Goal: Task Accomplishment & Management: Manage account settings

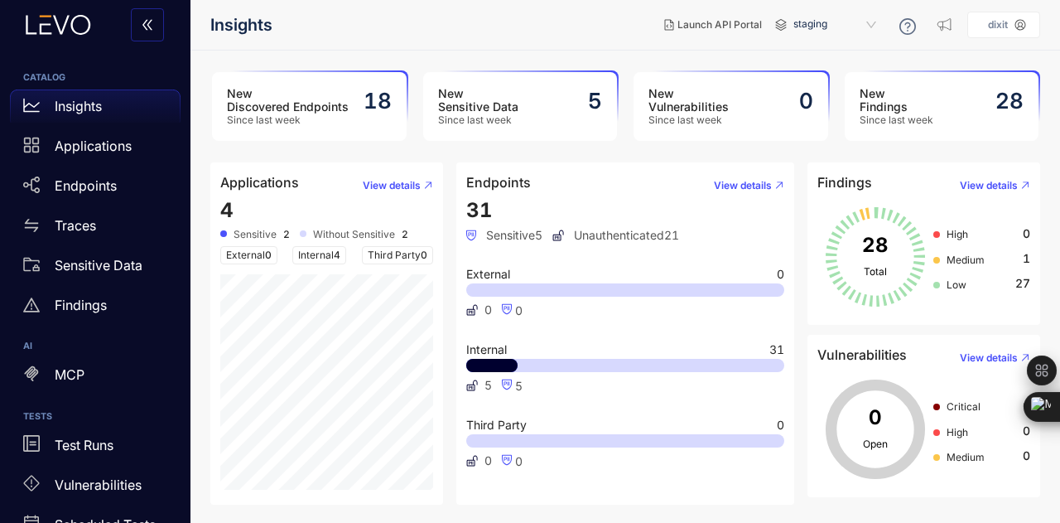
click at [65, 31] on icon at bounding box center [58, 25] width 90 height 20
click at [371, 107] on h2 "18" at bounding box center [378, 101] width 28 height 25
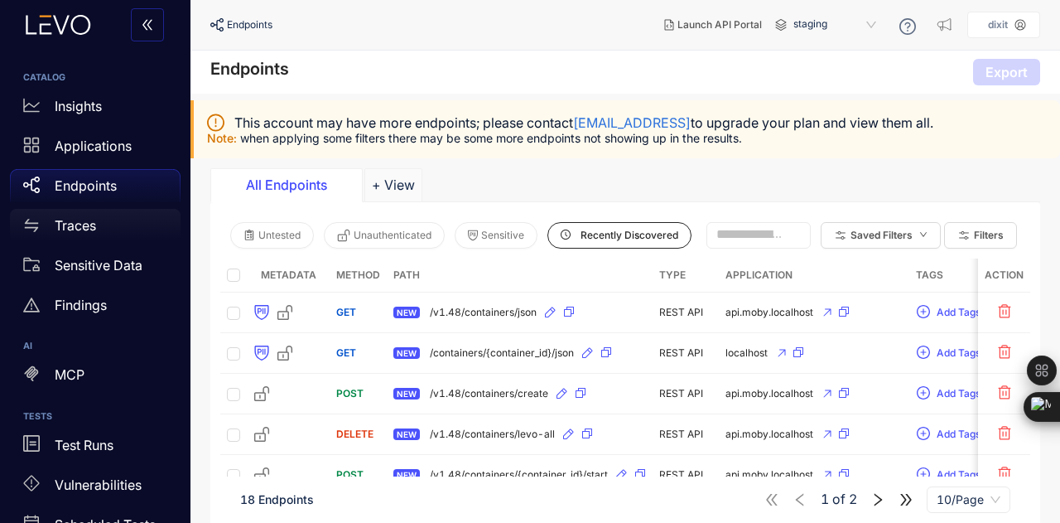
click at [102, 223] on div "Traces" at bounding box center [95, 225] width 171 height 33
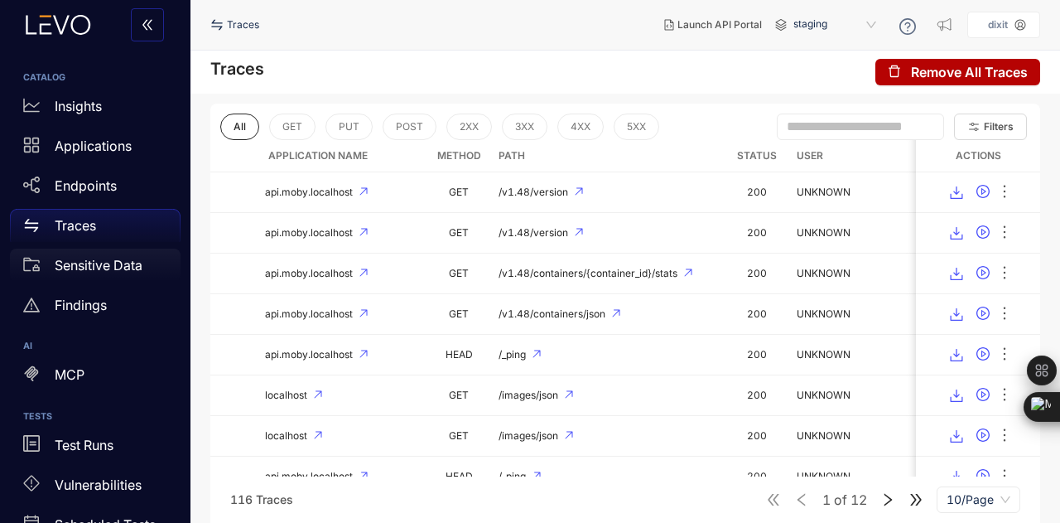
click at [116, 264] on p "Sensitive Data" at bounding box center [99, 265] width 88 height 15
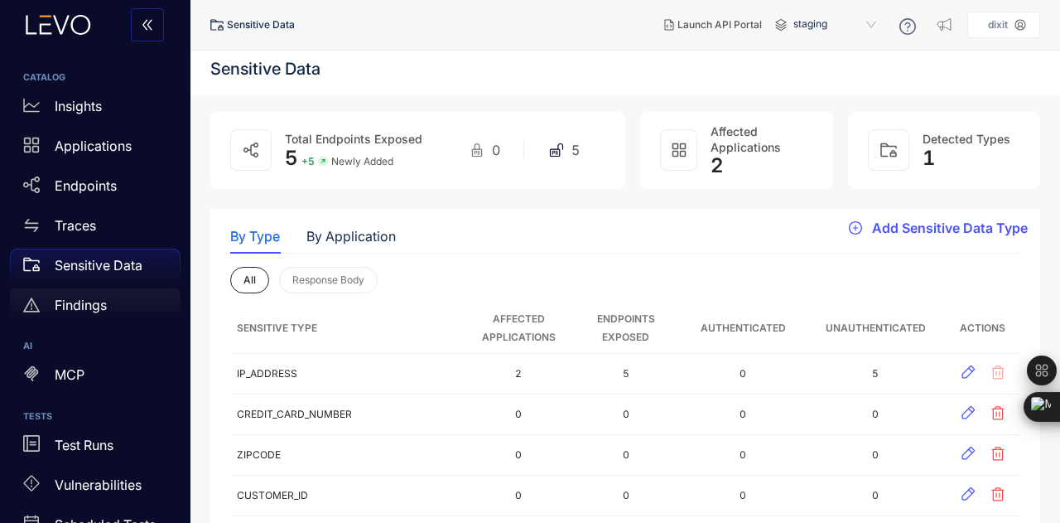
click at [131, 304] on div "Findings" at bounding box center [95, 304] width 171 height 33
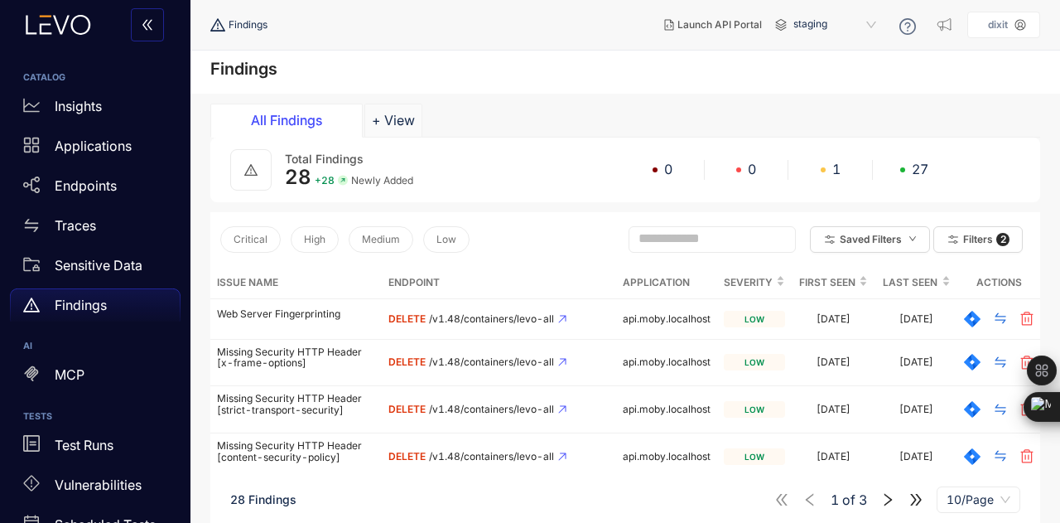
click at [70, 27] on icon at bounding box center [58, 25] width 90 height 20
click at [75, 109] on p "Insights" at bounding box center [78, 106] width 47 height 15
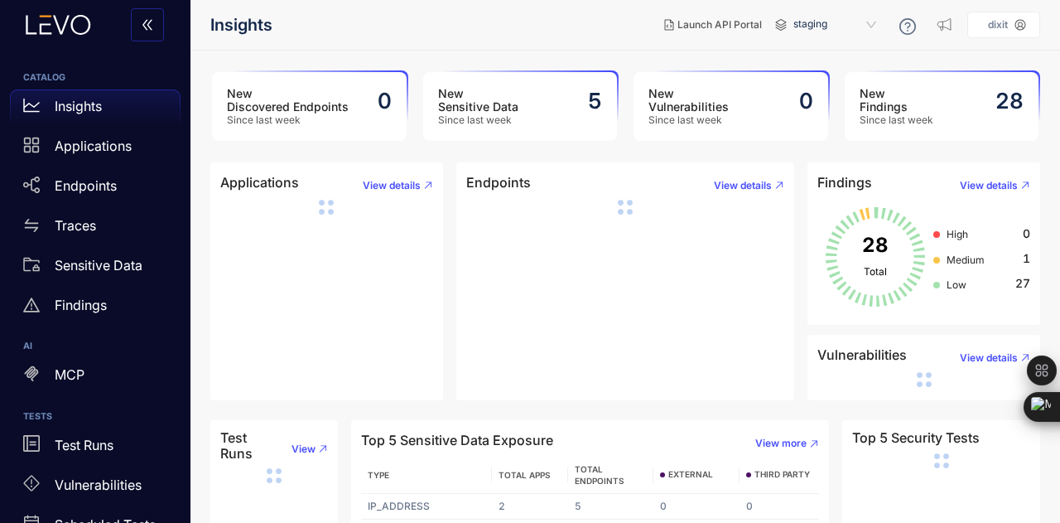
click at [69, 31] on icon at bounding box center [58, 25] width 90 height 20
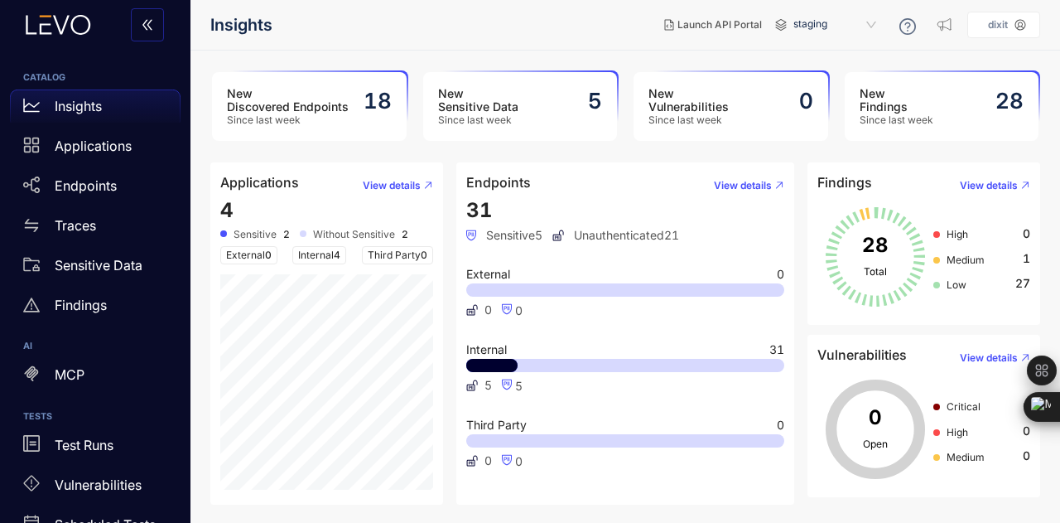
click at [560, 46] on header "Insights Launch API Portal staging dixit" at bounding box center [625, 25] width 830 height 50
click at [116, 143] on p "Applications" at bounding box center [93, 145] width 77 height 15
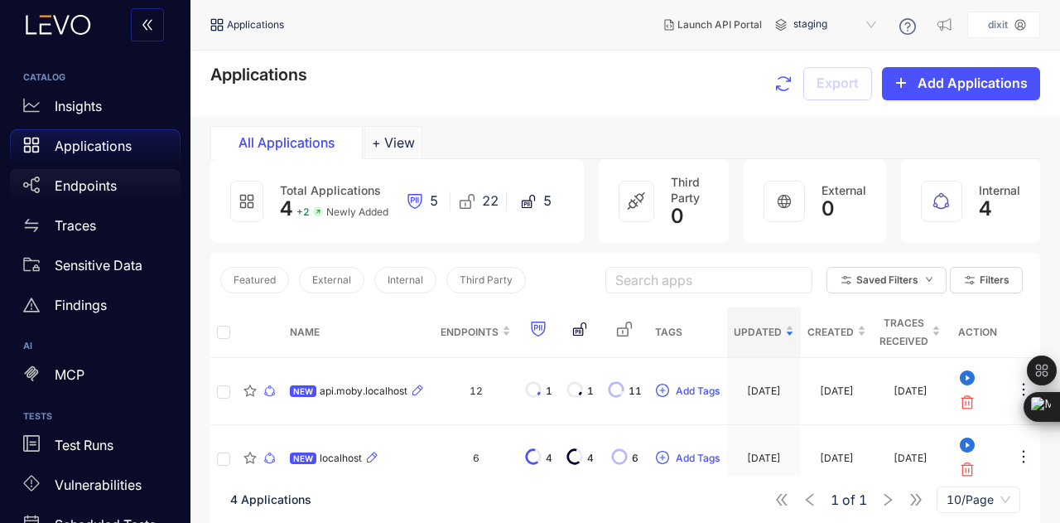
click at [71, 198] on div "Endpoints" at bounding box center [95, 185] width 171 height 33
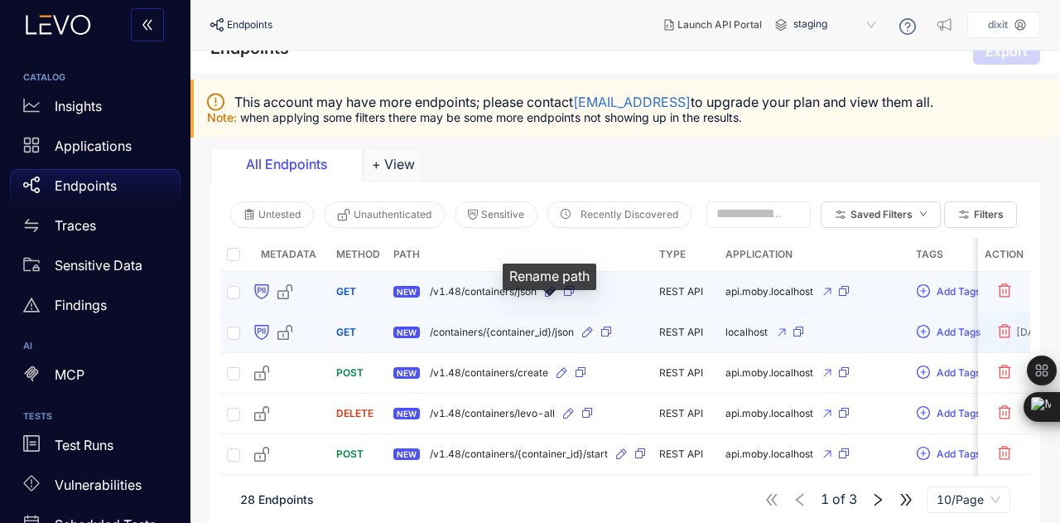
scroll to position [22, 0]
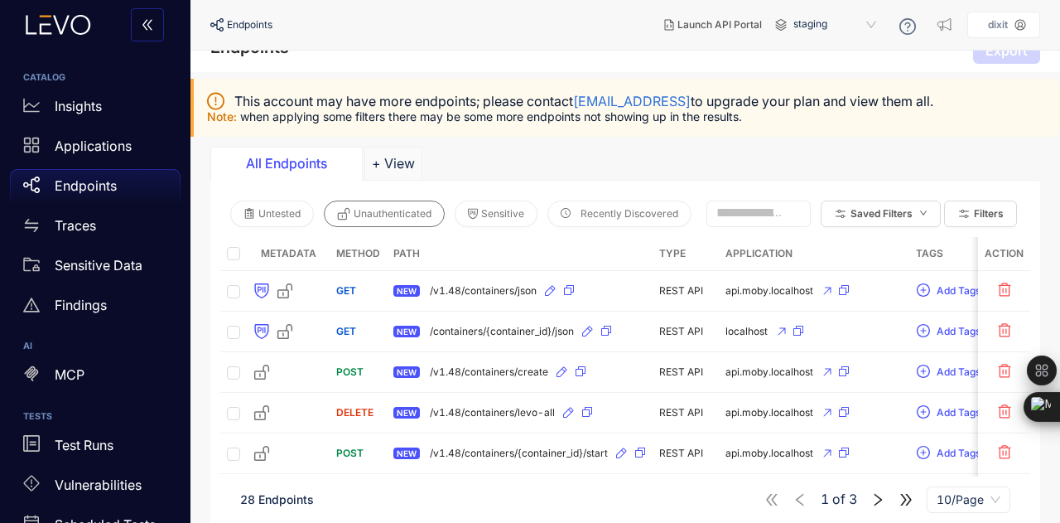
click at [419, 210] on span "Unauthenticated" at bounding box center [393, 214] width 78 height 12
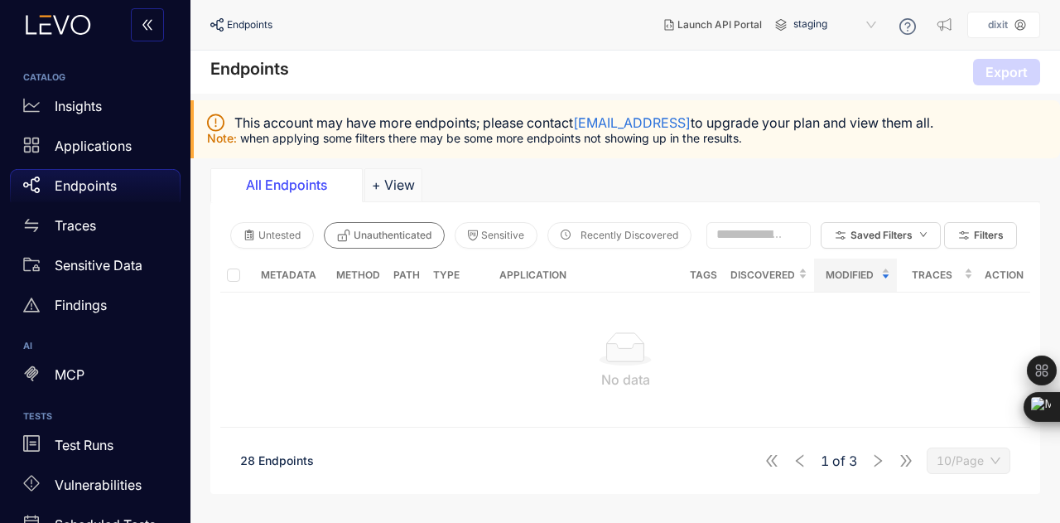
scroll to position [0, 0]
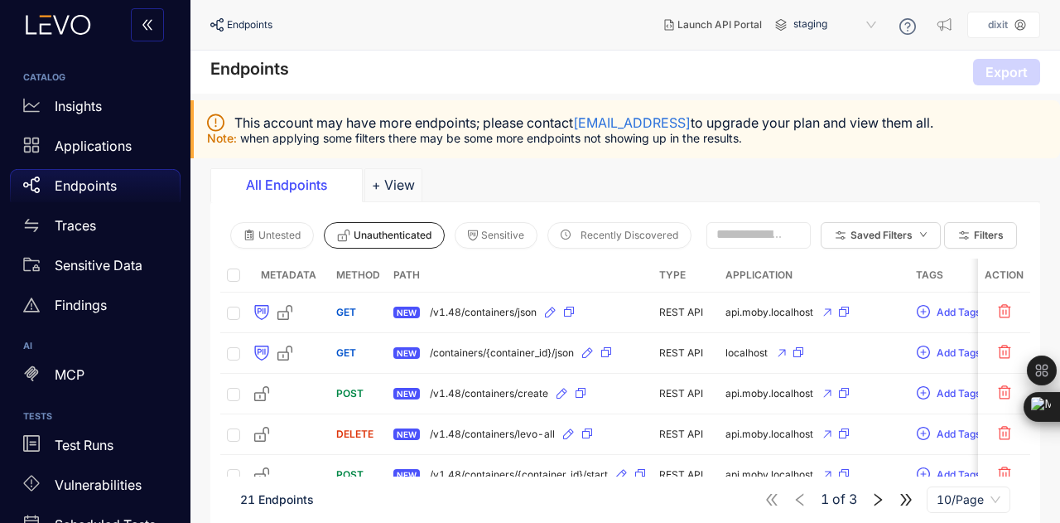
click at [407, 274] on th "Path" at bounding box center [520, 275] width 266 height 34
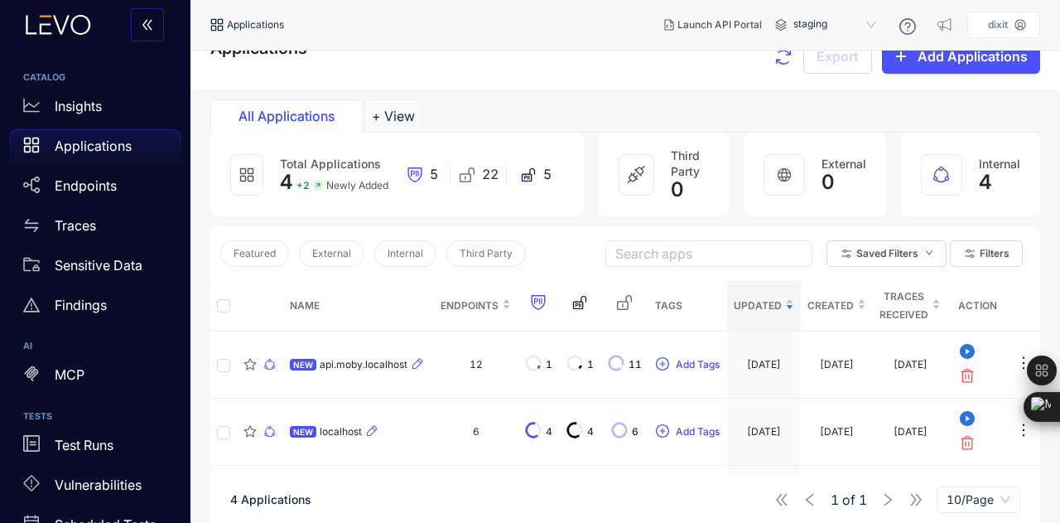
scroll to position [114, 0]
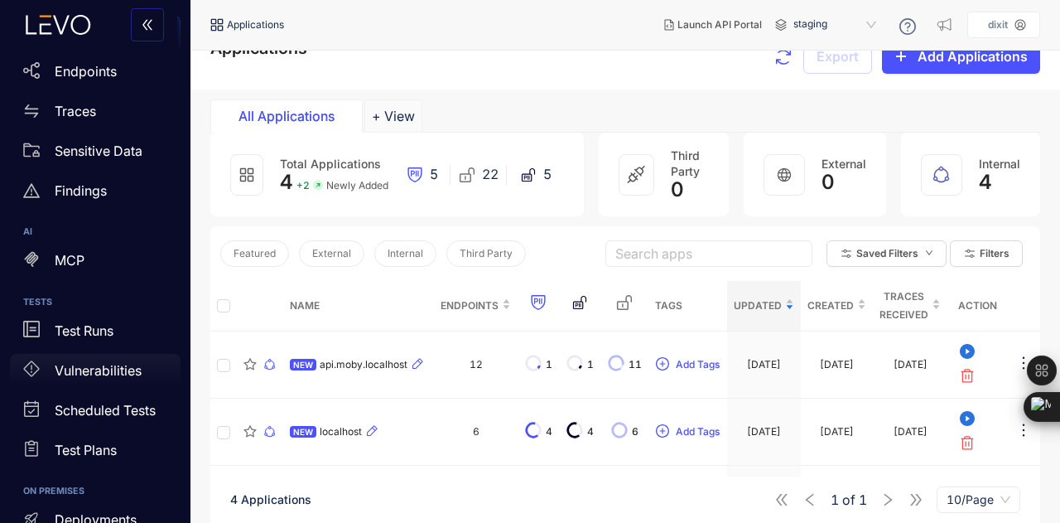
click at [111, 387] on link "Vulnerabilities" at bounding box center [95, 374] width 171 height 40
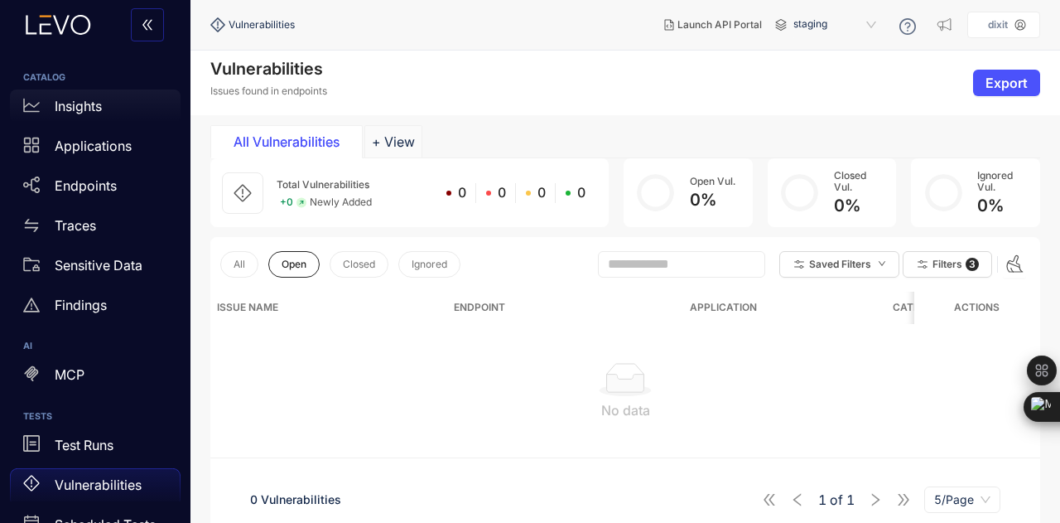
scroll to position [5, 0]
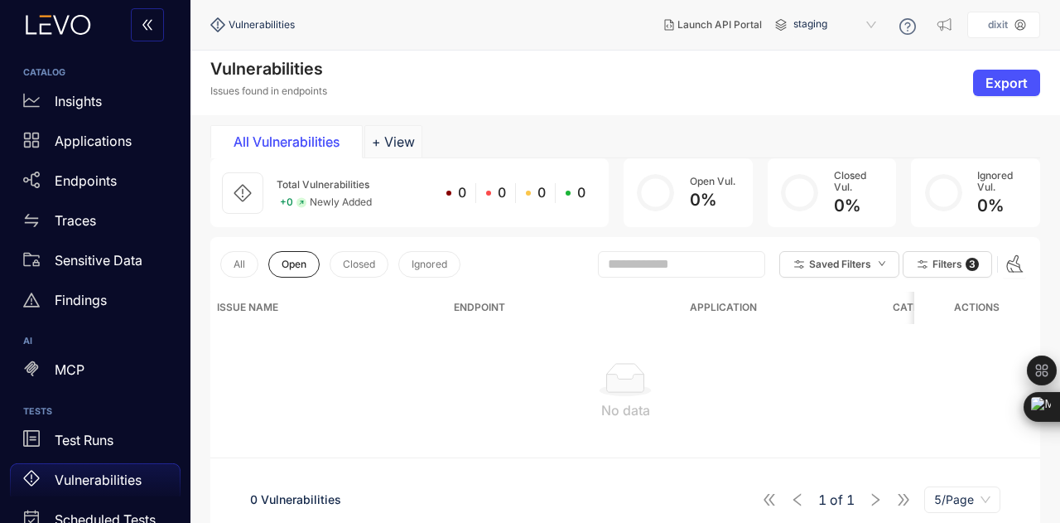
click at [67, 16] on icon at bounding box center [61, 25] width 17 height 19
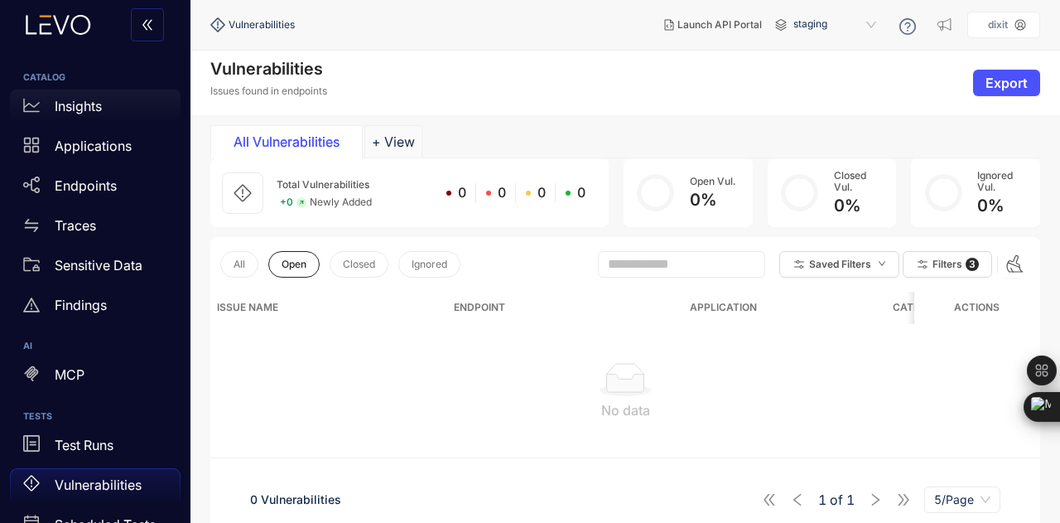
click at [113, 118] on div "Insights" at bounding box center [95, 105] width 171 height 33
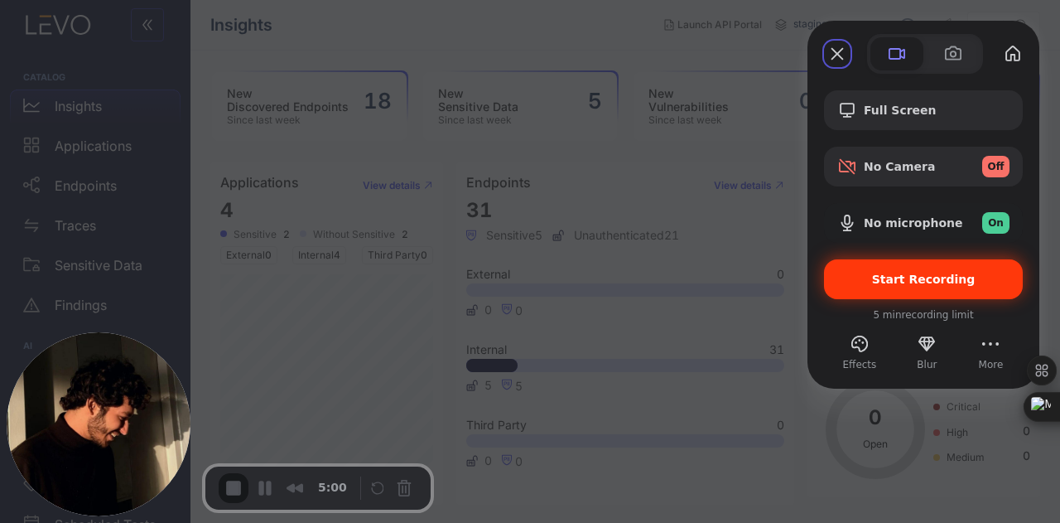
click at [916, 277] on span "Start Recording" at bounding box center [924, 278] width 104 height 13
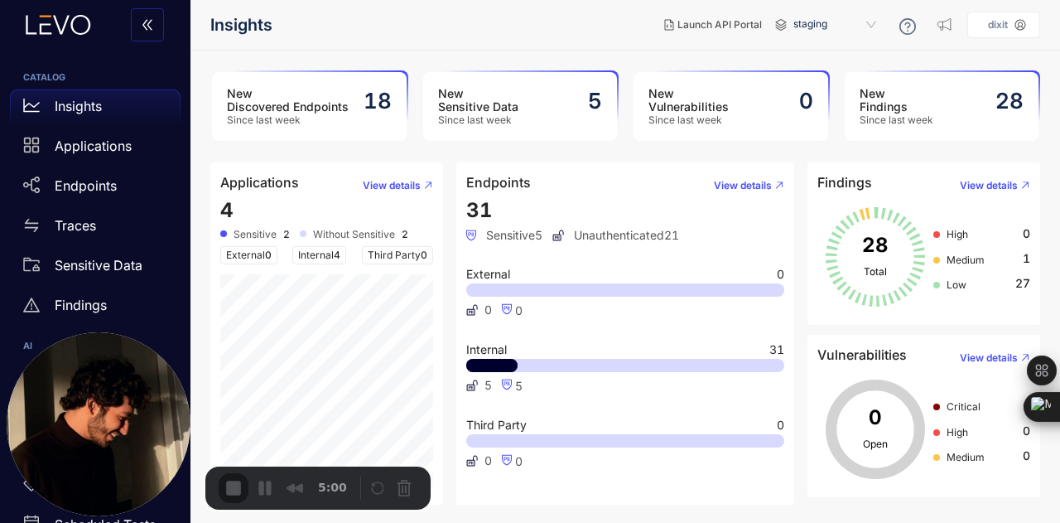
click at [738, 493] on div "31 Sensitive 5 Unauthenticated 21 External 0 0 0 Internal 31 5 5 Third Party 0 …" at bounding box center [625, 347] width 318 height 296
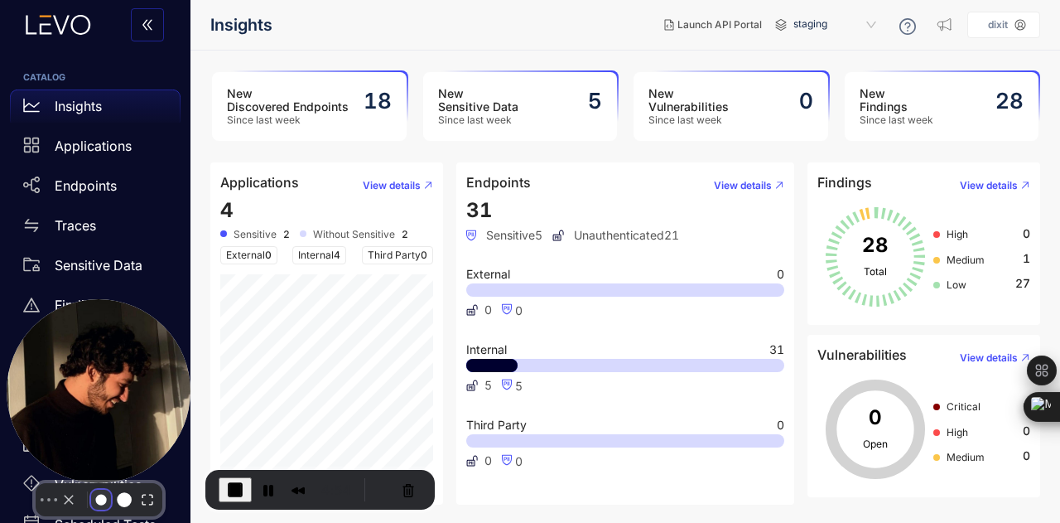
click at [91, 490] on button "Resize small" at bounding box center [101, 500] width 20 height 20
click at [141, 340] on div "Select video screen size" at bounding box center [99, 407] width 184 height 217
drag, startPoint x: 140, startPoint y: 369, endPoint x: 111, endPoint y: 436, distance: 73.8
click at [108, 447] on img at bounding box center [99, 391] width 184 height 184
click at [93, 370] on img at bounding box center [99, 391] width 184 height 184
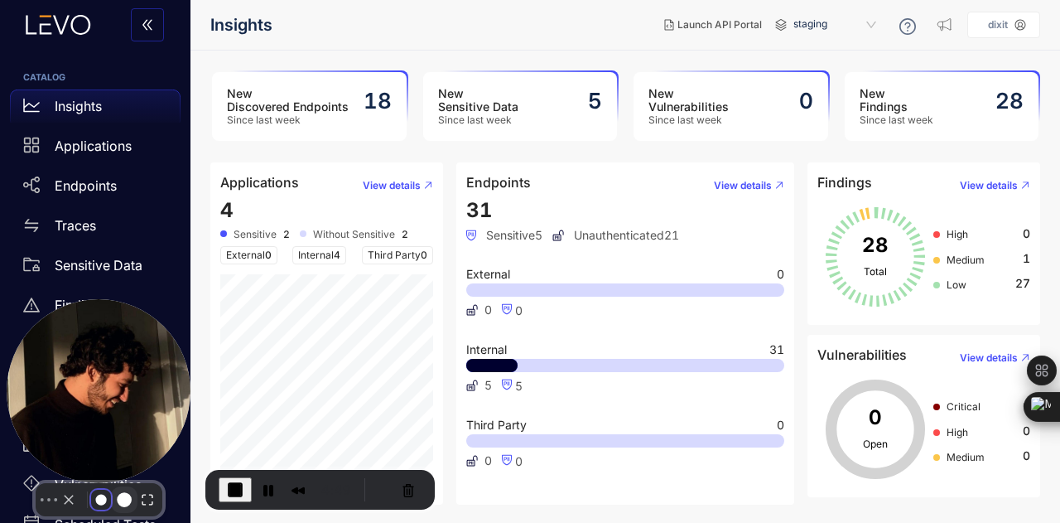
click at [111, 486] on button "Resize medium" at bounding box center [124, 499] width 27 height 27
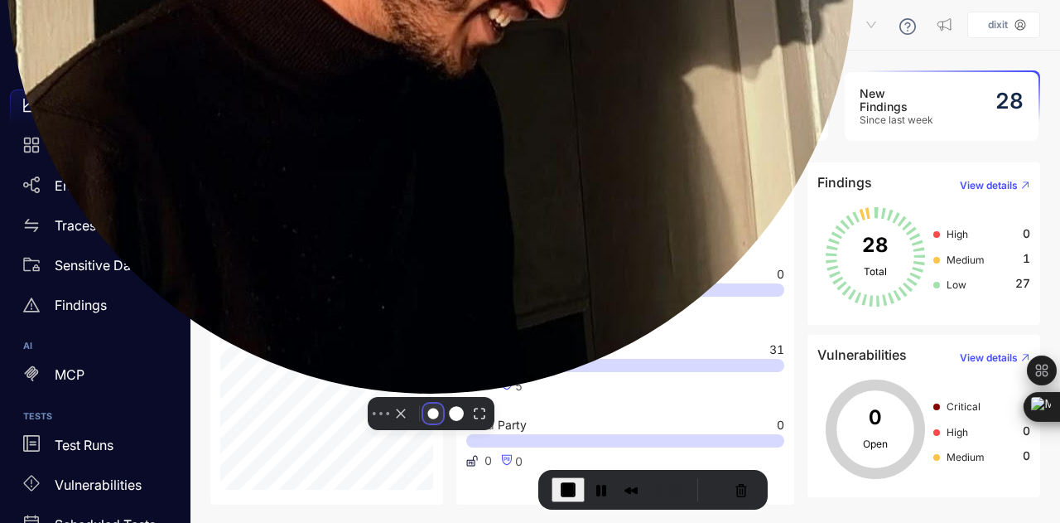
click at [423, 423] on button "Resize small" at bounding box center [433, 413] width 20 height 20
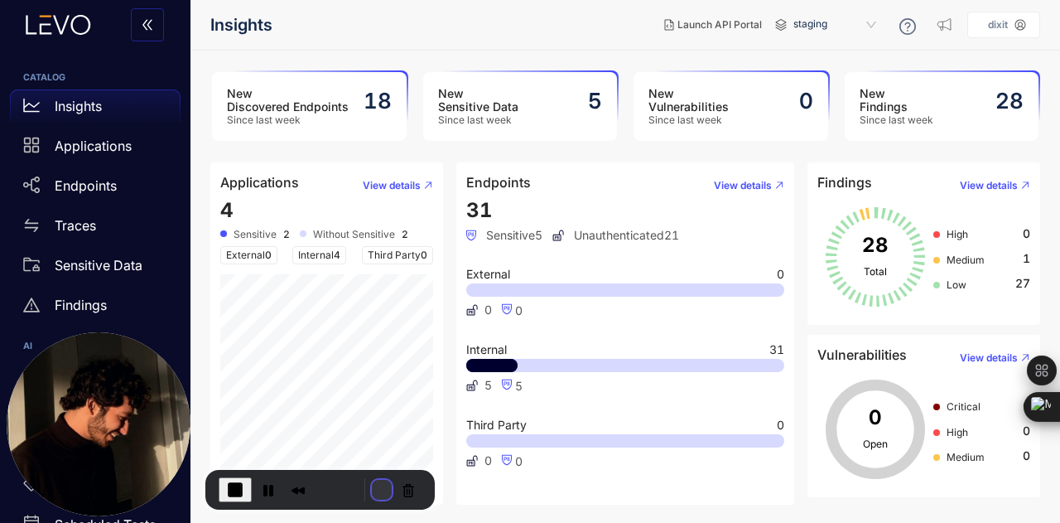
click at [379, 485] on button "Restart Recording" at bounding box center [382, 490] width 20 height 20
click at [379, 494] on button "Restart Recording" at bounding box center [382, 490] width 20 height 20
click at [372, 486] on button "Restart Recording" at bounding box center [382, 490] width 20 height 20
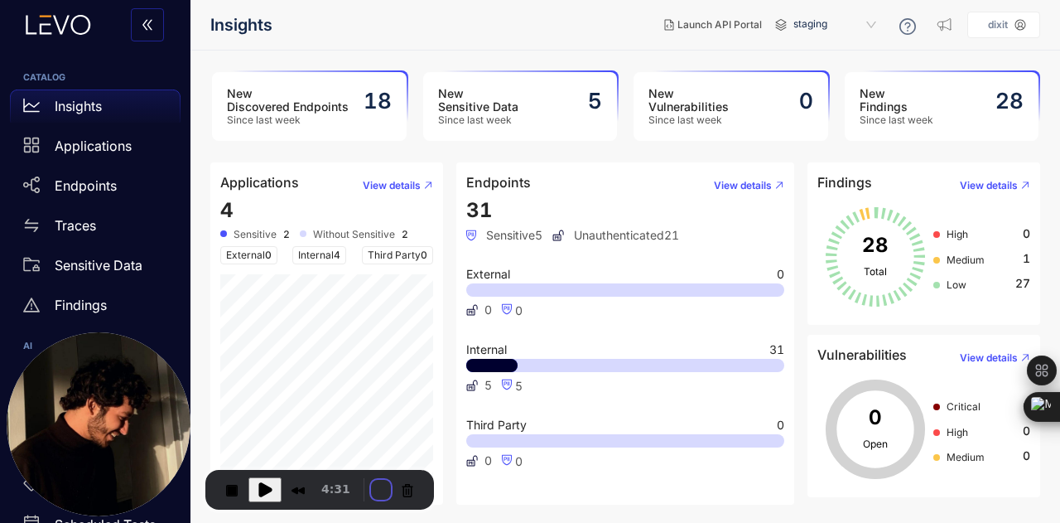
click at [373, 492] on button "Restart Recording" at bounding box center [382, 490] width 20 height 20
click at [372, 491] on button "Restart Recording" at bounding box center [382, 490] width 20 height 20
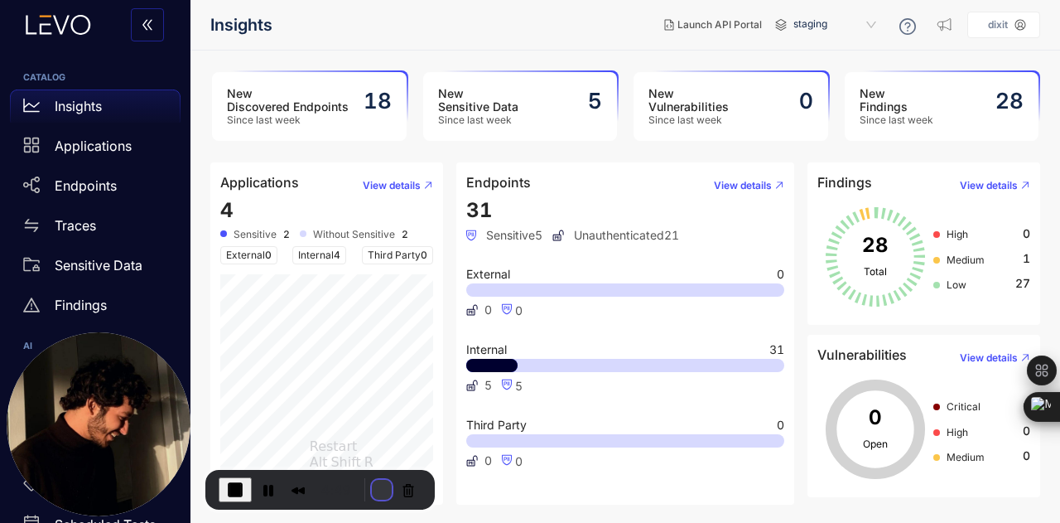
click at [378, 494] on button "Restart Recording" at bounding box center [382, 490] width 20 height 20
click at [383, 491] on button "Restart Recording" at bounding box center [382, 490] width 20 height 20
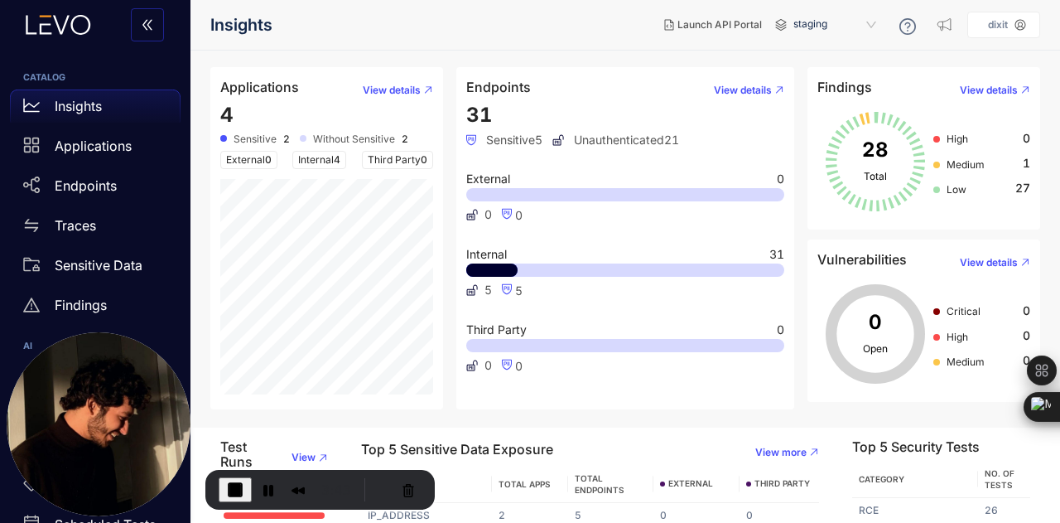
scroll to position [210, 0]
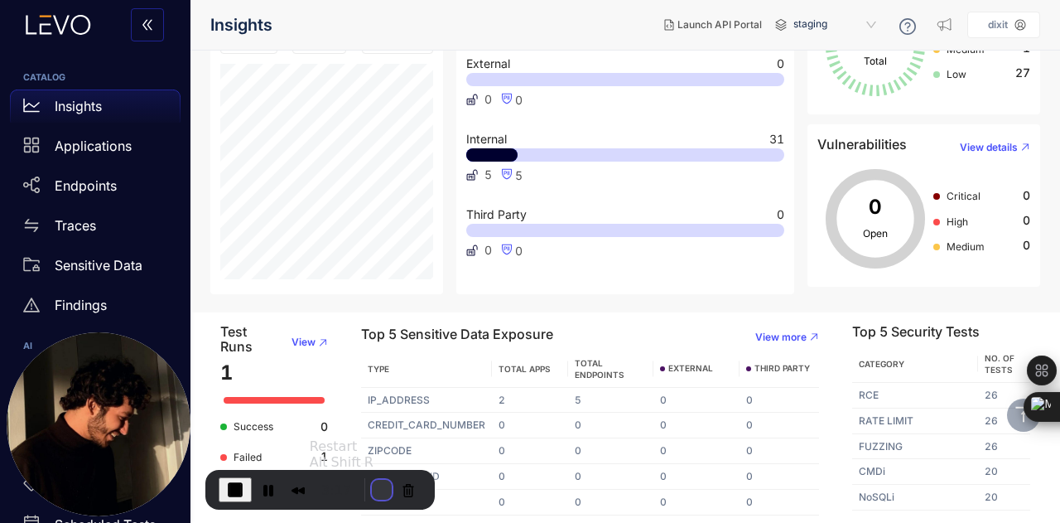
click at [372, 493] on button "Restart Recording" at bounding box center [382, 490] width 20 height 20
click at [378, 485] on button "Restart Recording" at bounding box center [382, 490] width 20 height 20
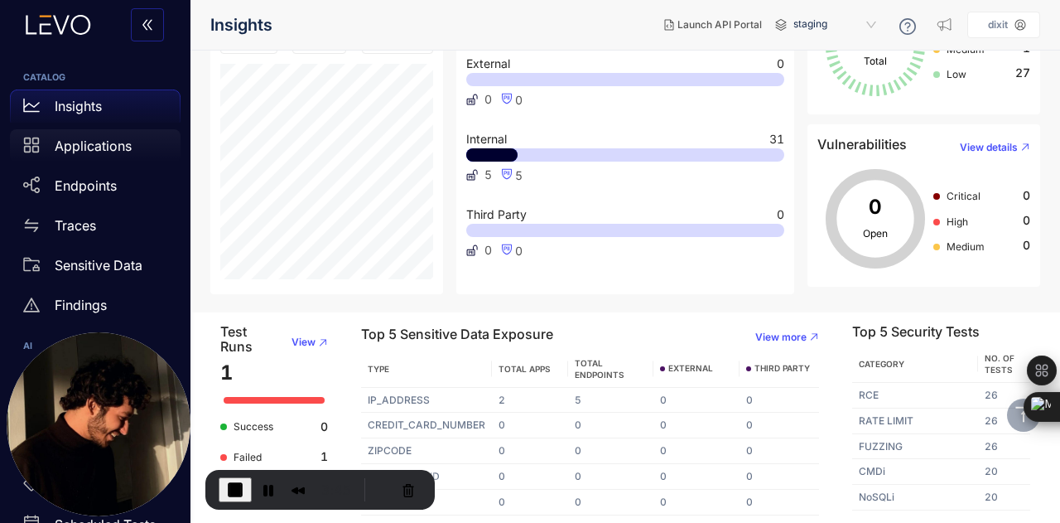
click at [118, 149] on p "Applications" at bounding box center [93, 145] width 77 height 15
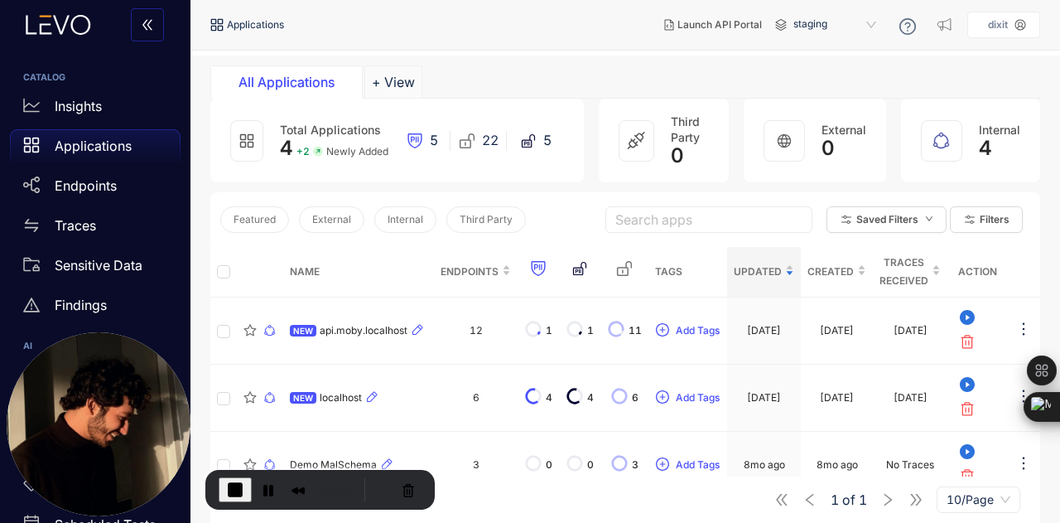
scroll to position [58, 0]
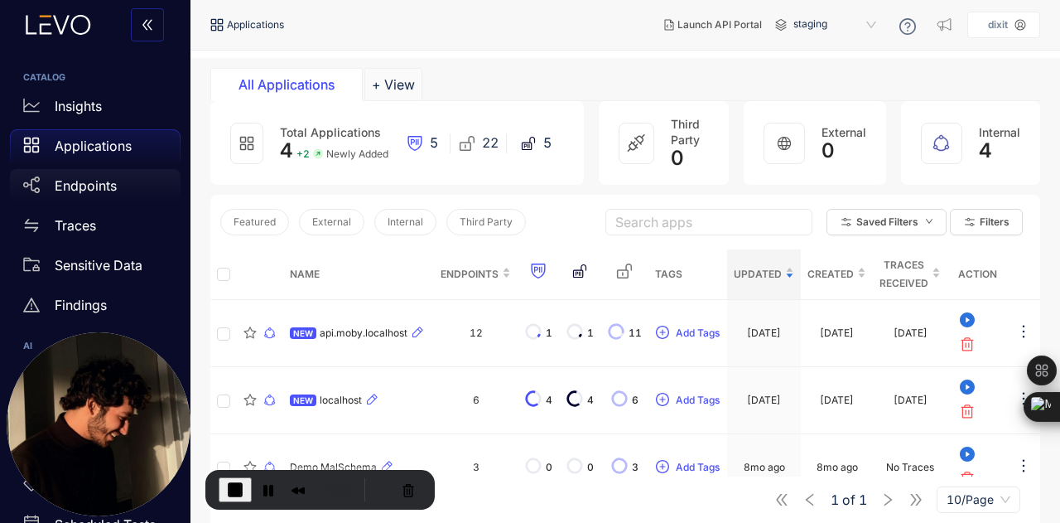
click at [124, 180] on div "Endpoints" at bounding box center [95, 185] width 171 height 33
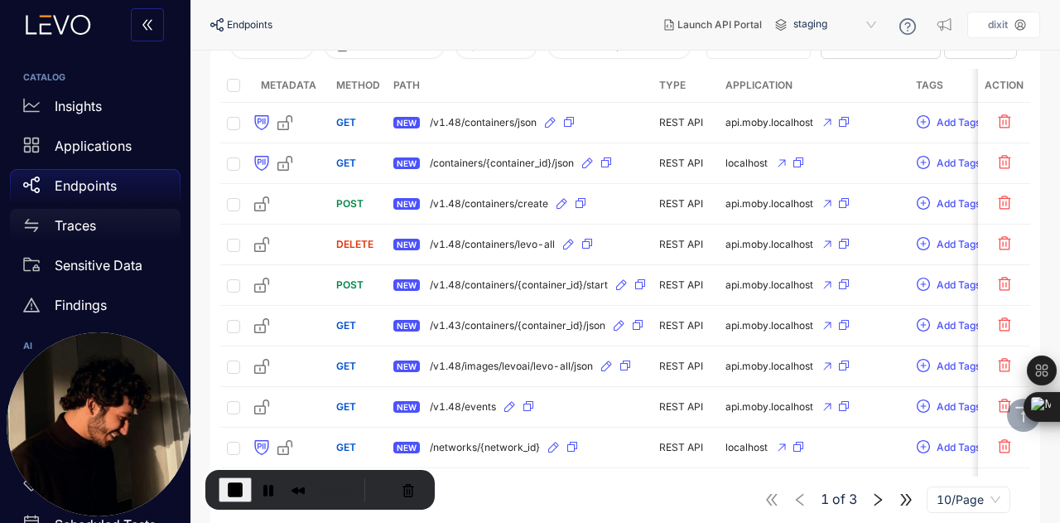
click at [65, 225] on p "Traces" at bounding box center [75, 225] width 41 height 15
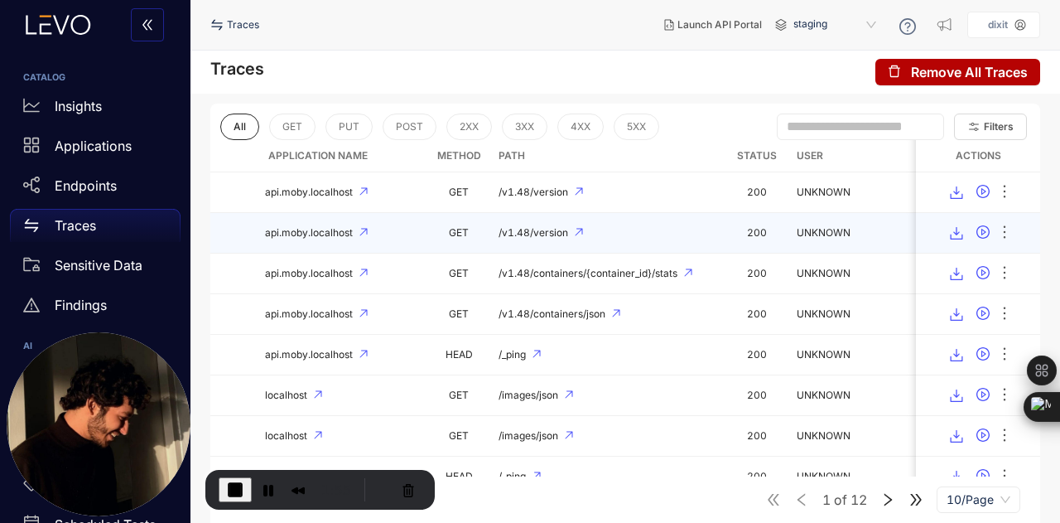
scroll to position [0, 73]
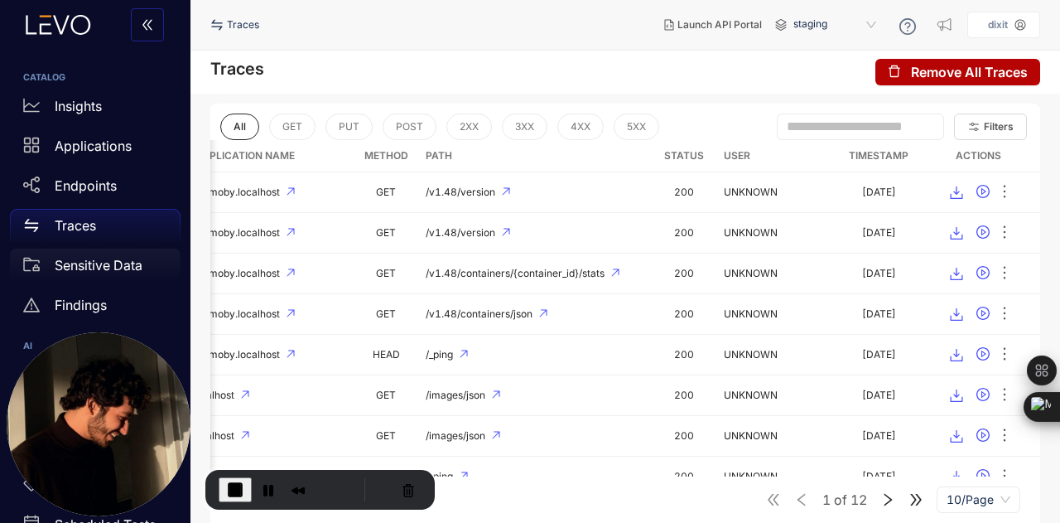
click at [111, 256] on div "Sensitive Data" at bounding box center [95, 264] width 171 height 33
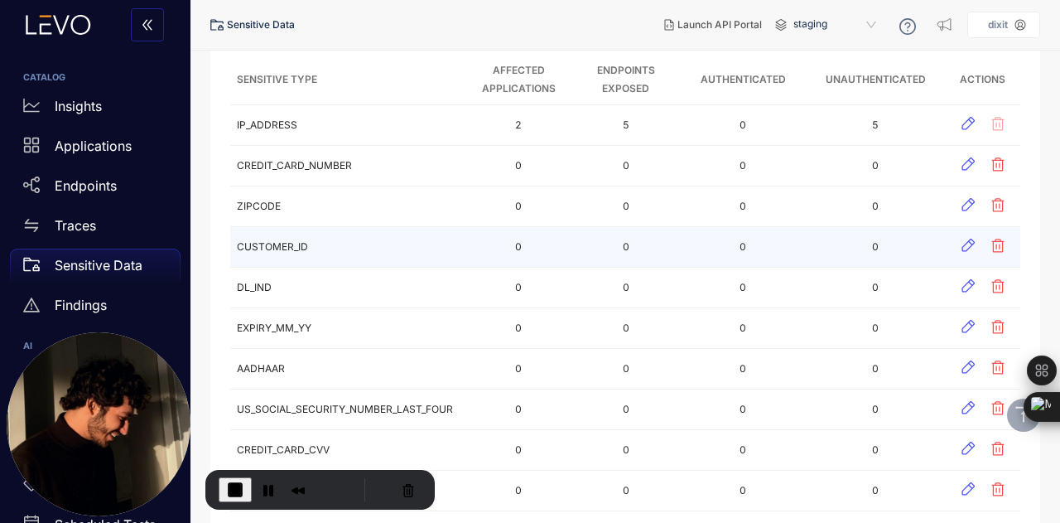
scroll to position [240, 0]
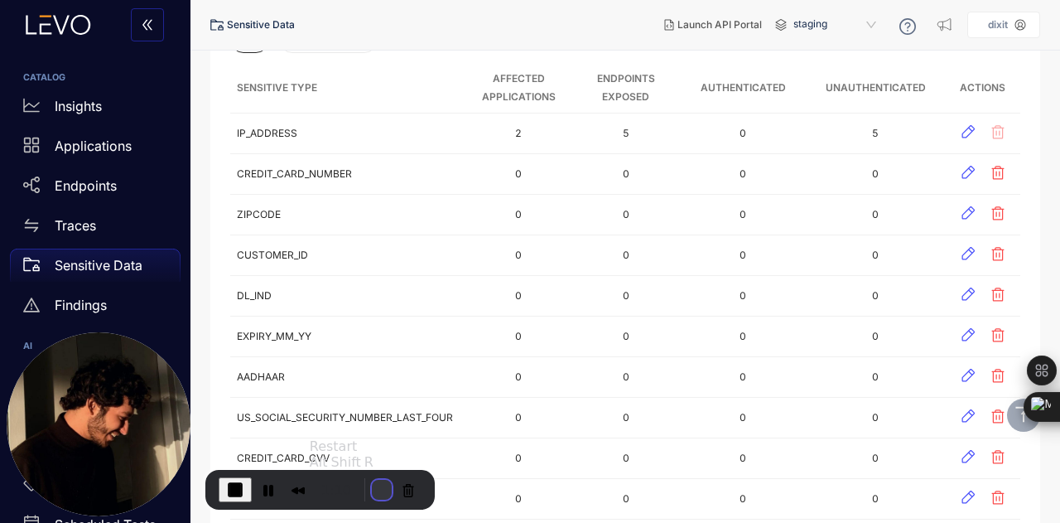
click at [377, 481] on button "Restart Recording" at bounding box center [382, 490] width 20 height 20
click at [118, 102] on div "Insights" at bounding box center [95, 105] width 171 height 33
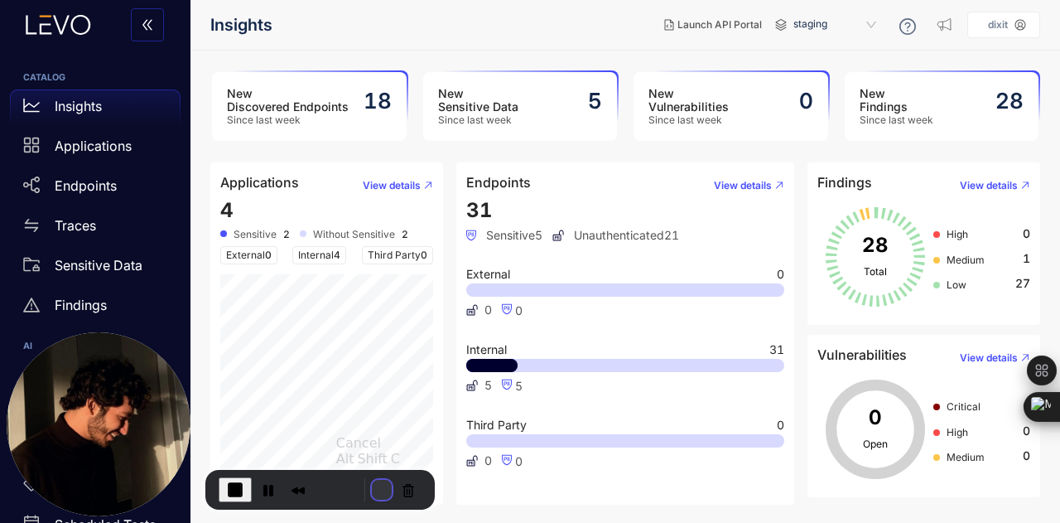
click at [372, 485] on button "Restart Recording" at bounding box center [382, 490] width 20 height 20
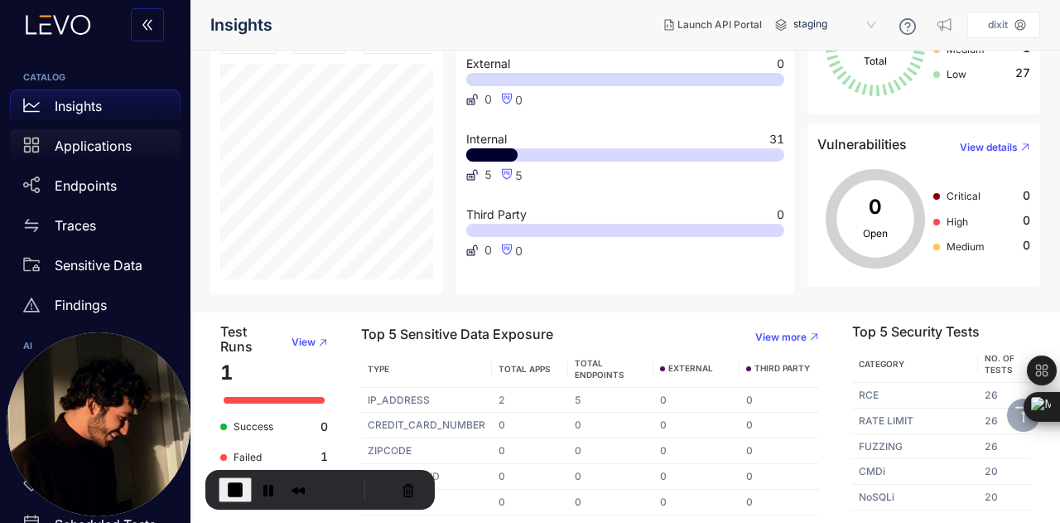
click at [137, 138] on div "Applications" at bounding box center [95, 145] width 171 height 33
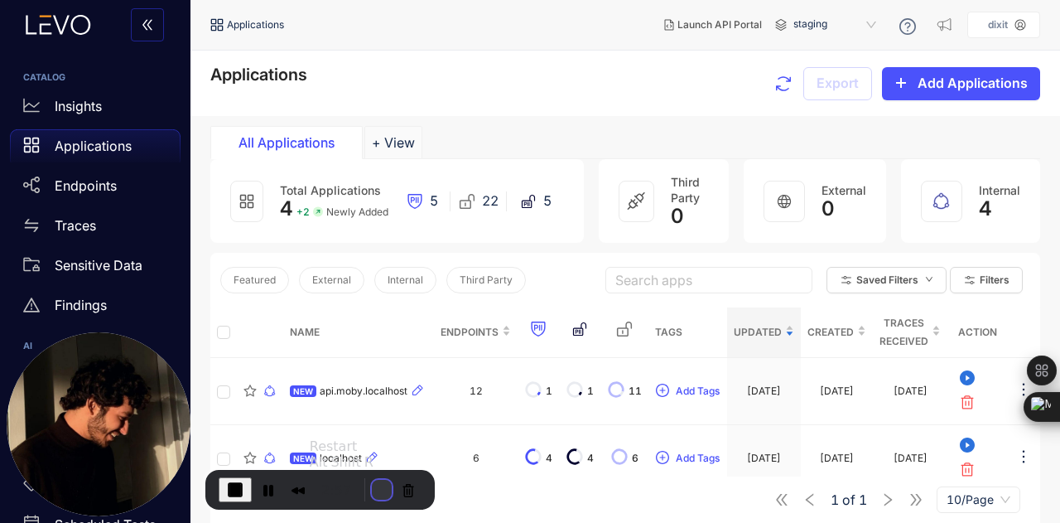
click at [374, 488] on button "Restart Recording" at bounding box center [382, 490] width 20 height 20
click at [73, 30] on icon at bounding box center [80, 25] width 20 height 20
click at [52, 104] on div "Insights" at bounding box center [95, 105] width 171 height 33
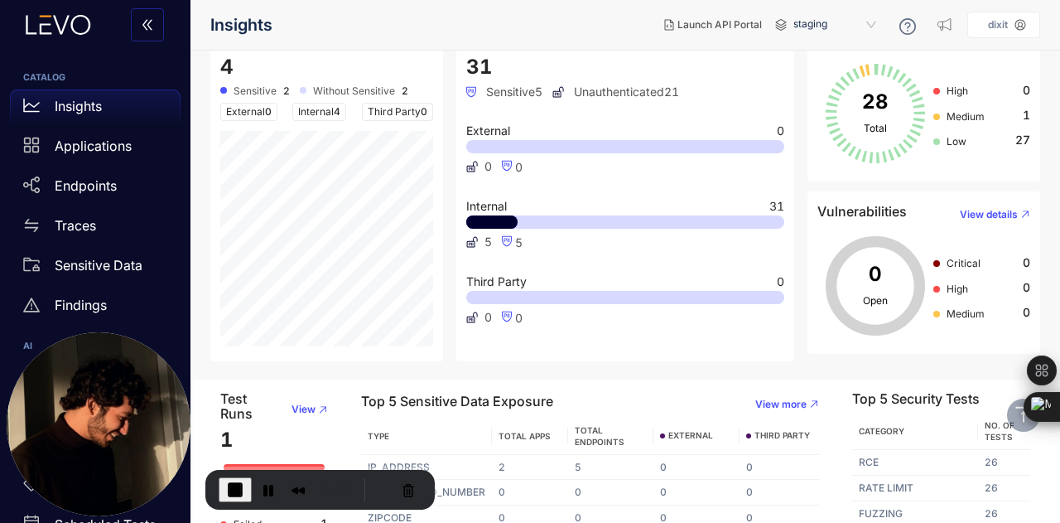
scroll to position [210, 0]
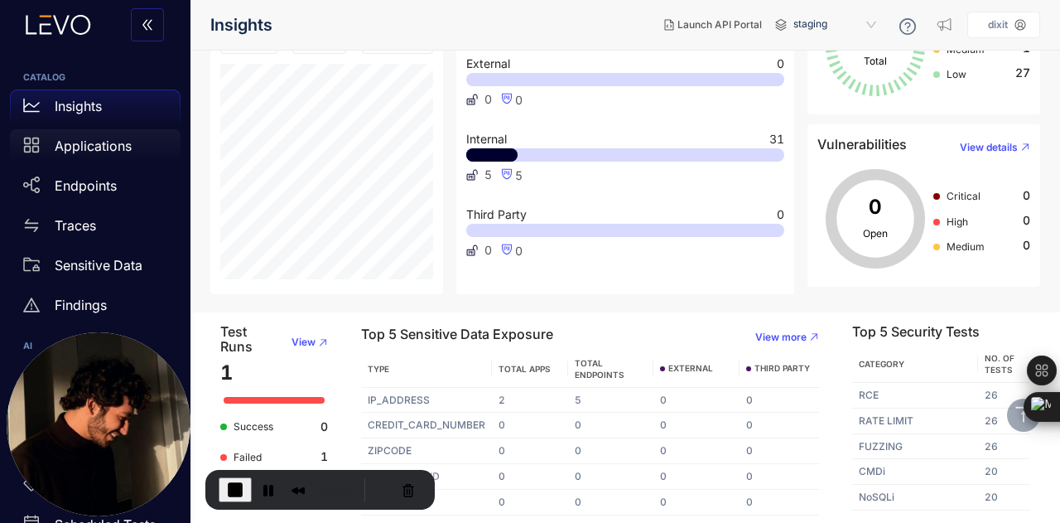
click at [99, 137] on div "Applications" at bounding box center [95, 145] width 171 height 33
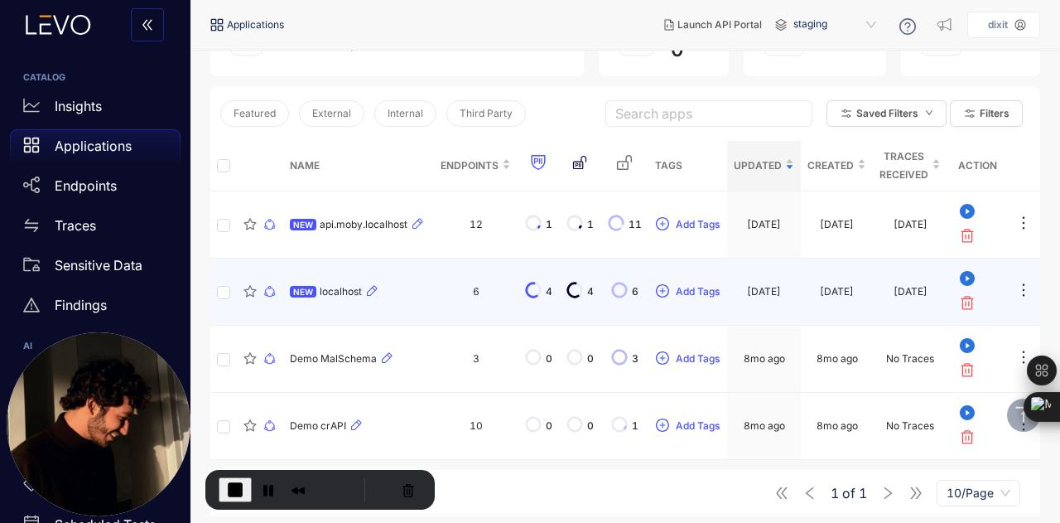
scroll to position [167, 0]
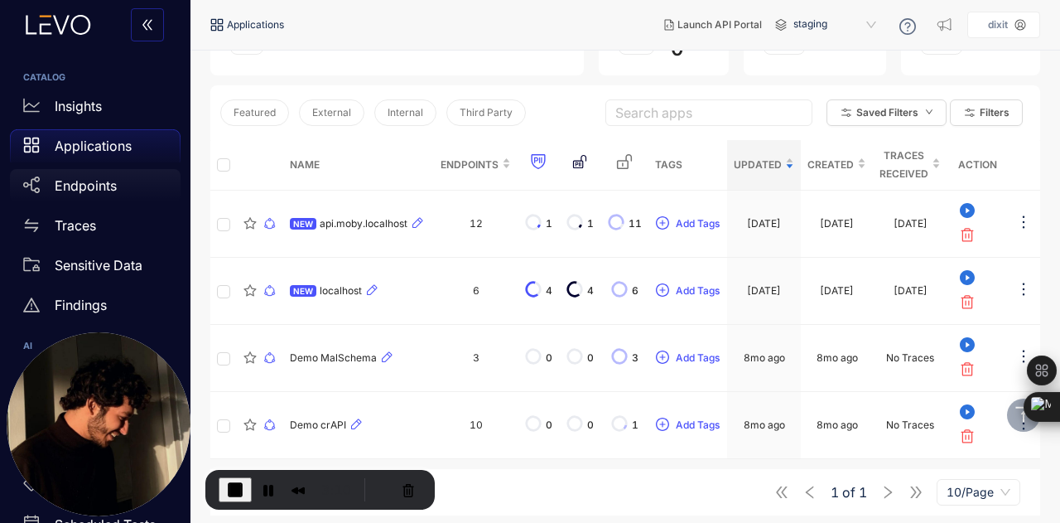
click at [66, 195] on div "Endpoints" at bounding box center [95, 185] width 171 height 33
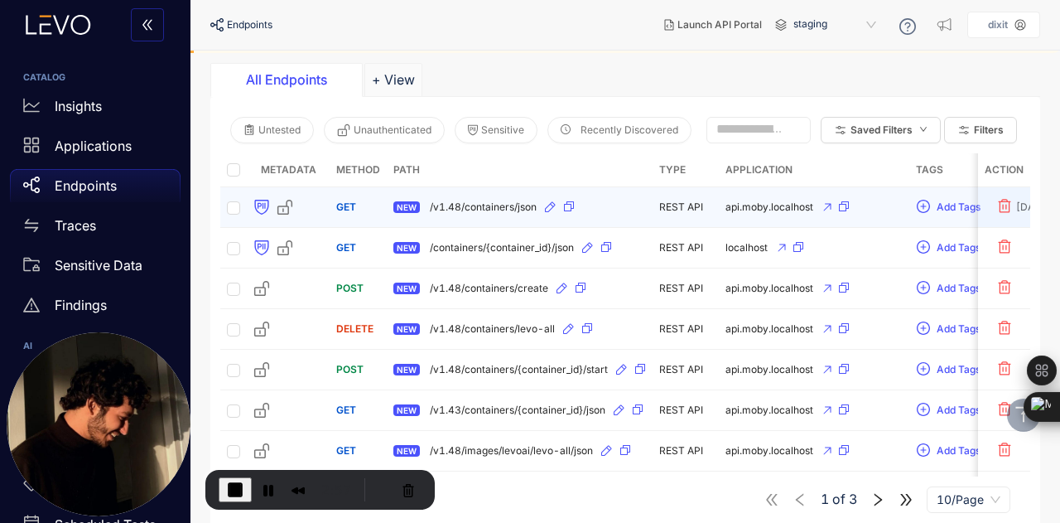
scroll to position [117, 0]
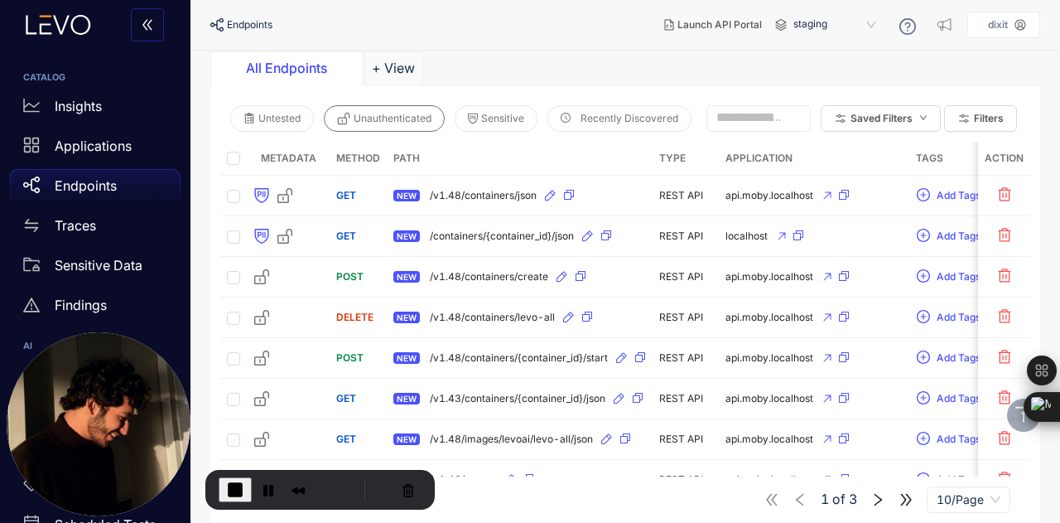
click at [354, 113] on span "Unauthenticated" at bounding box center [393, 119] width 78 height 12
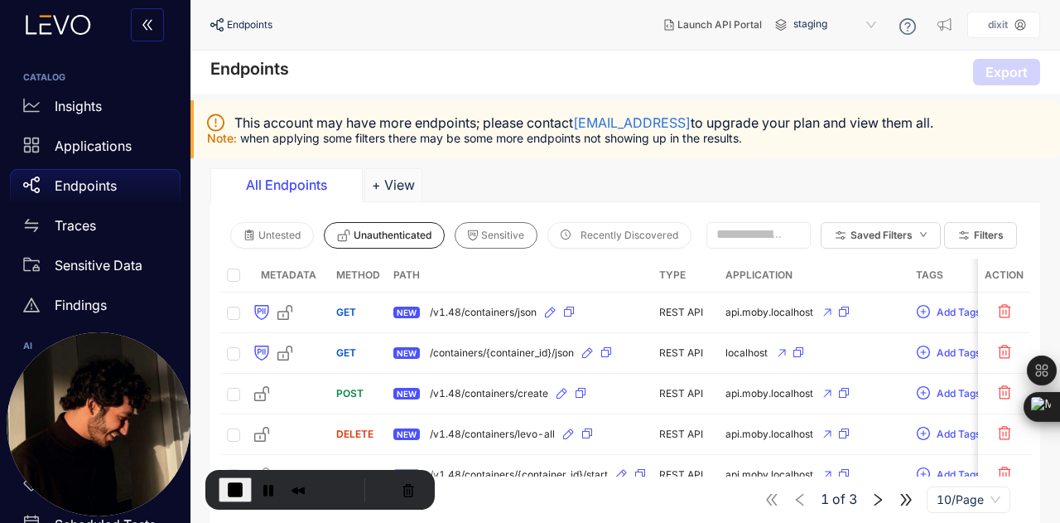
click at [481, 231] on span "Sensitive" at bounding box center [502, 235] width 43 height 12
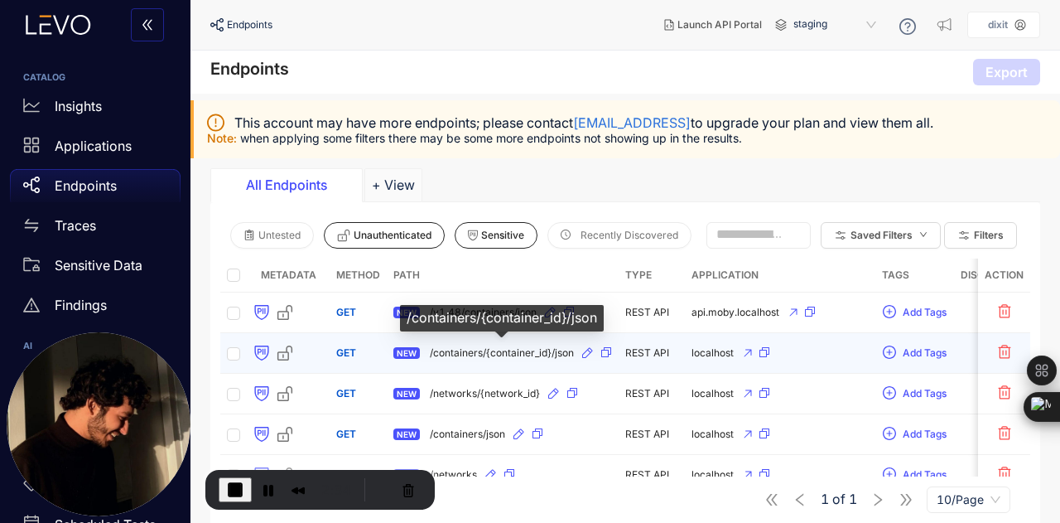
scroll to position [48, 0]
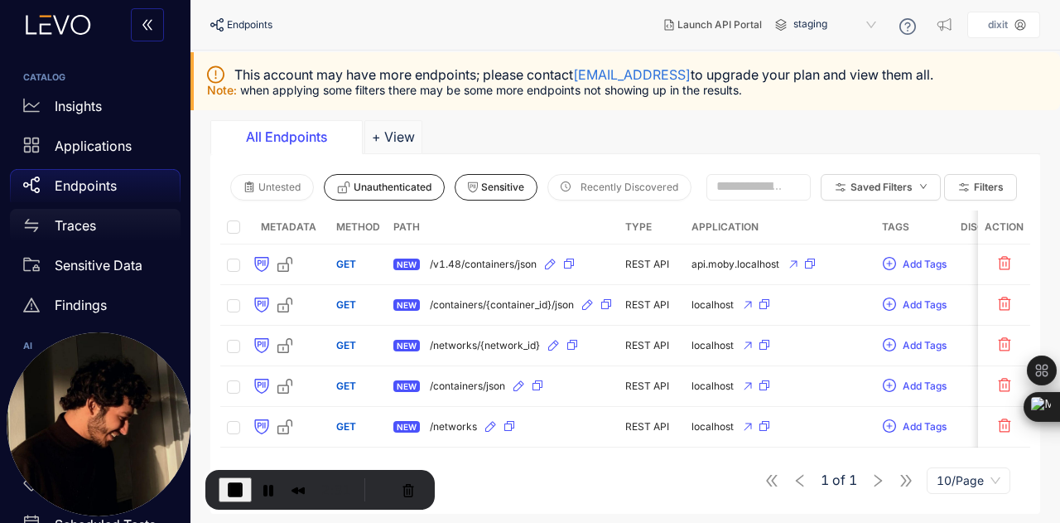
click at [139, 232] on div "Traces" at bounding box center [95, 225] width 171 height 33
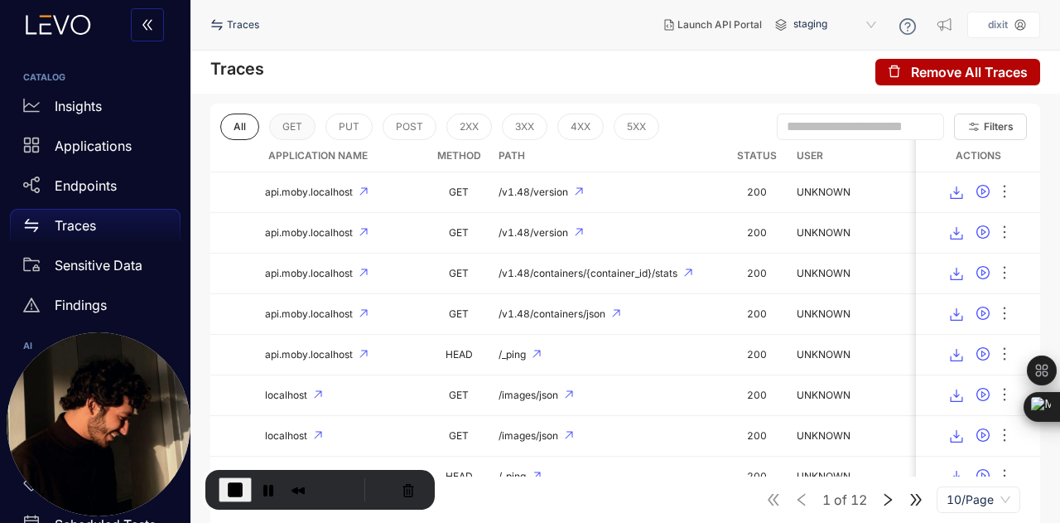
click at [297, 131] on span "GET" at bounding box center [292, 127] width 20 height 12
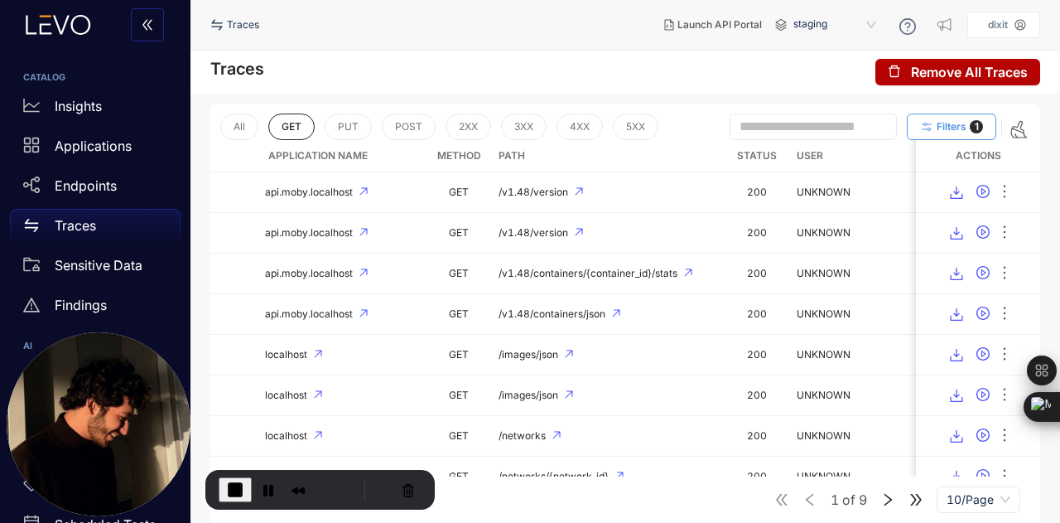
click at [939, 132] on span "Filters" at bounding box center [952, 127] width 30 height 12
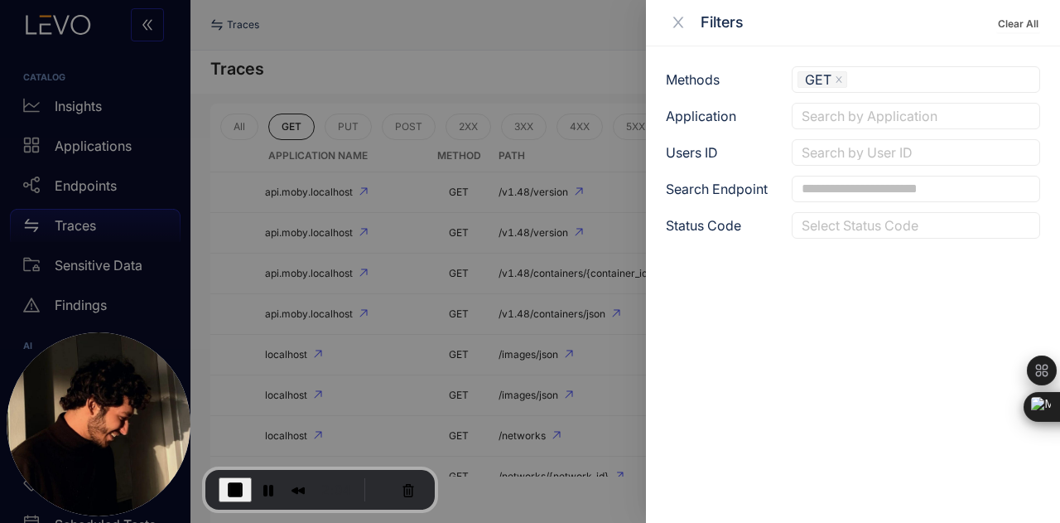
click at [512, 45] on div at bounding box center [530, 261] width 1060 height 523
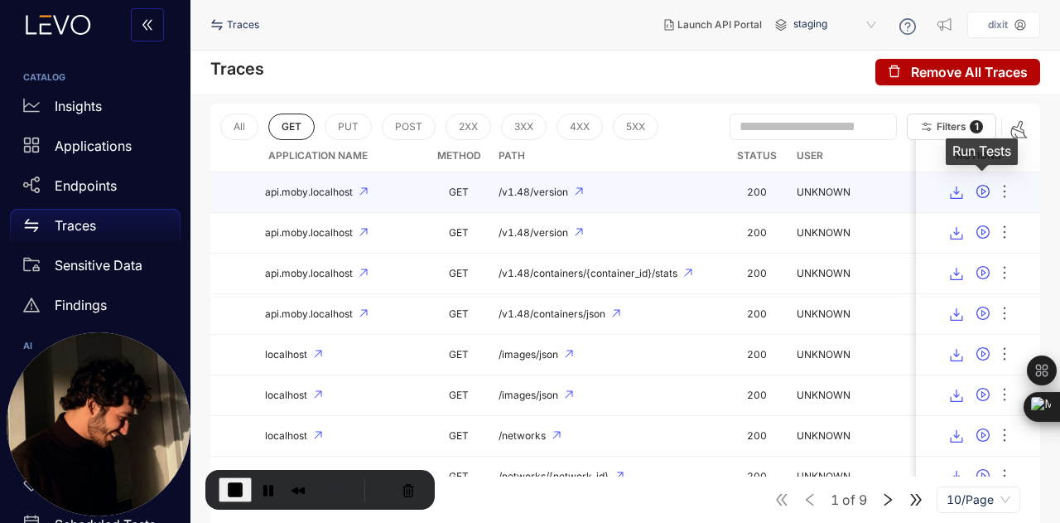
click at [981, 187] on icon "play-circle" at bounding box center [983, 191] width 13 height 13
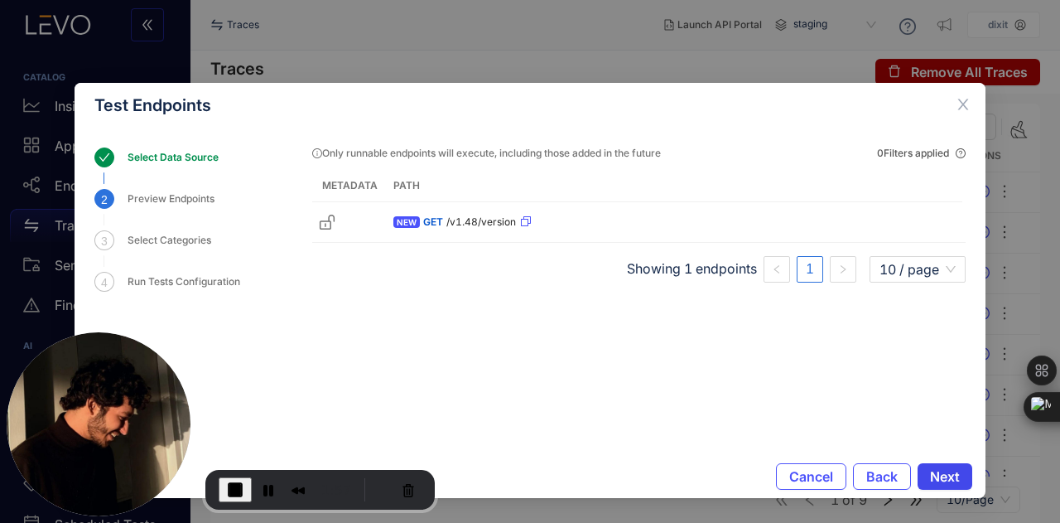
click at [930, 473] on span "Next" at bounding box center [945, 476] width 30 height 15
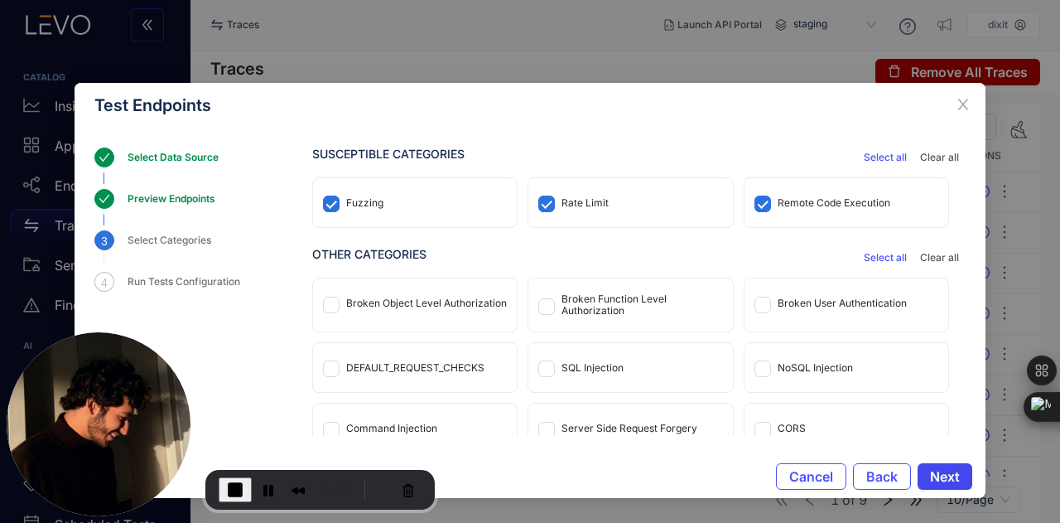
click at [930, 475] on span "Next" at bounding box center [945, 476] width 30 height 15
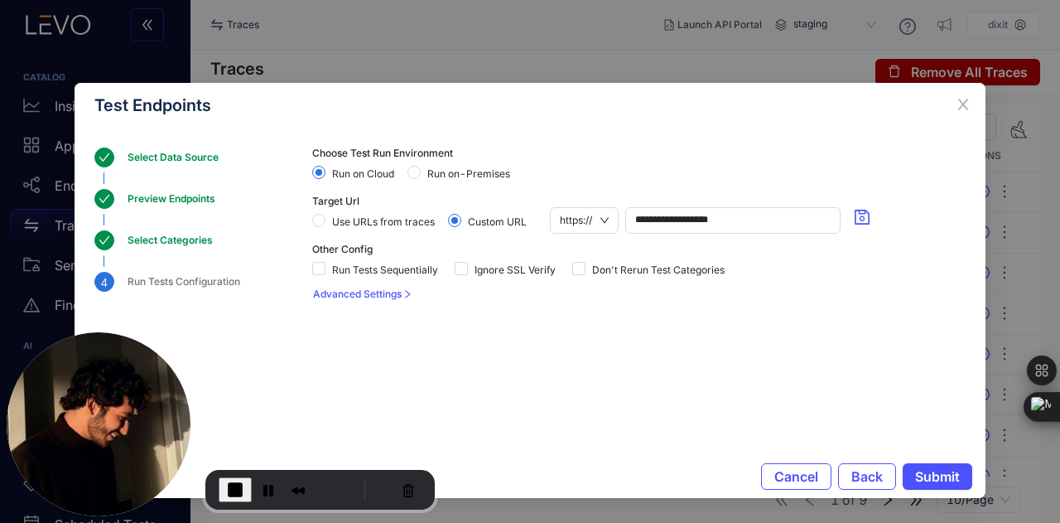
click at [456, 171] on span "Run on-Premises" at bounding box center [469, 174] width 96 height 12
click at [486, 272] on span "Ignore SSL Verify" at bounding box center [515, 270] width 94 height 12
click at [335, 173] on span "Run on Cloud" at bounding box center [363, 174] width 75 height 12
click at [921, 479] on span "Submit" at bounding box center [937, 476] width 45 height 15
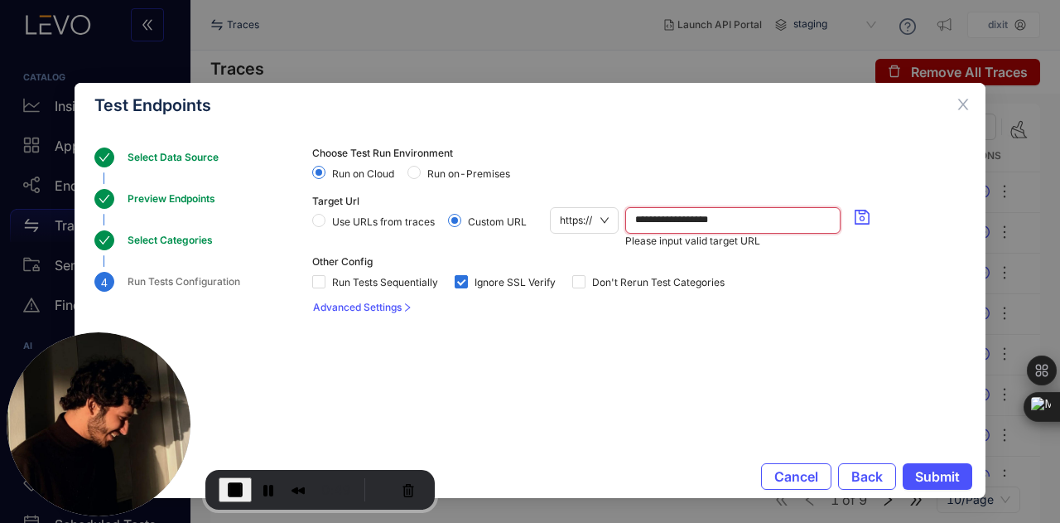
click at [747, 227] on input "**********" at bounding box center [732, 220] width 195 height 25
click at [598, 219] on span "https://" at bounding box center [584, 220] width 49 height 25
click at [578, 275] on div "http://" at bounding box center [585, 277] width 50 height 18
click at [933, 473] on span "Submit" at bounding box center [937, 476] width 45 height 15
drag, startPoint x: 933, startPoint y: 473, endPoint x: 957, endPoint y: 113, distance: 360.3
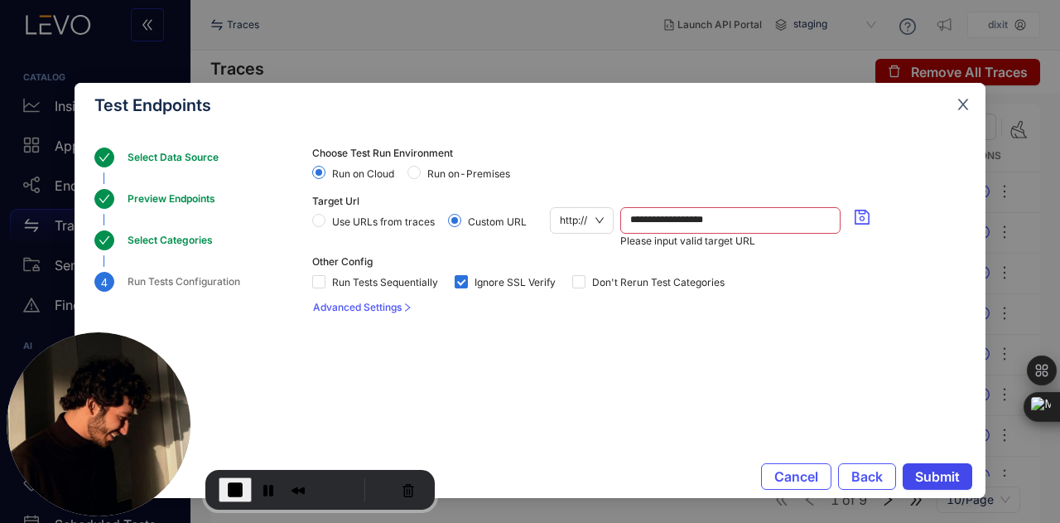
click at [957, 113] on div "**********" at bounding box center [530, 290] width 911 height 415
click at [957, 113] on span "Close" at bounding box center [963, 105] width 45 height 45
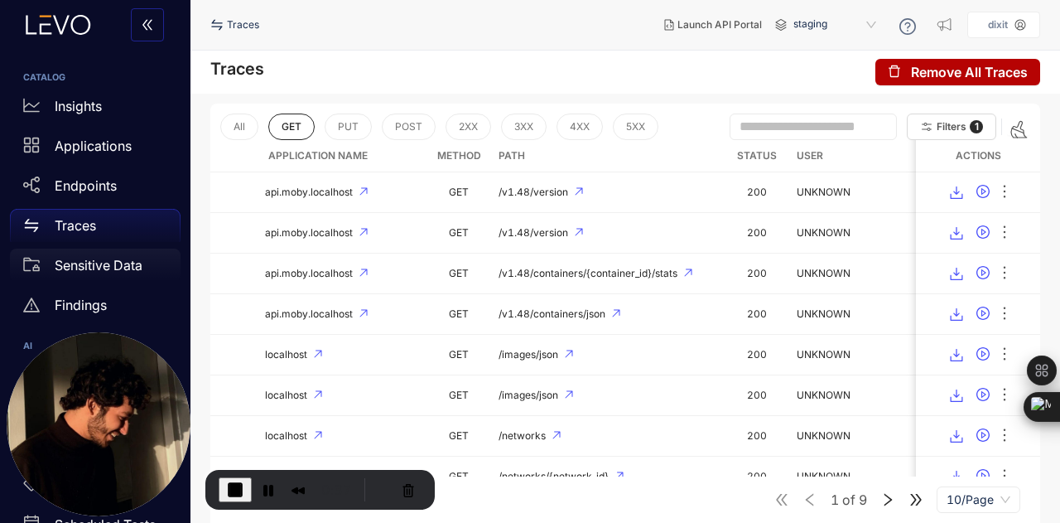
click at [114, 258] on p "Sensitive Data" at bounding box center [99, 265] width 88 height 15
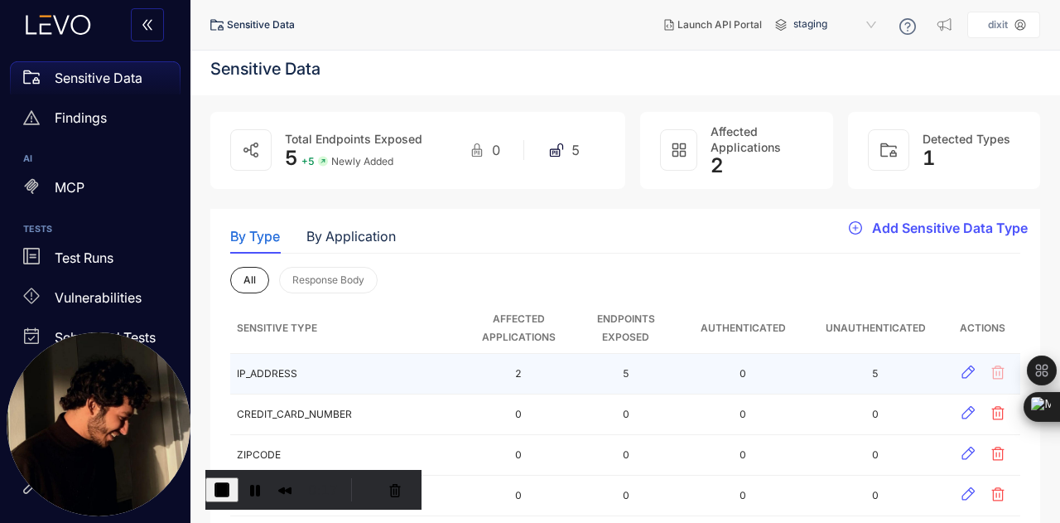
scroll to position [152, 0]
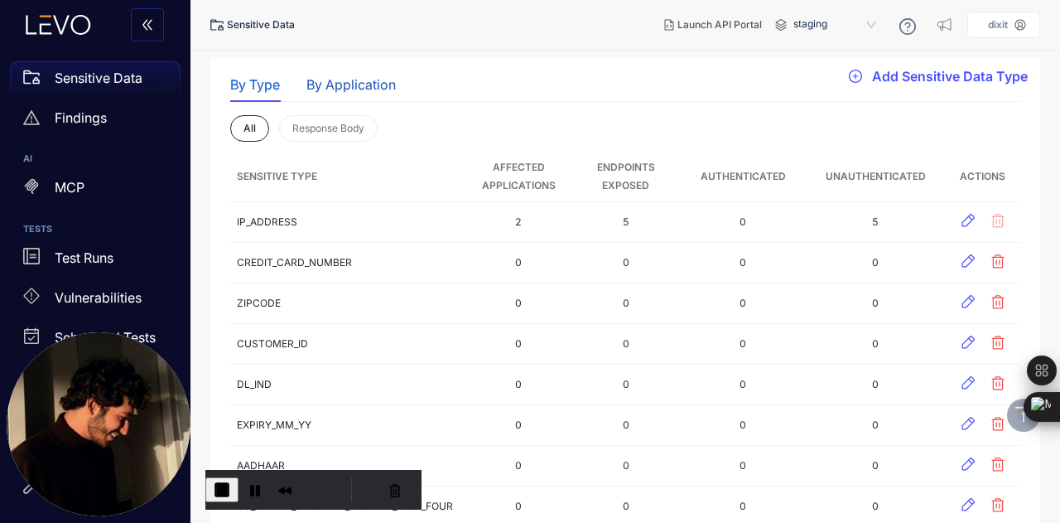
click at [341, 77] on div "By Application" at bounding box center [350, 84] width 89 height 15
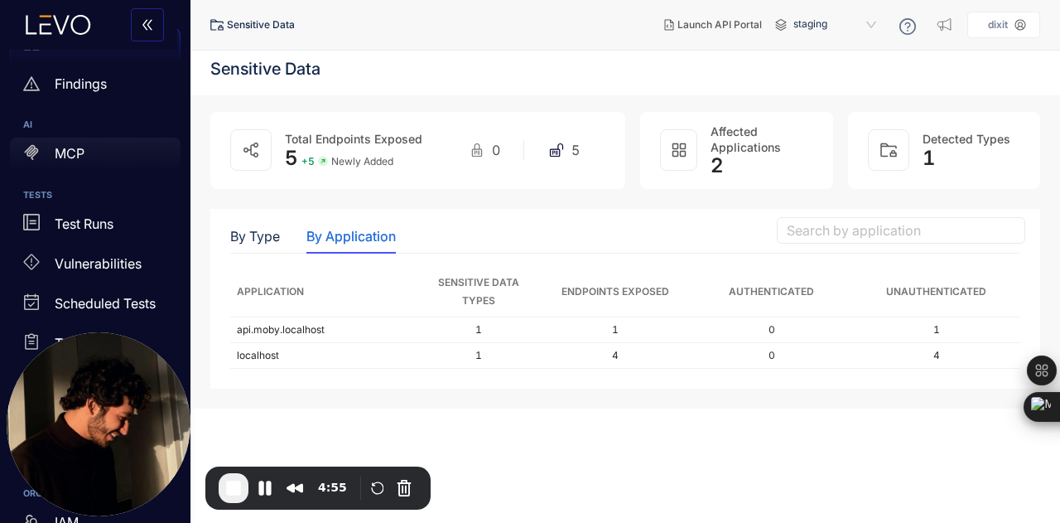
scroll to position [252, 0]
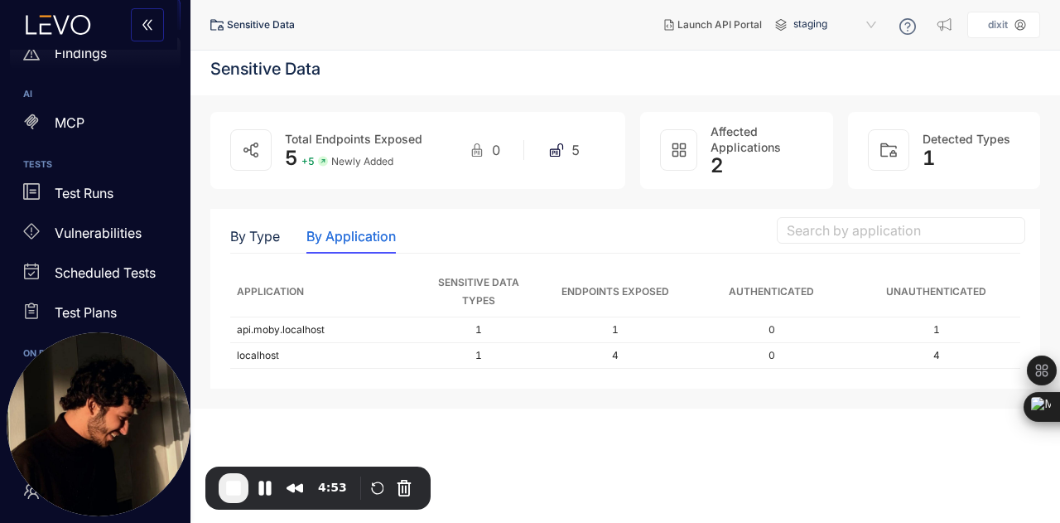
click at [139, 54] on div "Findings" at bounding box center [95, 52] width 171 height 33
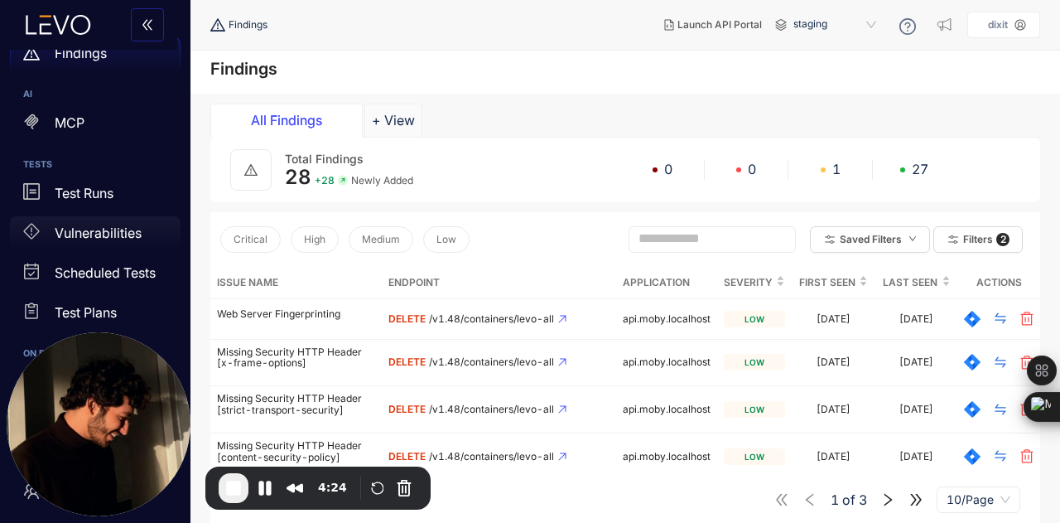
scroll to position [333, 0]
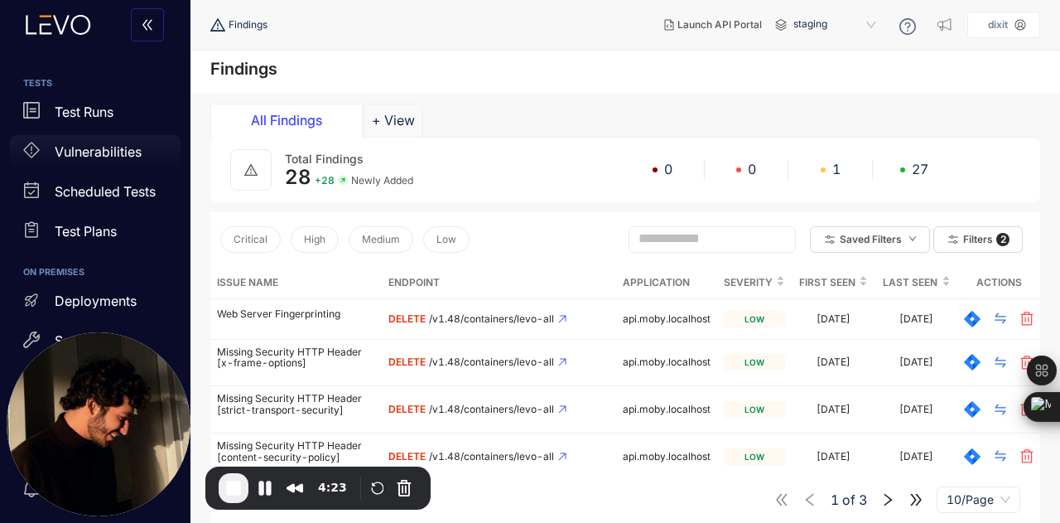
click at [108, 151] on p "Vulnerabilities" at bounding box center [98, 151] width 87 height 15
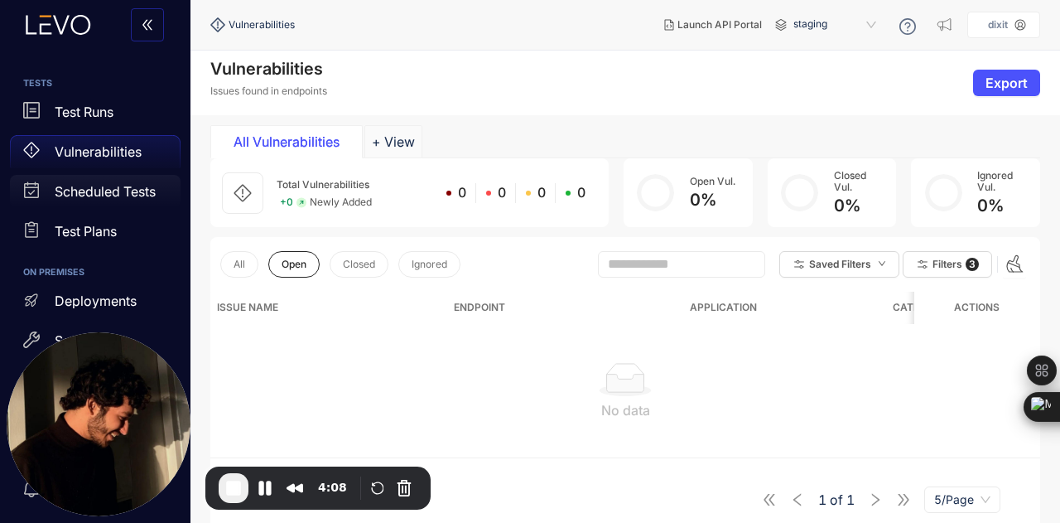
click at [142, 197] on p "Scheduled Tests" at bounding box center [105, 191] width 101 height 15
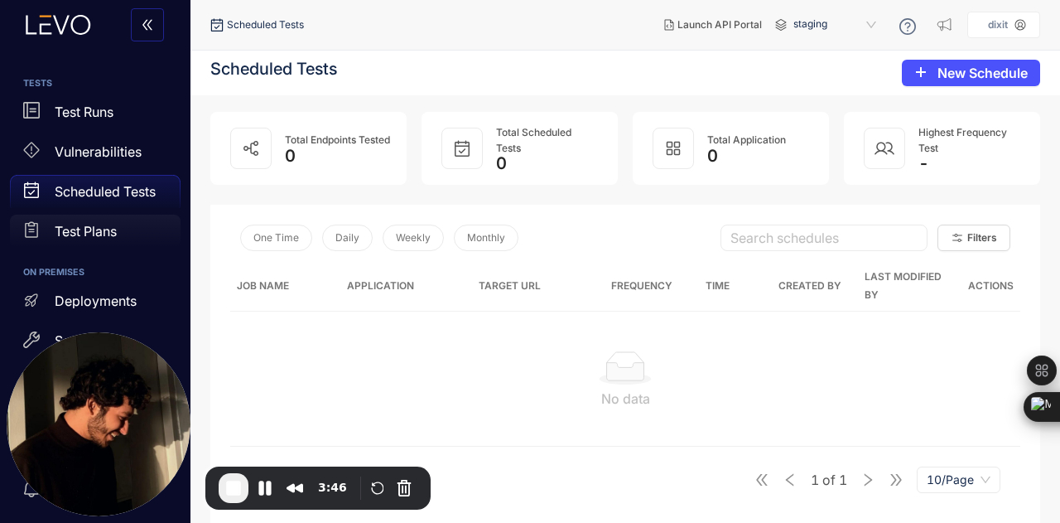
click at [140, 231] on div "Test Plans" at bounding box center [95, 231] width 171 height 33
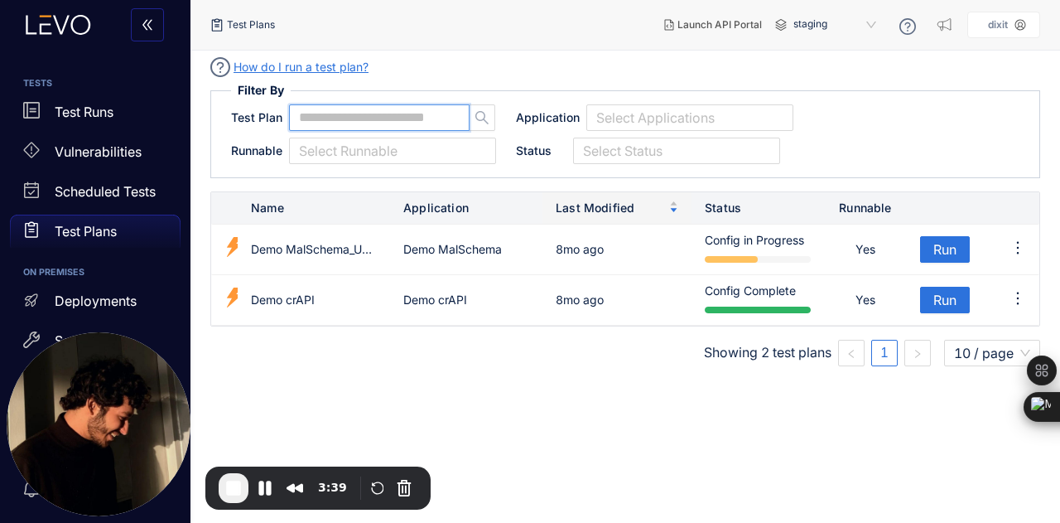
click at [384, 118] on input "text" at bounding box center [372, 117] width 146 height 15
type input "*"
click at [265, 486] on button "Pause Recording" at bounding box center [265, 488] width 27 height 27
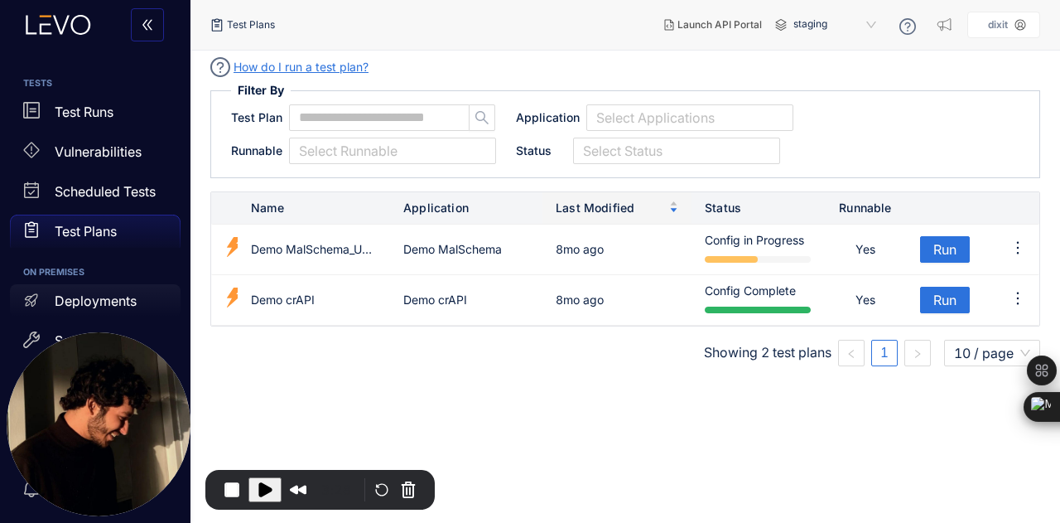
click at [121, 304] on p "Deployments" at bounding box center [96, 300] width 82 height 15
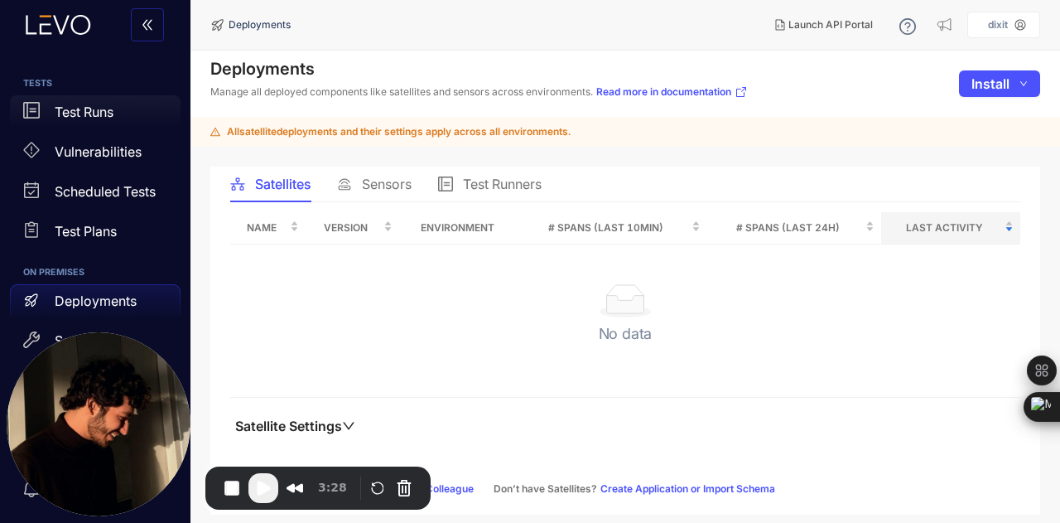
click at [89, 105] on p "Test Runs" at bounding box center [84, 111] width 59 height 15
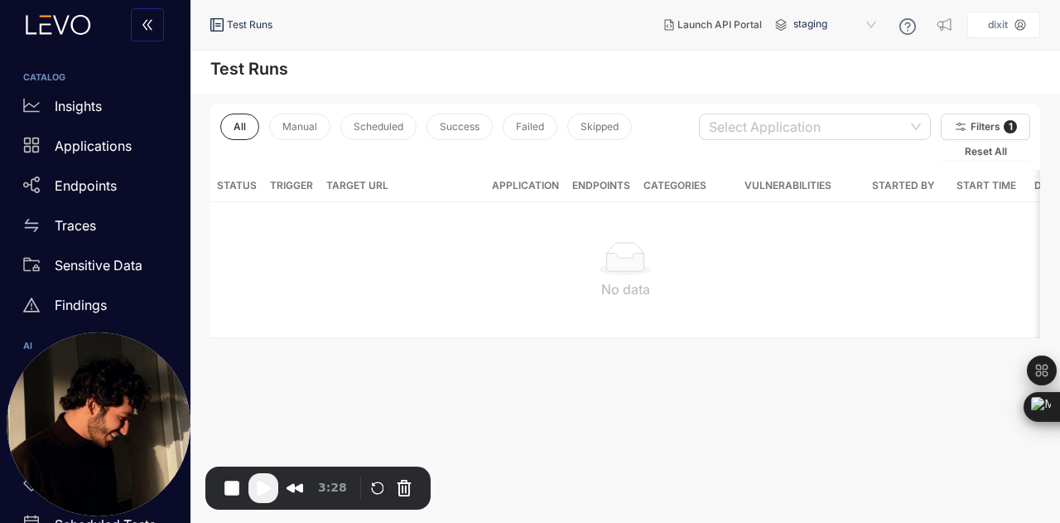
click at [68, 83] on div "CATALOG Insights Applications Endpoints Traces Sensitive Data Findings AI MCP T…" at bounding box center [95, 453] width 191 height 807
click at [80, 113] on p "Insights" at bounding box center [78, 106] width 47 height 15
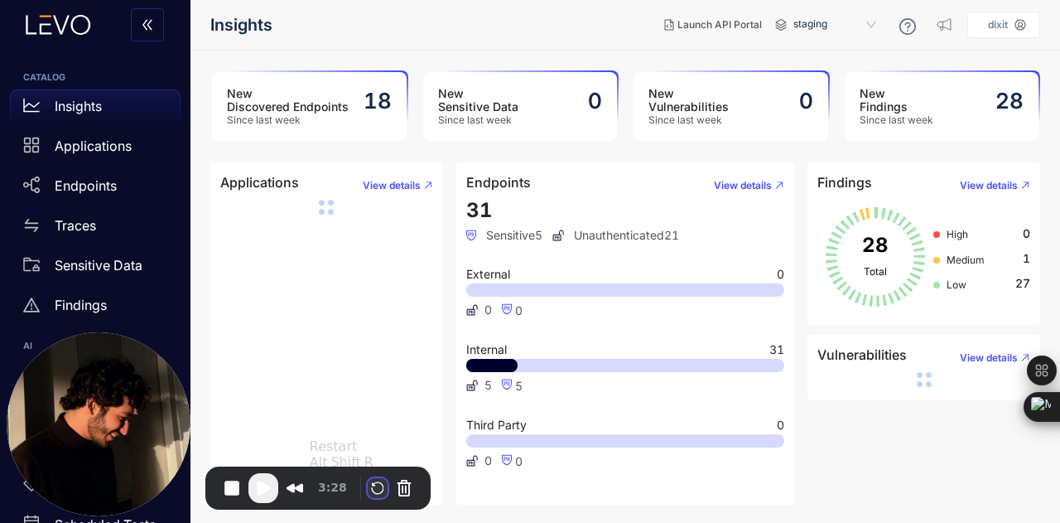
click at [374, 480] on button "Restart Recording" at bounding box center [378, 488] width 20 height 20
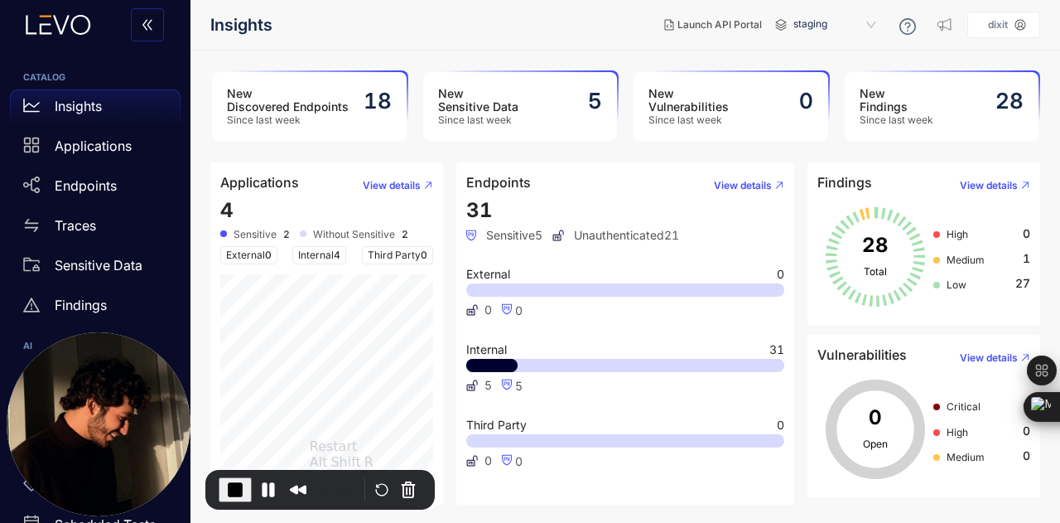
click at [383, 498] on div "Recorder controls - play pause" at bounding box center [382, 490] width 20 height 20
click at [375, 490] on button "Restart Recording" at bounding box center [382, 490] width 20 height 20
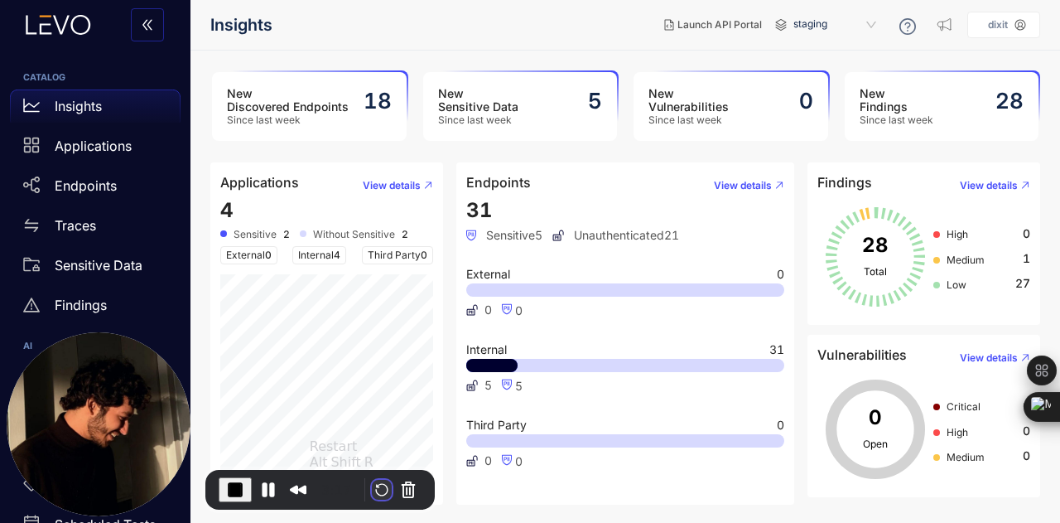
click at [372, 488] on button "Restart Recording" at bounding box center [382, 490] width 20 height 20
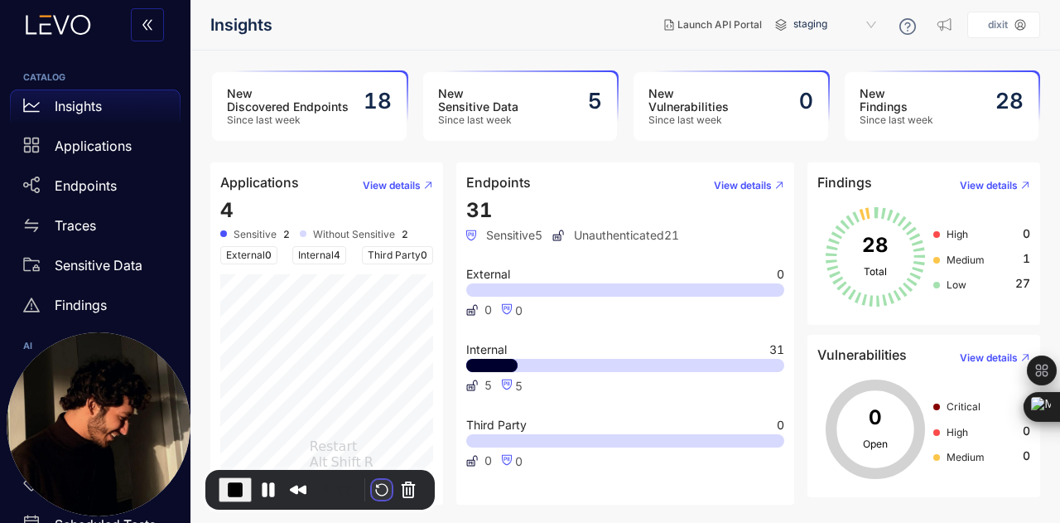
click at [372, 486] on button "Restart Recording" at bounding box center [382, 490] width 20 height 20
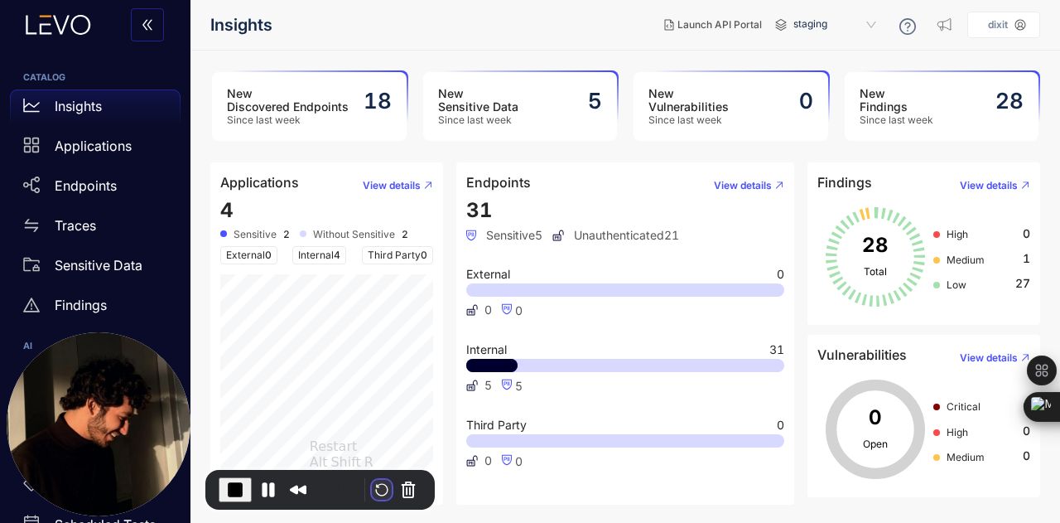
click at [379, 486] on button "Restart Recording" at bounding box center [382, 490] width 20 height 20
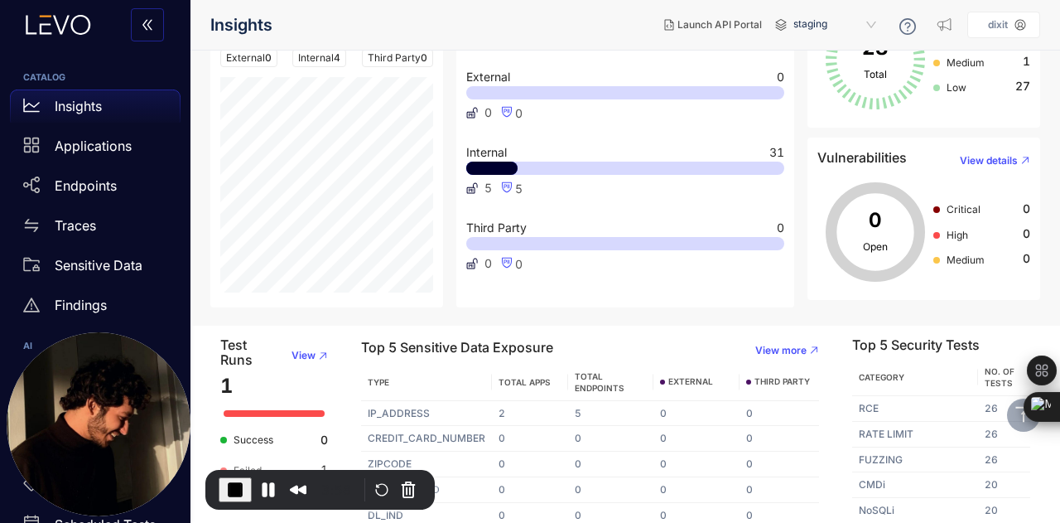
scroll to position [210, 0]
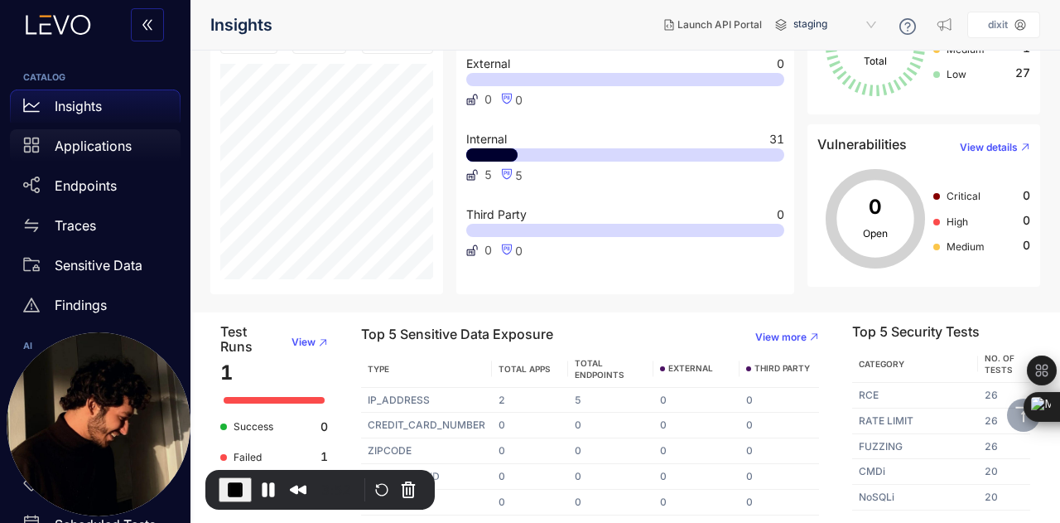
click at [123, 147] on p "Applications" at bounding box center [93, 145] width 77 height 15
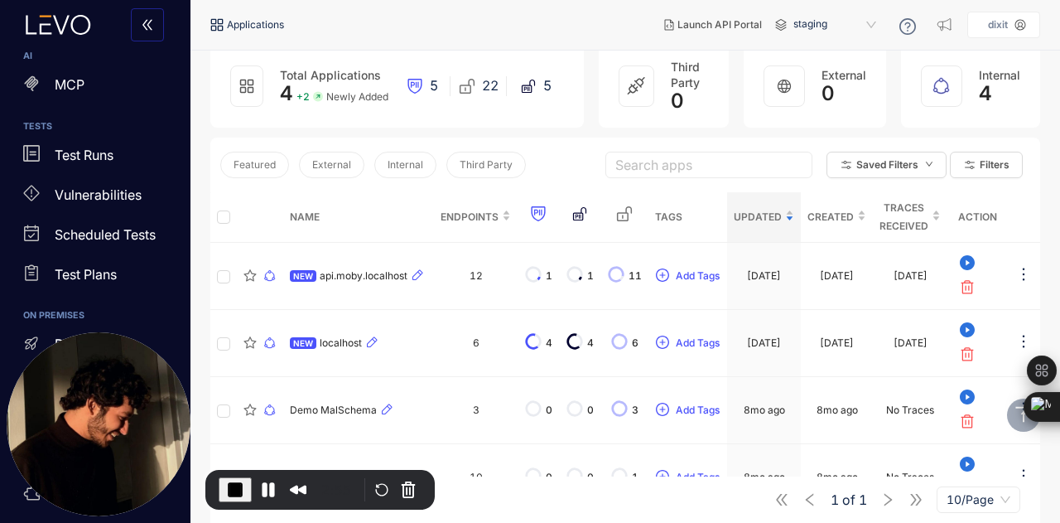
scroll to position [333, 0]
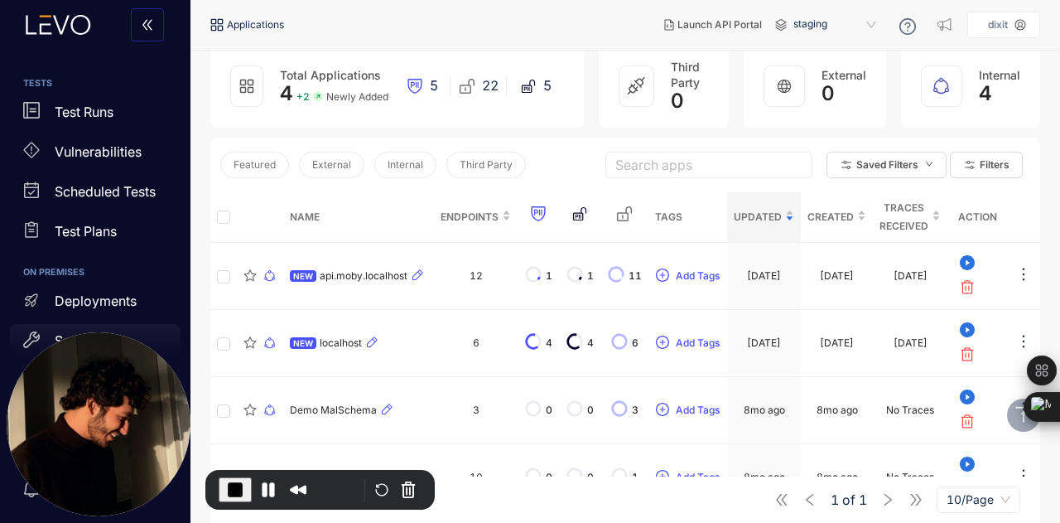
click at [35, 327] on div "Settings" at bounding box center [95, 340] width 171 height 33
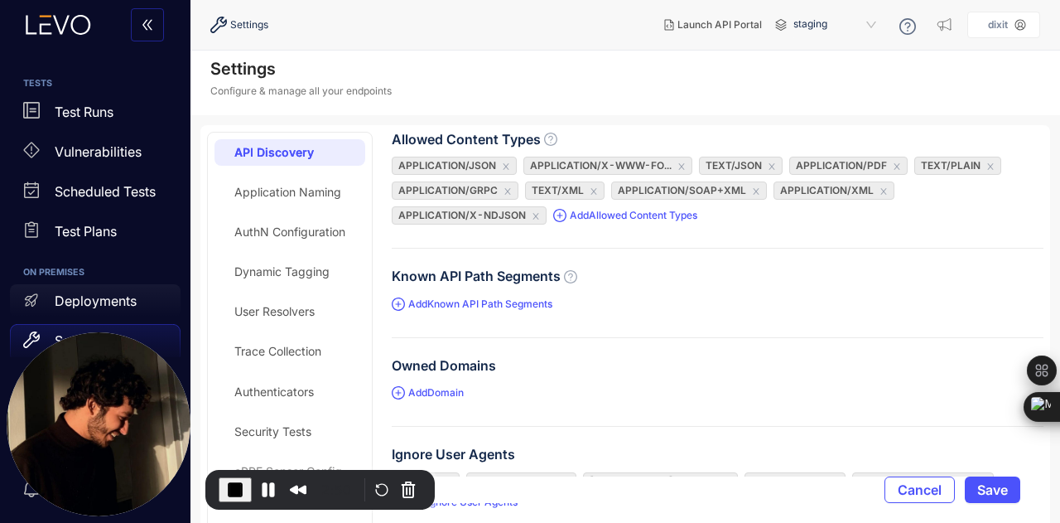
click at [86, 299] on p "Deployments" at bounding box center [96, 300] width 82 height 15
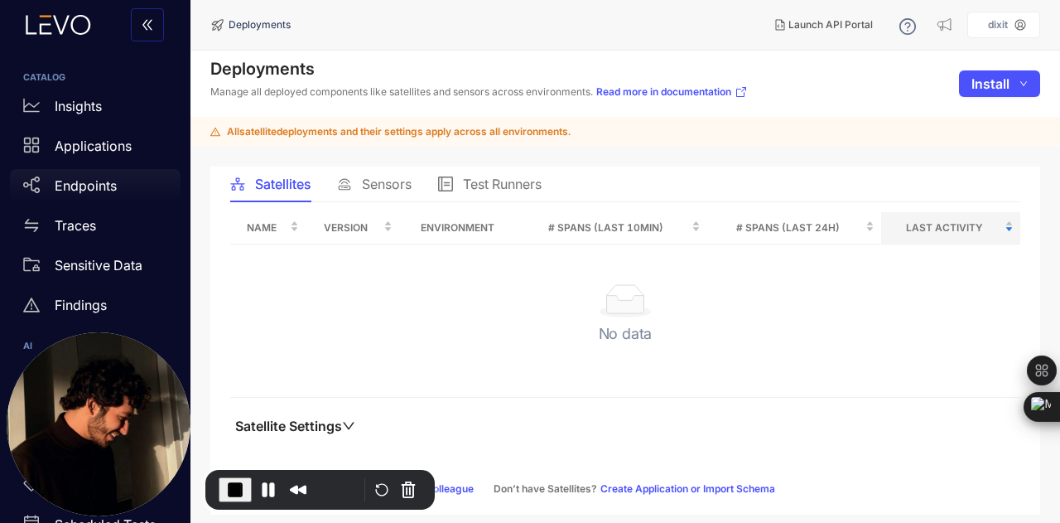
click at [85, 182] on p "Endpoints" at bounding box center [86, 185] width 62 height 15
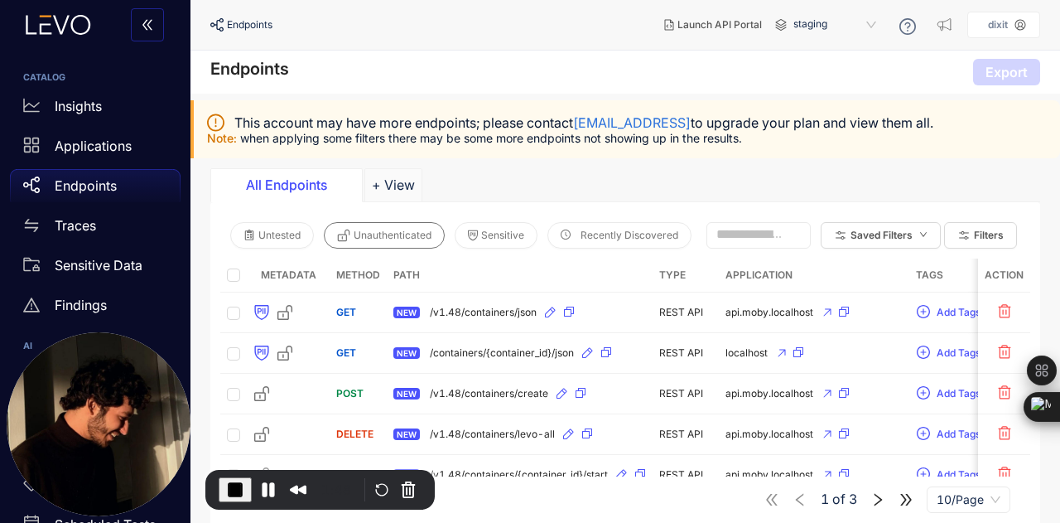
click at [396, 237] on span "Unauthenticated" at bounding box center [393, 235] width 78 height 12
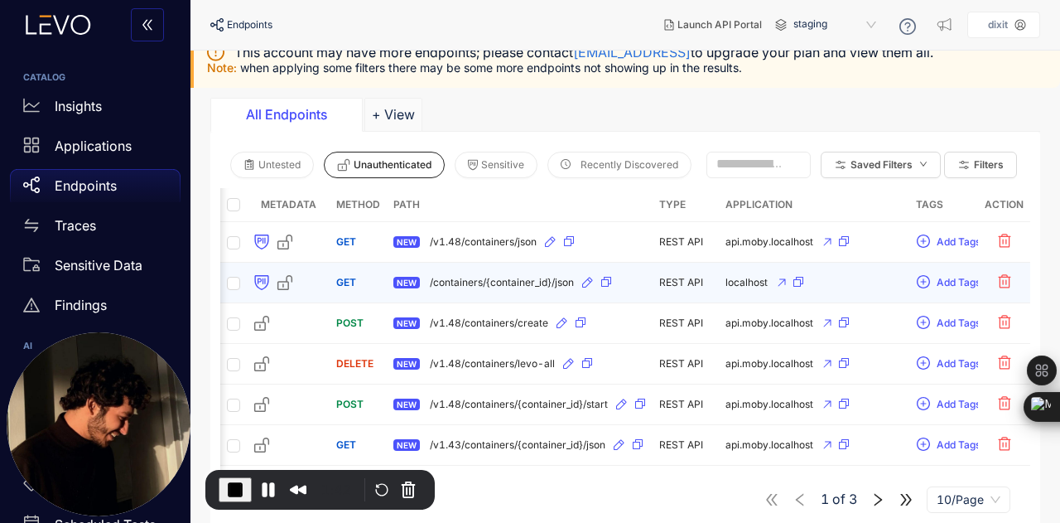
scroll to position [0, 264]
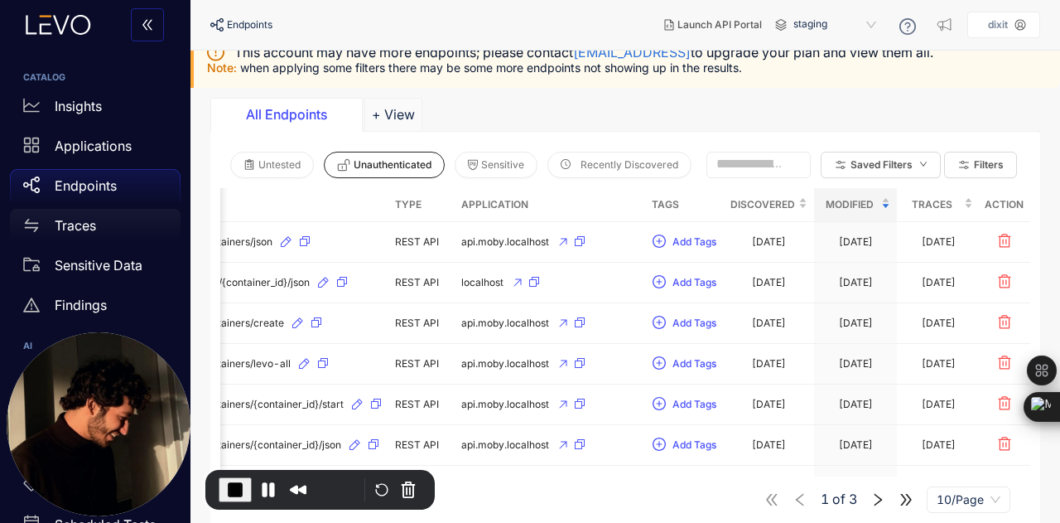
click at [118, 229] on div "Traces" at bounding box center [95, 225] width 171 height 33
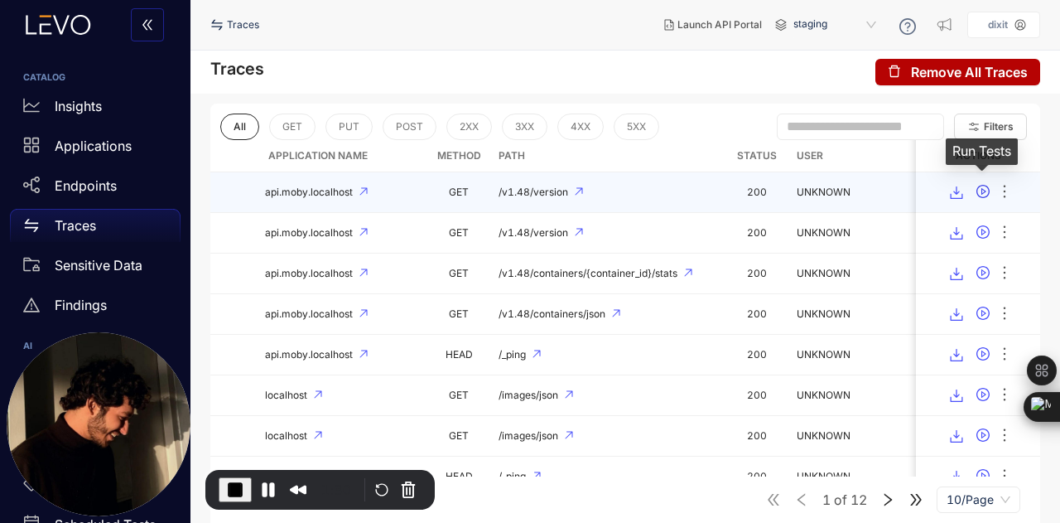
click at [981, 193] on icon "play-circle" at bounding box center [983, 191] width 13 height 13
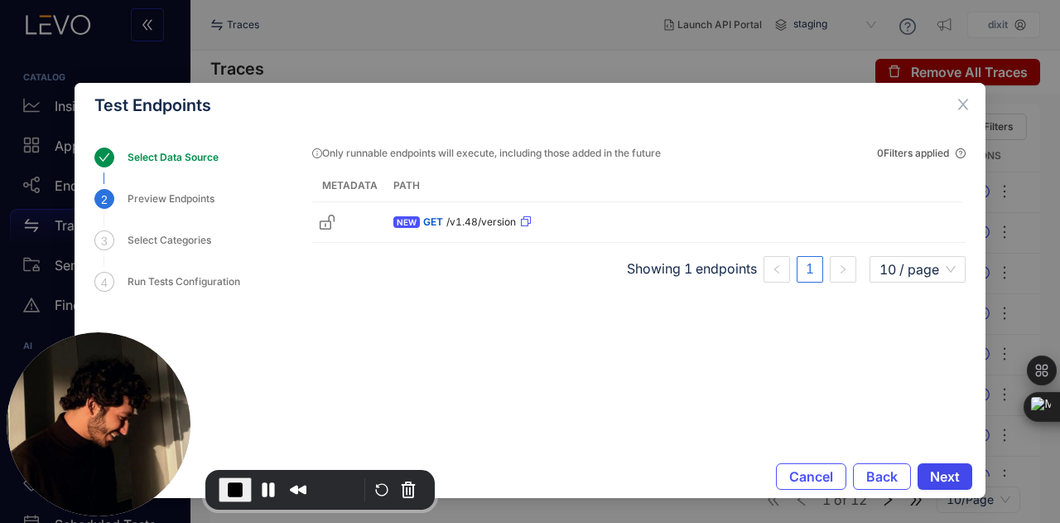
click at [931, 476] on span "Next" at bounding box center [945, 476] width 30 height 15
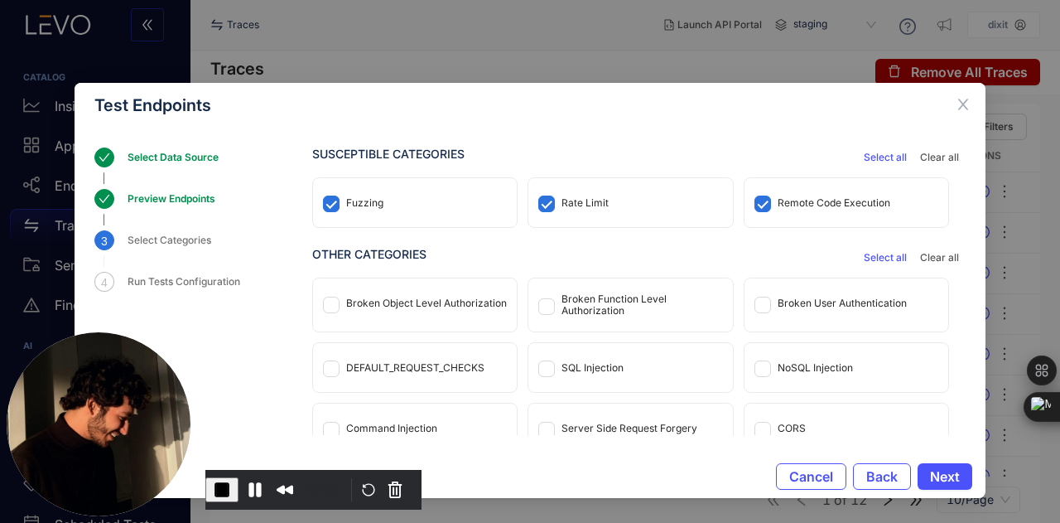
scroll to position [137, 0]
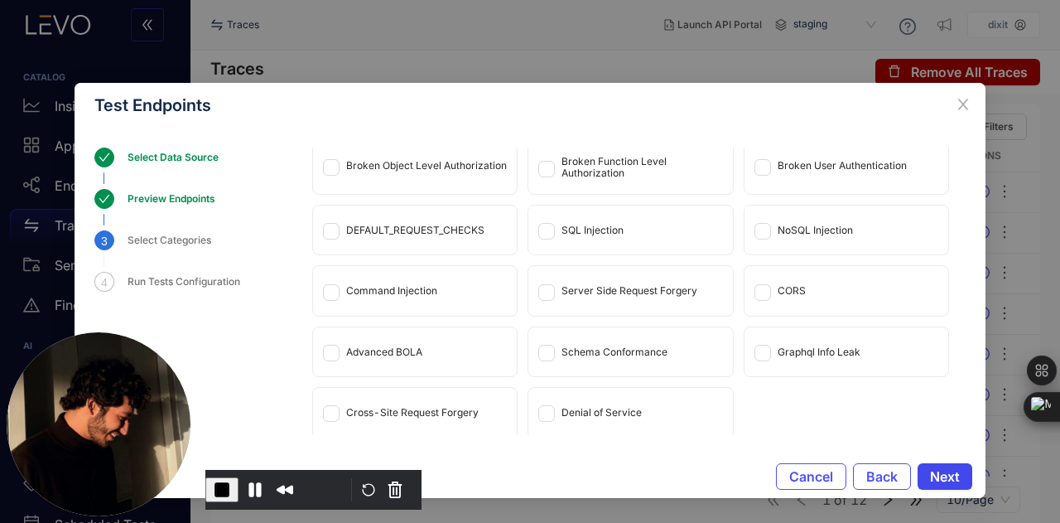
click at [930, 476] on span "Next" at bounding box center [945, 476] width 30 height 15
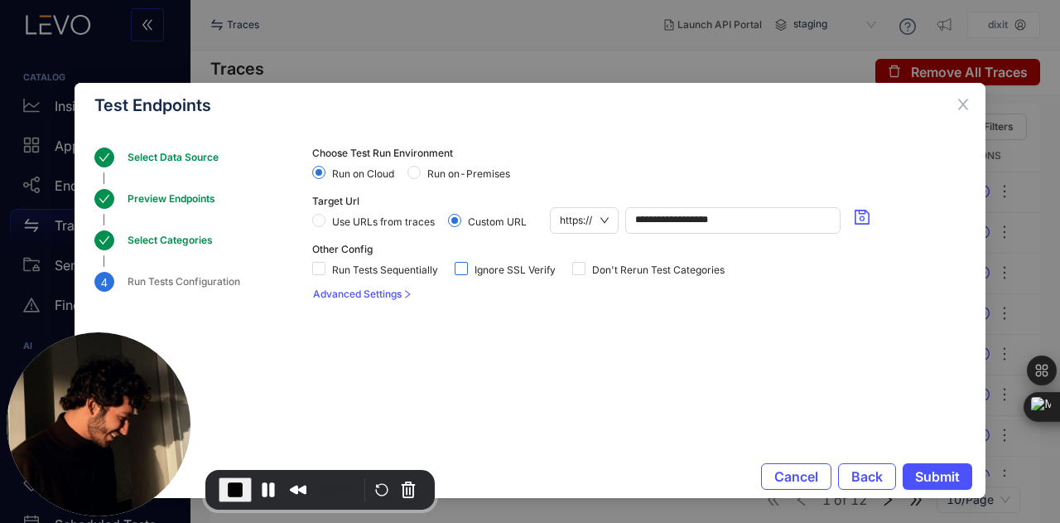
click at [467, 266] on span at bounding box center [461, 268] width 13 height 13
click at [795, 471] on button "Cancel" at bounding box center [796, 476] width 70 height 27
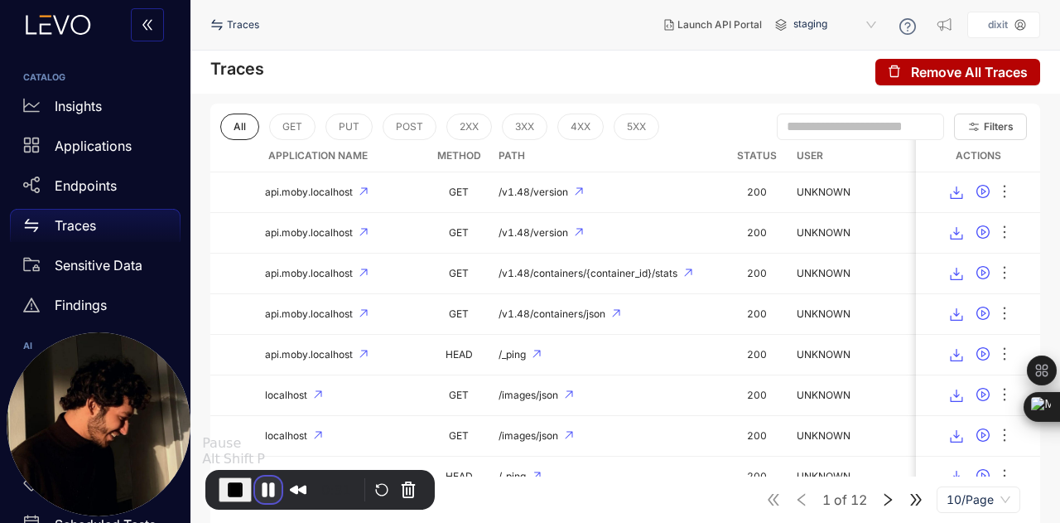
click at [266, 492] on button "Pause Recording" at bounding box center [268, 489] width 27 height 27
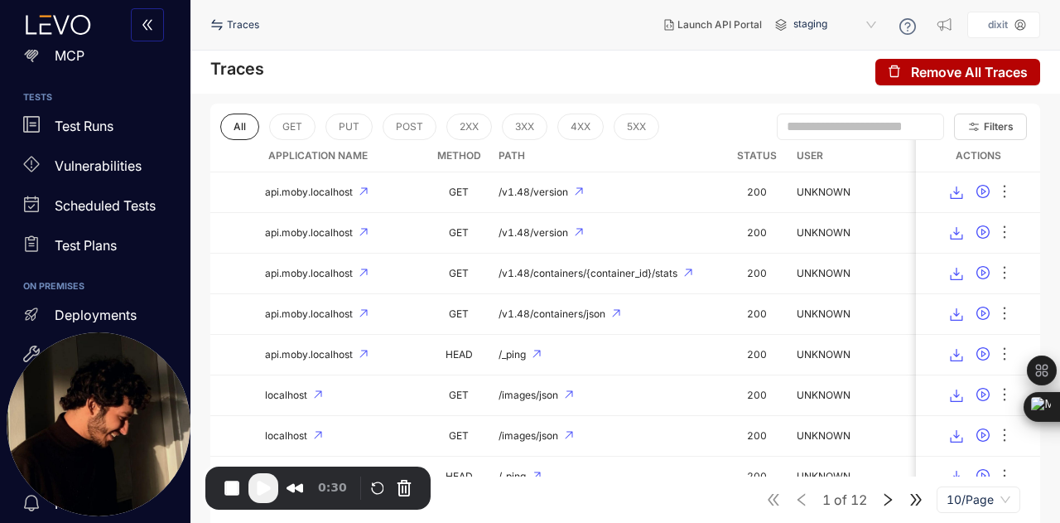
scroll to position [333, 0]
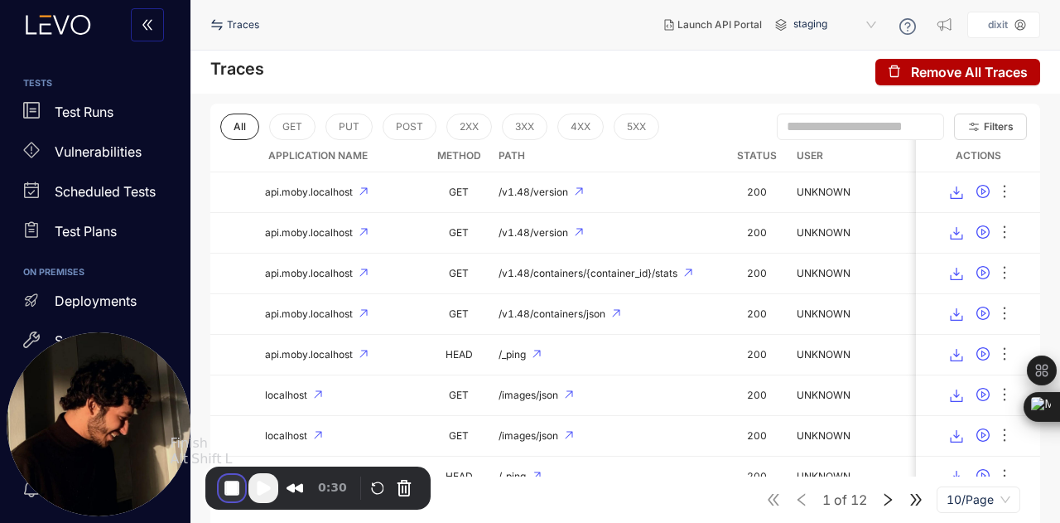
click at [234, 484] on button "End Recording" at bounding box center [232, 488] width 27 height 27
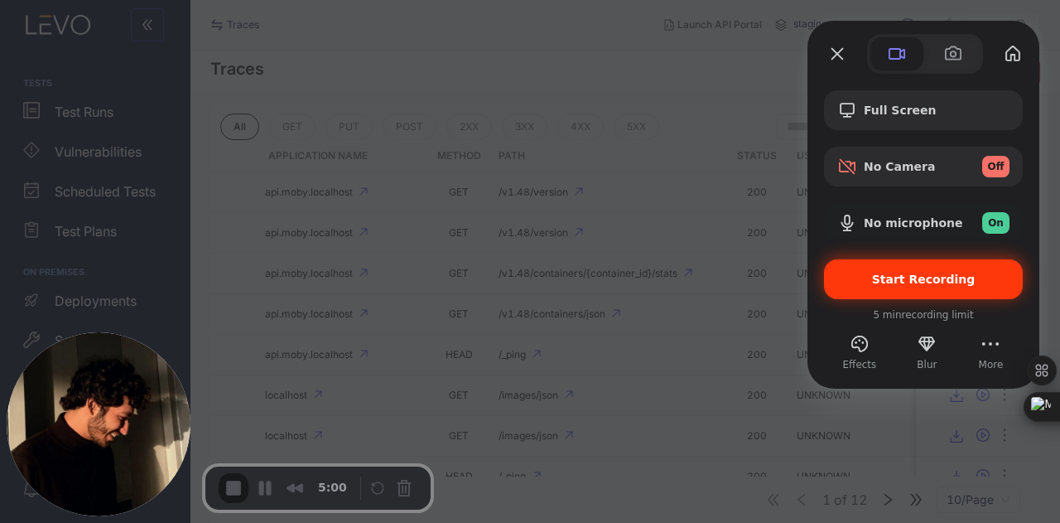
click at [896, 276] on span "Start Recording" at bounding box center [924, 278] width 104 height 13
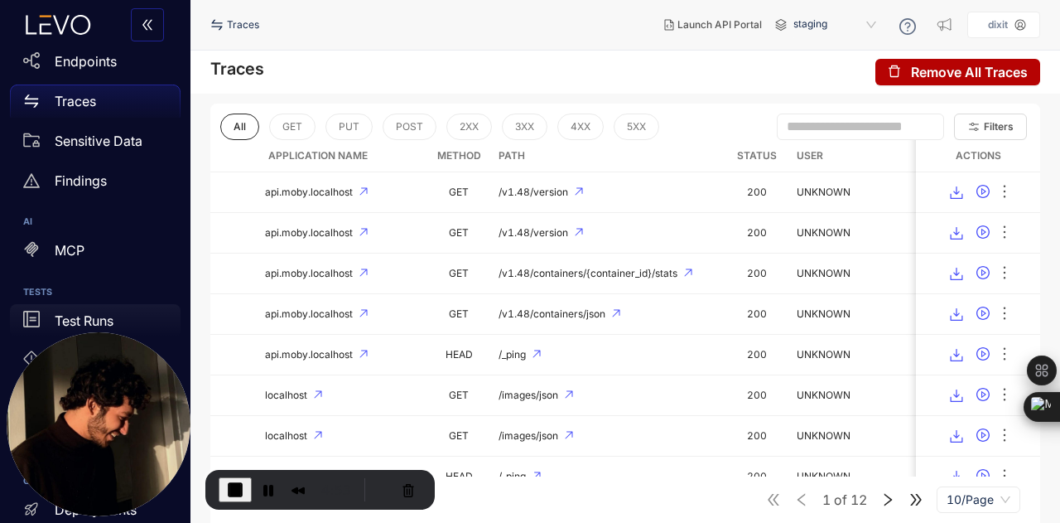
scroll to position [111, 0]
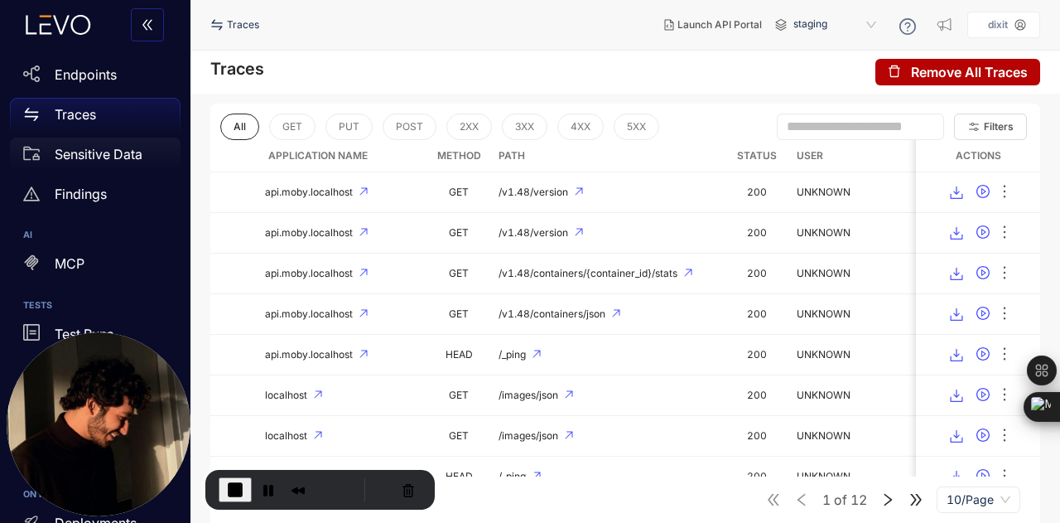
click at [85, 147] on p "Sensitive Data" at bounding box center [99, 154] width 88 height 15
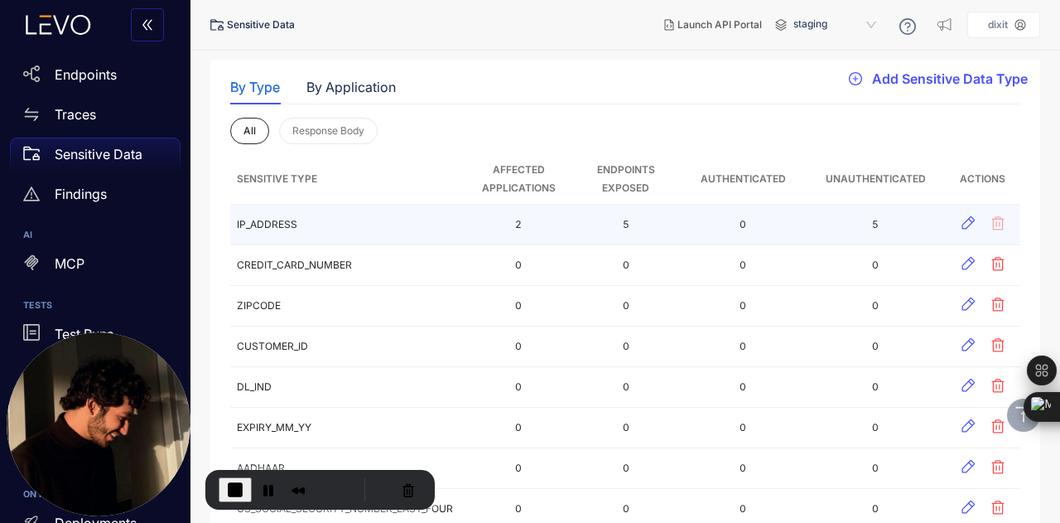
scroll to position [151, 0]
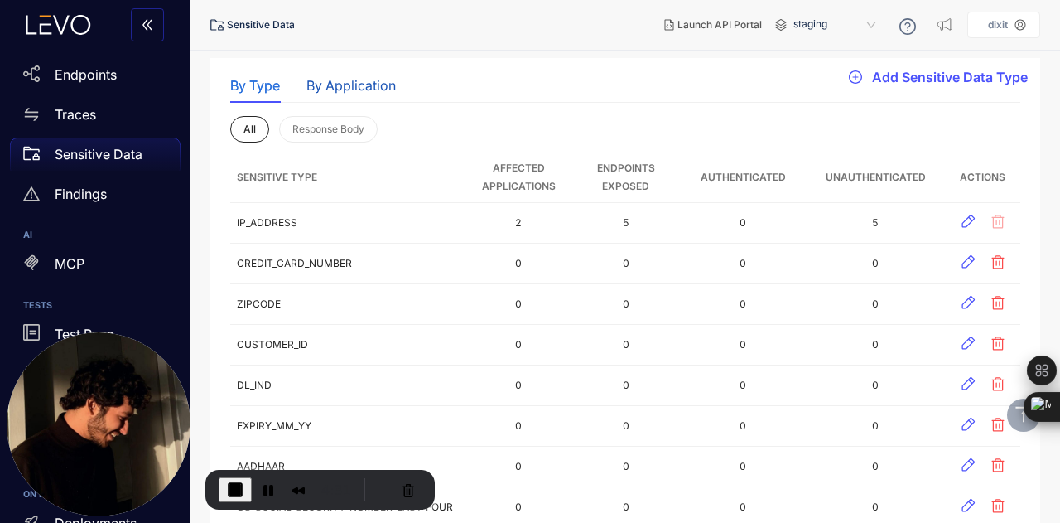
click at [351, 89] on div "By Application" at bounding box center [350, 85] width 89 height 15
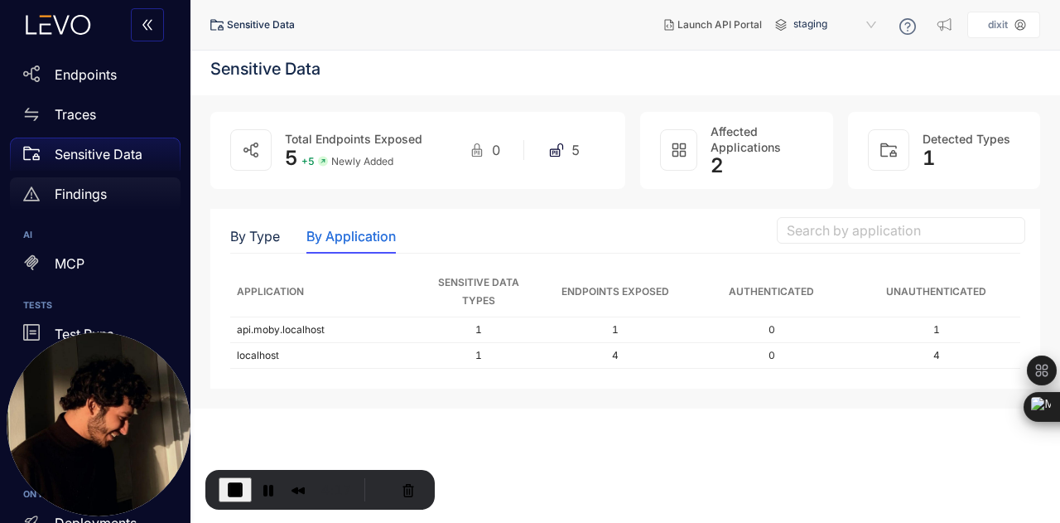
click at [98, 186] on div "Findings" at bounding box center [95, 193] width 171 height 33
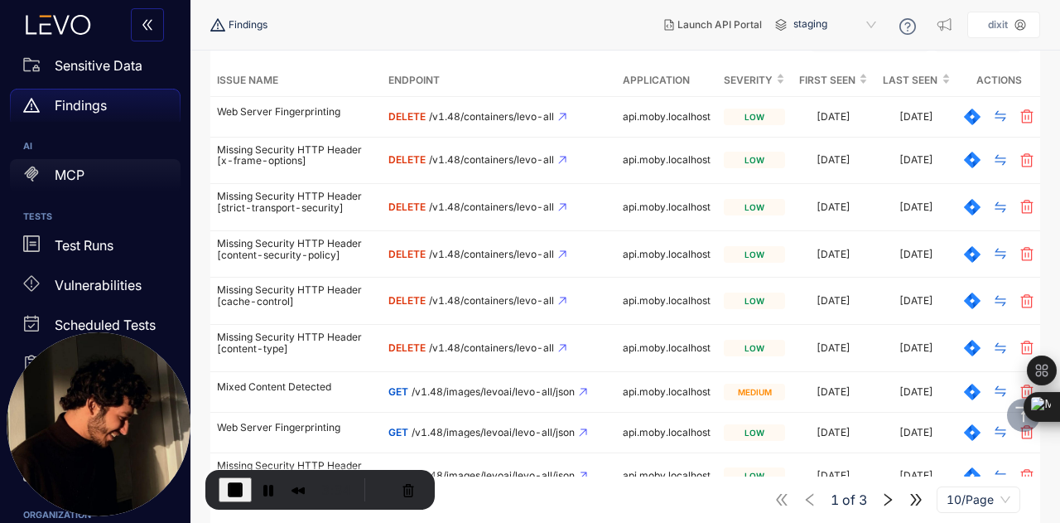
scroll to position [200, 0]
click at [60, 183] on div "MCP" at bounding box center [95, 174] width 171 height 33
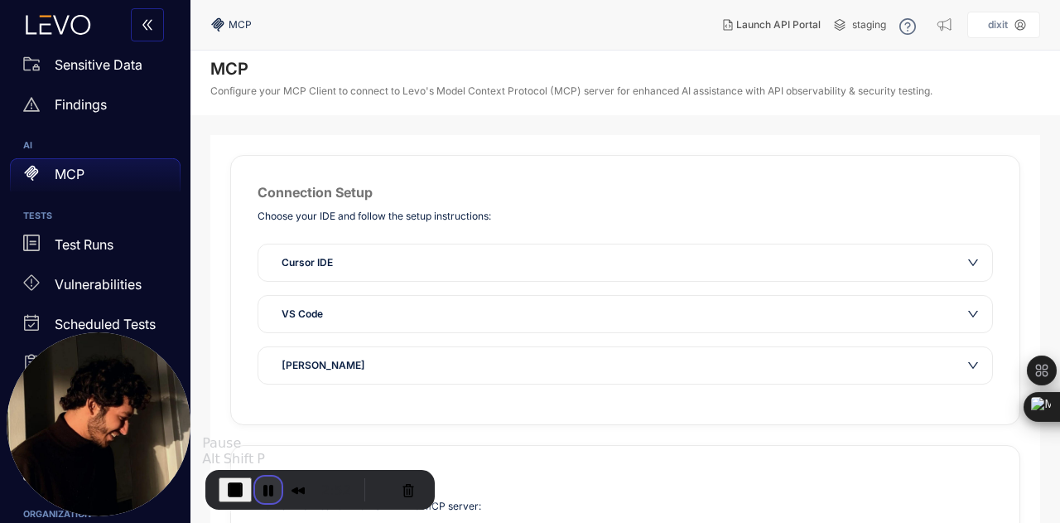
click at [268, 485] on button "Pause Recording" at bounding box center [268, 489] width 27 height 27
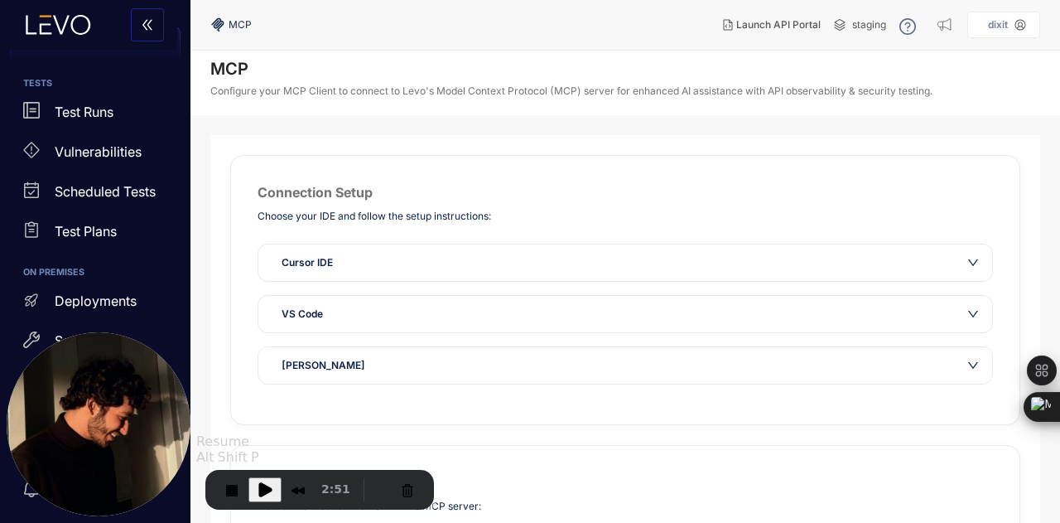
click at [269, 485] on span "Play Recording" at bounding box center [265, 490] width 20 height 20
click at [109, 114] on p "Test Runs" at bounding box center [84, 111] width 59 height 15
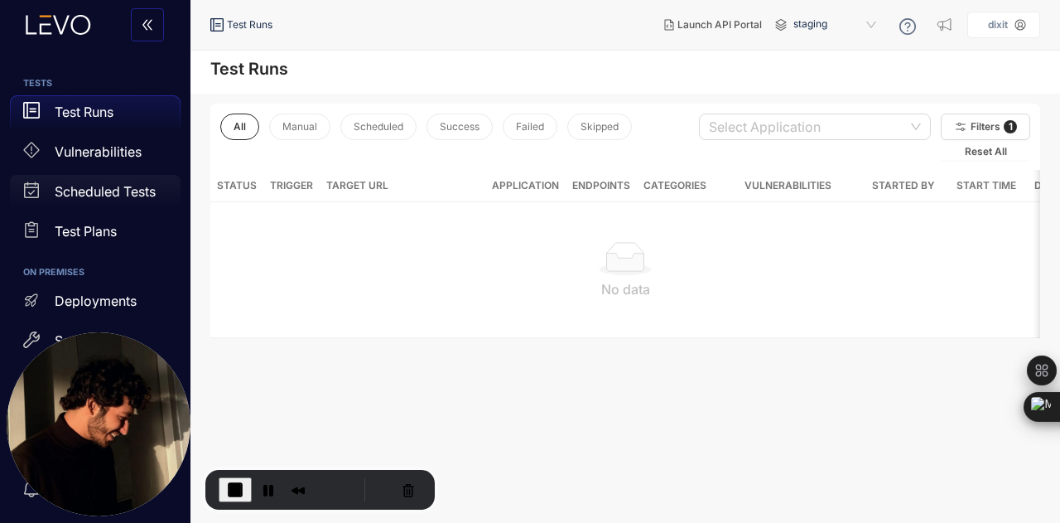
click at [109, 186] on p "Scheduled Tests" at bounding box center [105, 191] width 101 height 15
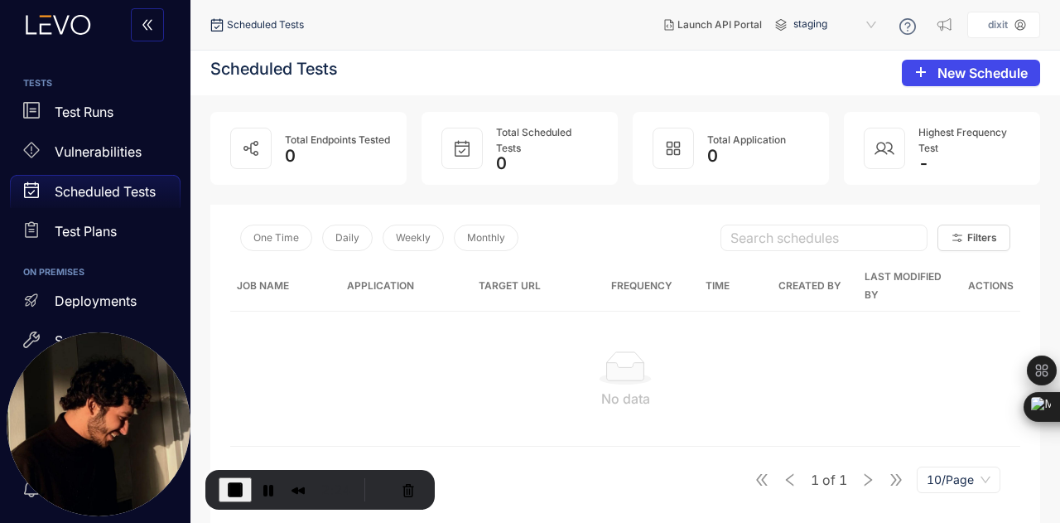
click at [931, 82] on button "New Schedule" at bounding box center [971, 73] width 138 height 27
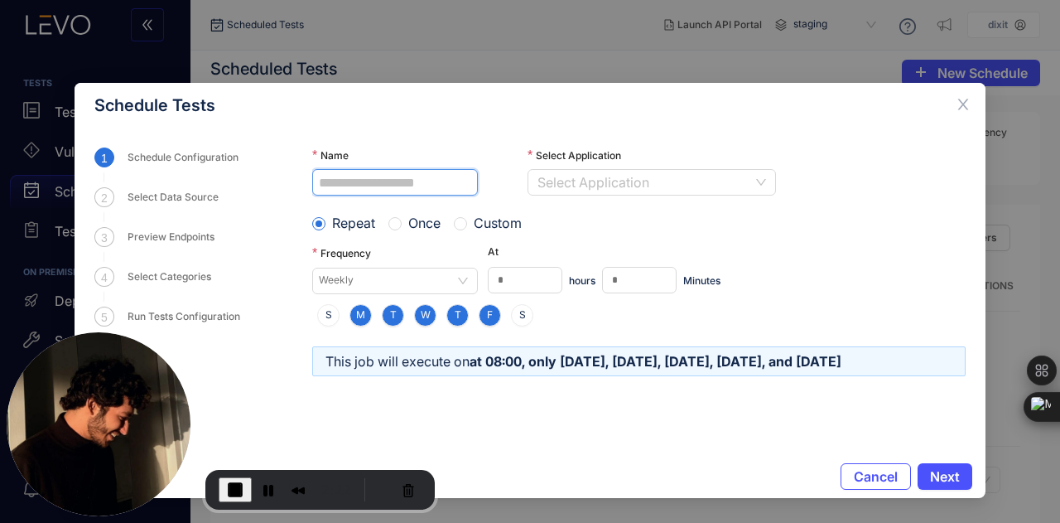
click at [434, 181] on input "Name" at bounding box center [395, 182] width 166 height 27
click at [434, 181] on input "*" at bounding box center [395, 182] width 166 height 27
type input "*****"
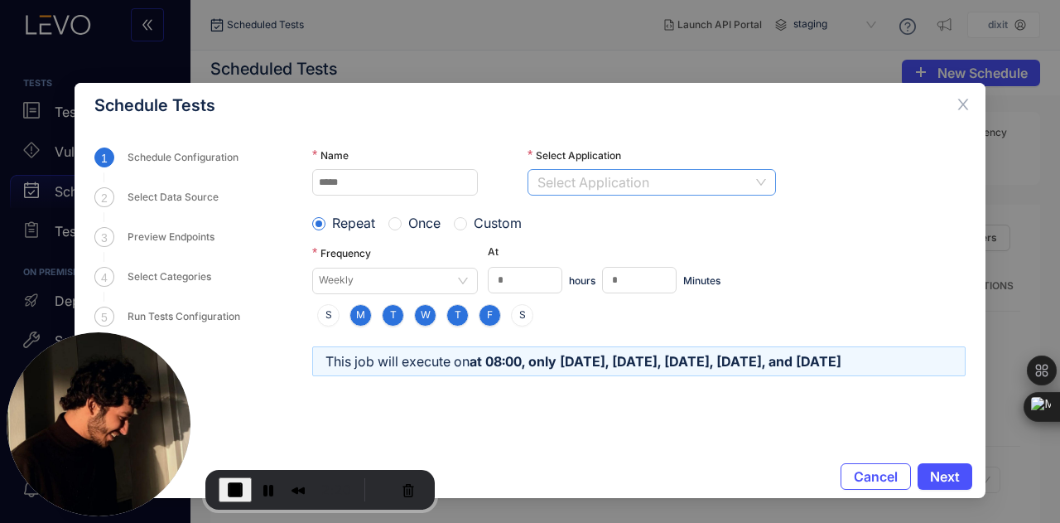
click at [575, 180] on input "Select Application" at bounding box center [645, 182] width 215 height 25
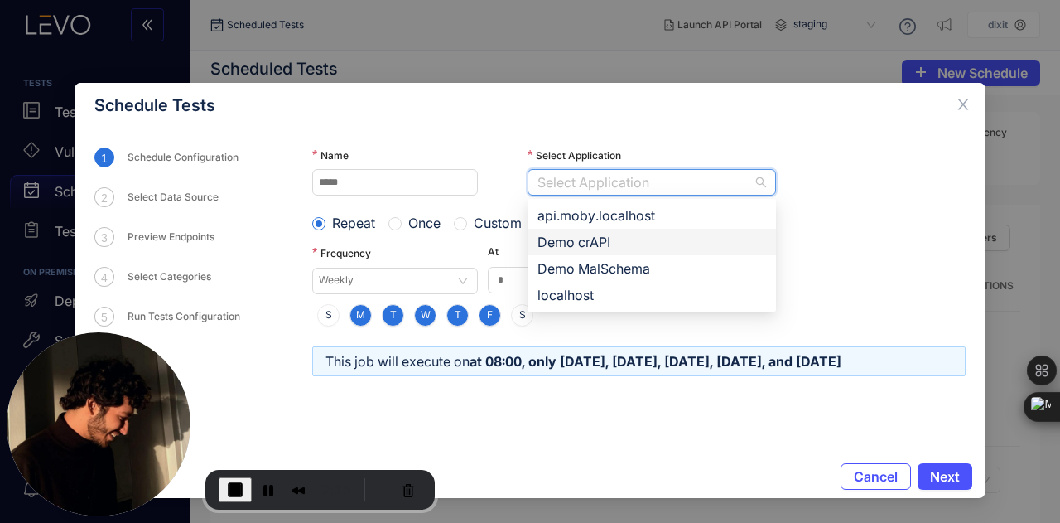
click at [584, 236] on div "Demo crAPI" at bounding box center [652, 242] width 229 height 18
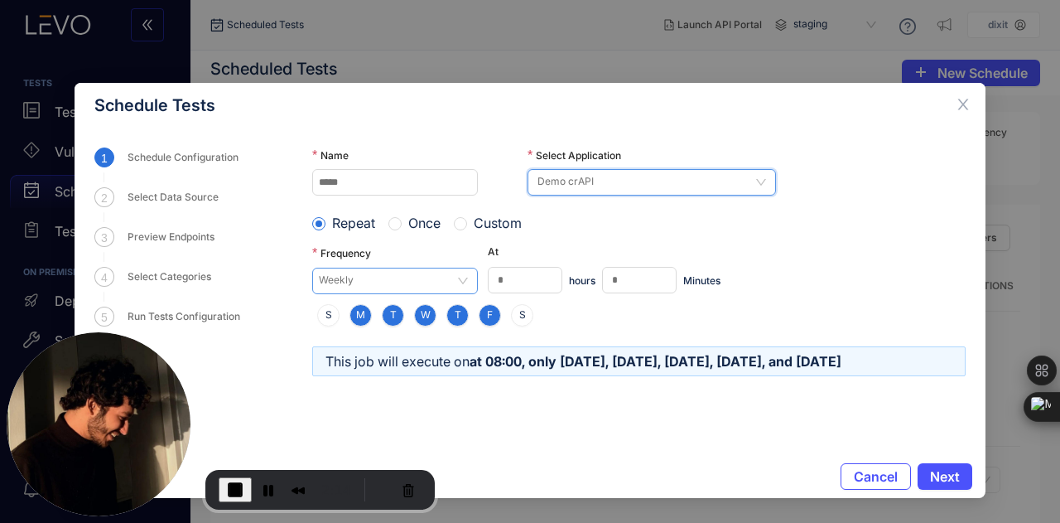
click at [413, 272] on span "Weekly" at bounding box center [395, 280] width 152 height 25
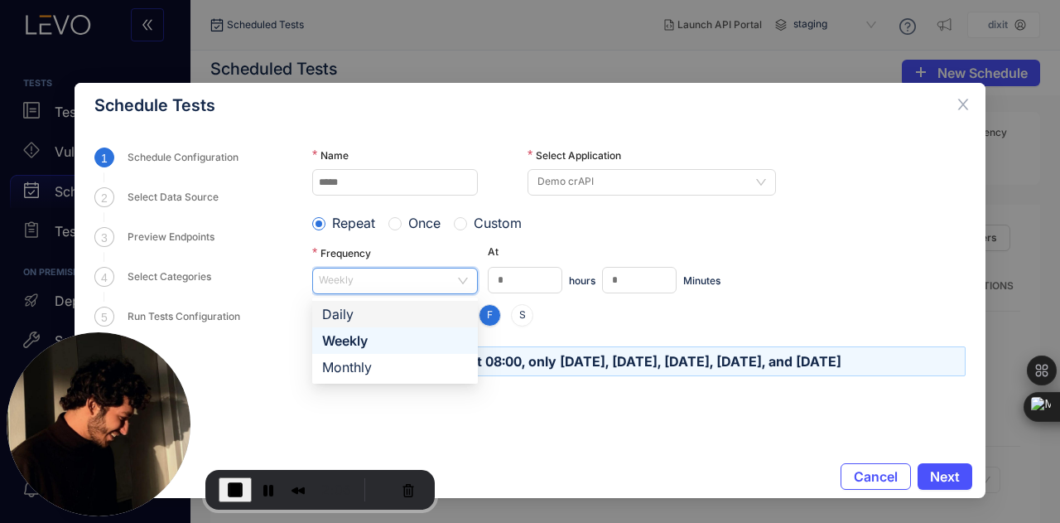
click at [780, 241] on div "Name ***** Select Application Demo crAPI 318c852c-133f-4c56-b2b8-6946f97c4165 0…" at bounding box center [639, 236] width 654 height 179
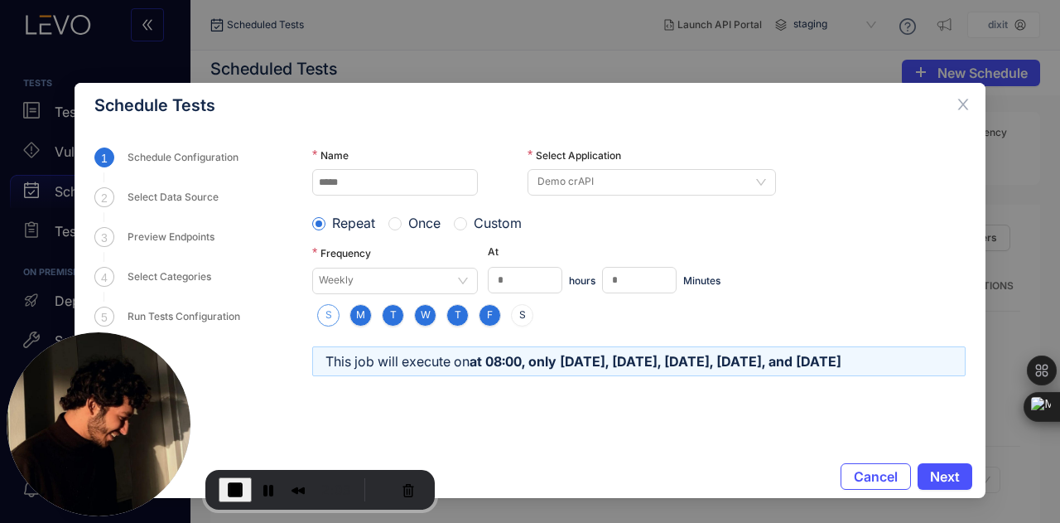
drag, startPoint x: 329, startPoint y: 321, endPoint x: 537, endPoint y: 326, distance: 208.0
click at [329, 321] on button "S" at bounding box center [328, 315] width 22 height 22
click at [523, 316] on span "S" at bounding box center [522, 315] width 7 height 12
click at [930, 475] on span "Next" at bounding box center [945, 476] width 30 height 15
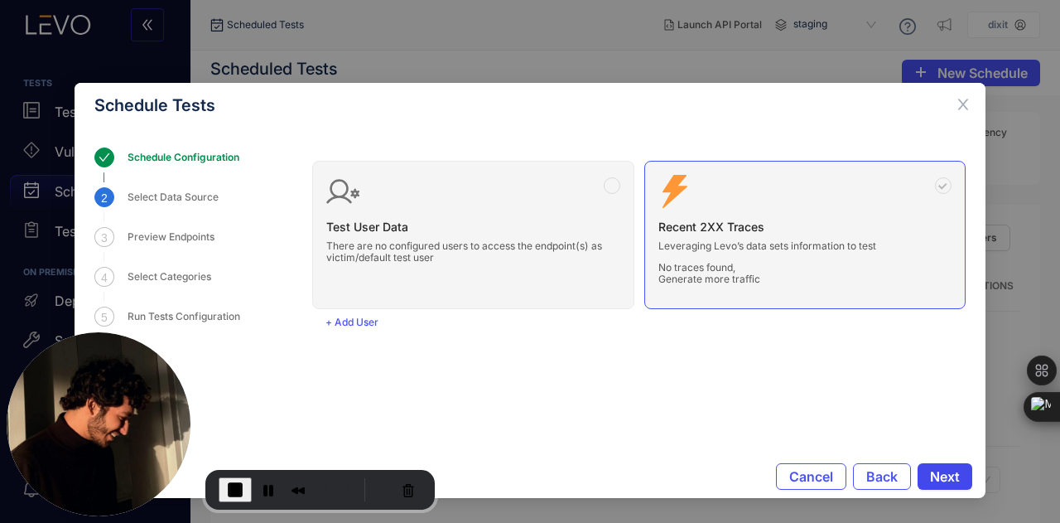
click at [930, 481] on span "Next" at bounding box center [945, 476] width 30 height 15
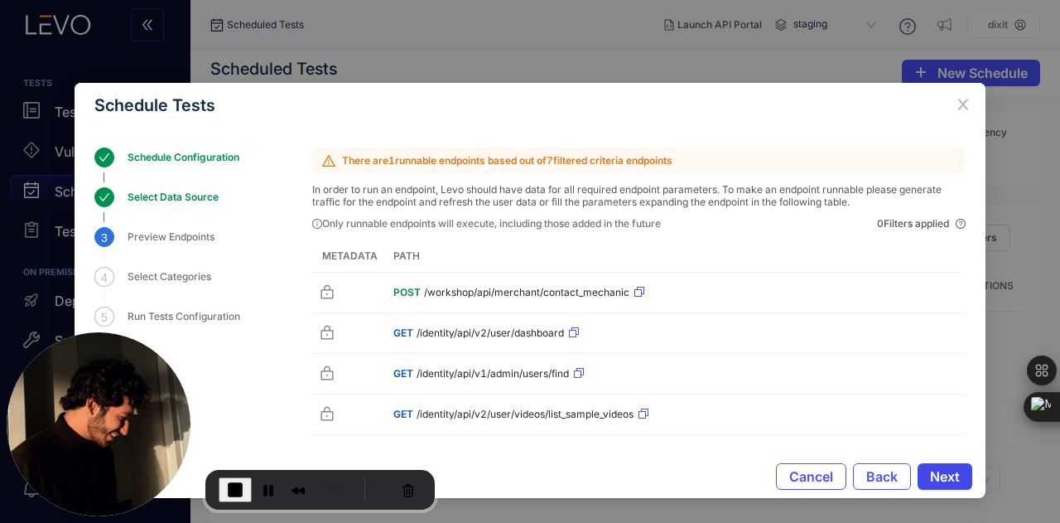
click at [930, 472] on span "Next" at bounding box center [945, 476] width 30 height 15
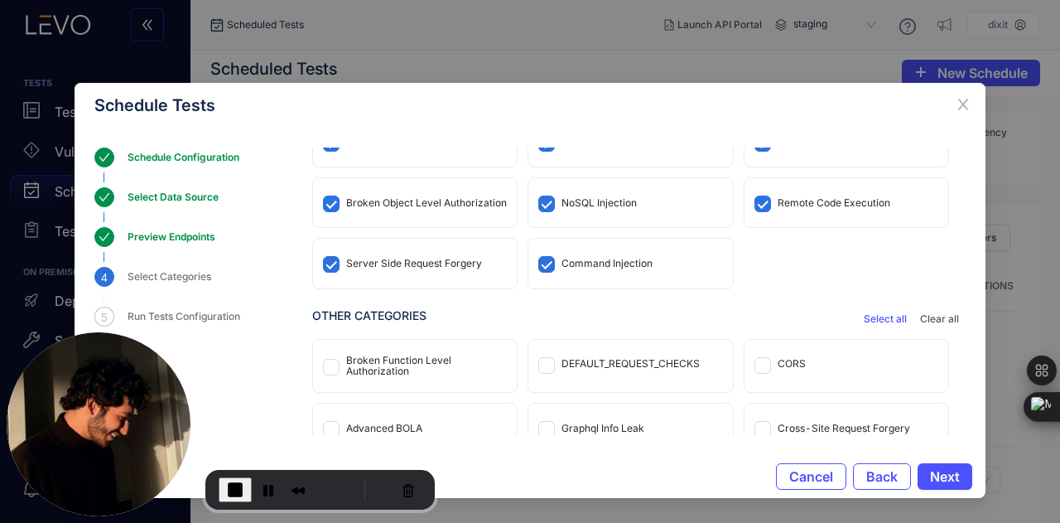
scroll to position [124, 0]
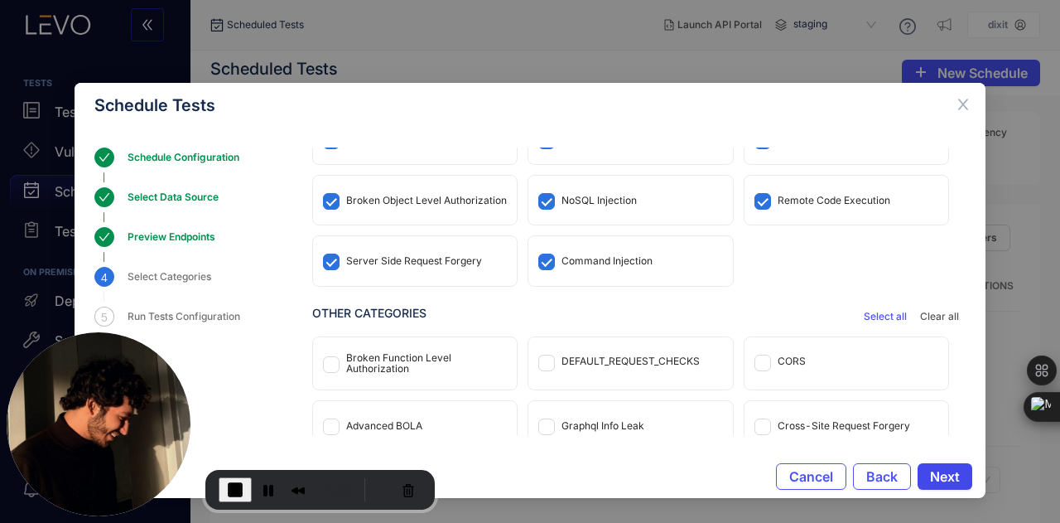
click at [930, 475] on span "Next" at bounding box center [945, 476] width 30 height 15
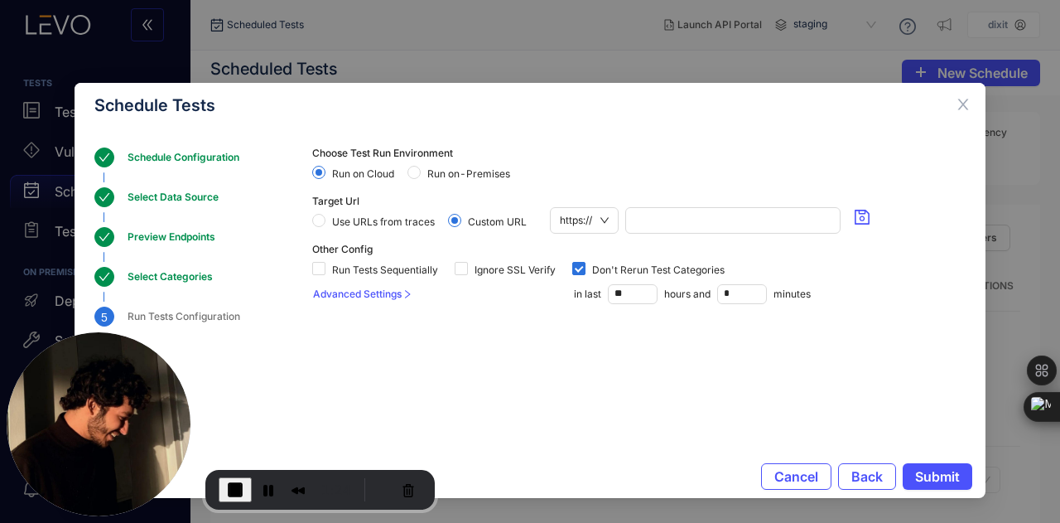
scroll to position [0, 0]
click at [852, 473] on span "Back" at bounding box center [866, 476] width 31 height 15
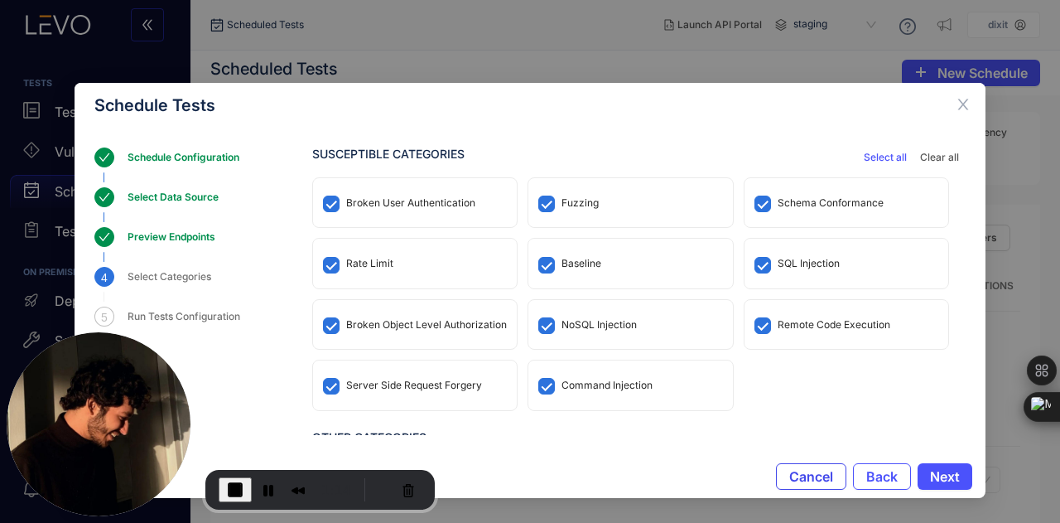
click at [789, 471] on button "Cancel" at bounding box center [811, 476] width 70 height 27
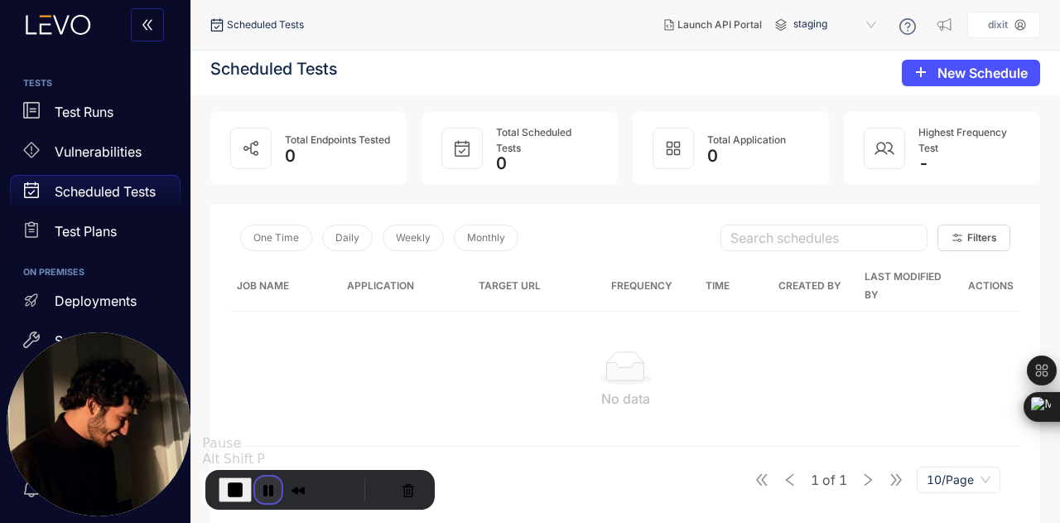
click at [260, 496] on button "Pause Recording" at bounding box center [268, 489] width 27 height 27
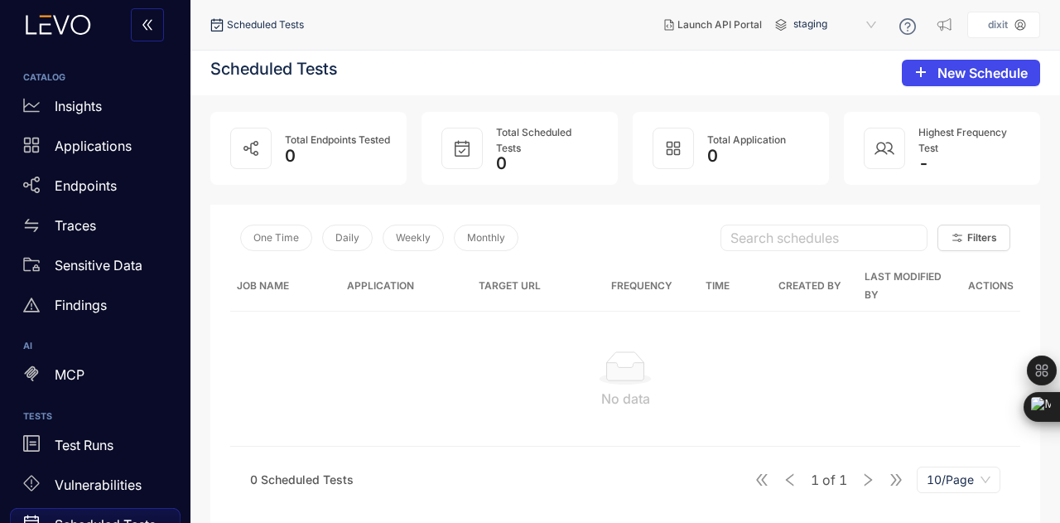
click at [941, 82] on button "New Schedule" at bounding box center [971, 73] width 138 height 27
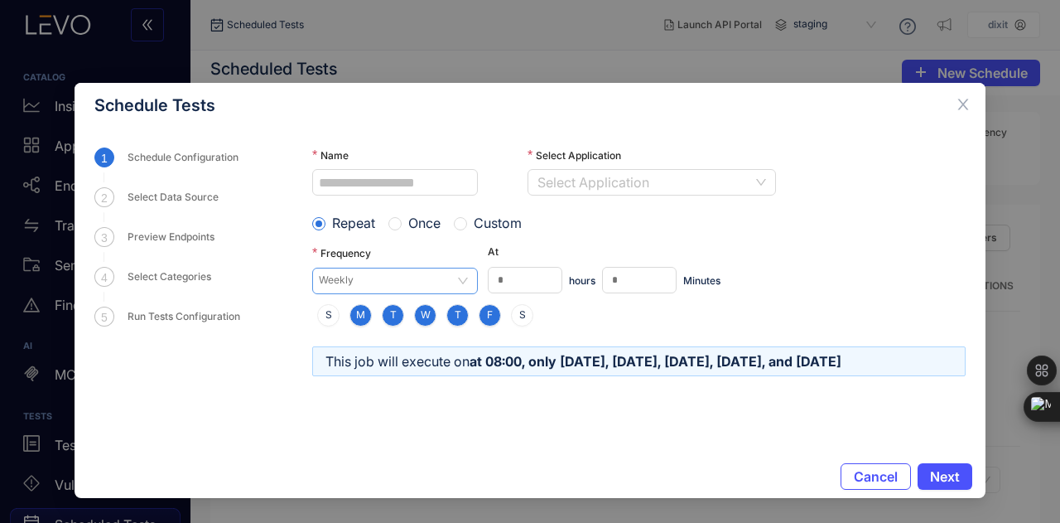
click at [363, 274] on span "Weekly" at bounding box center [395, 280] width 152 height 25
click at [409, 171] on input "Name" at bounding box center [395, 182] width 166 height 27
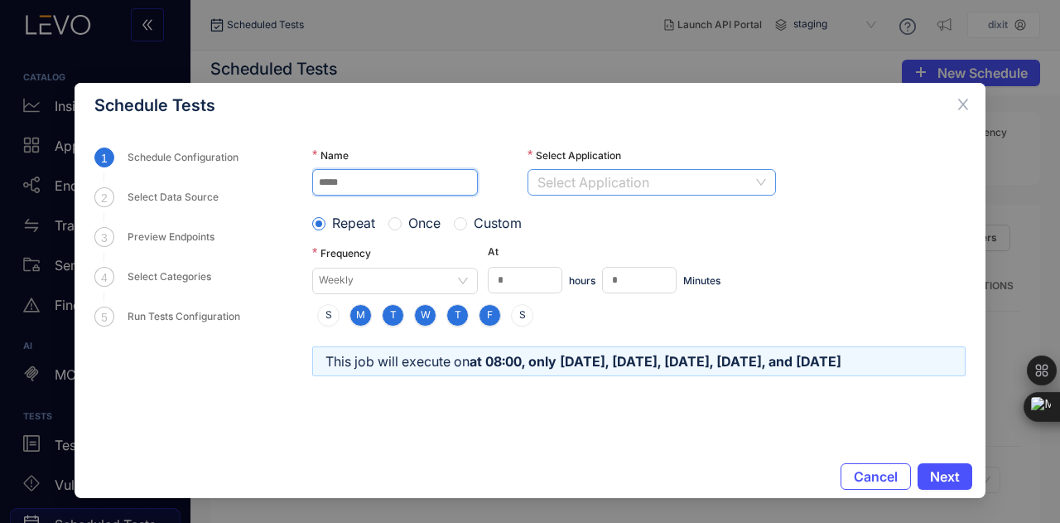
type input "*****"
click at [591, 180] on input "Select Application" at bounding box center [645, 182] width 215 height 25
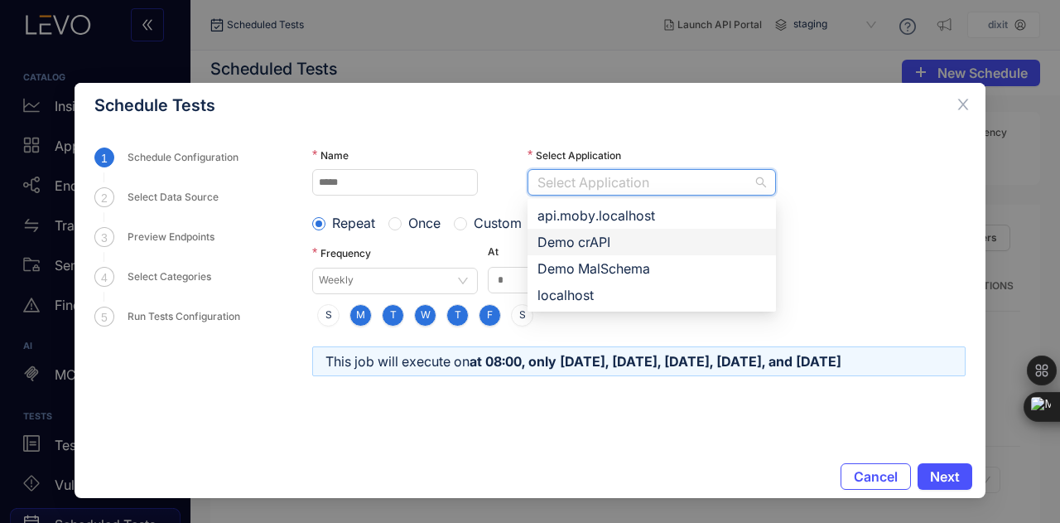
click at [572, 244] on div "Demo crAPI" at bounding box center [652, 242] width 229 height 18
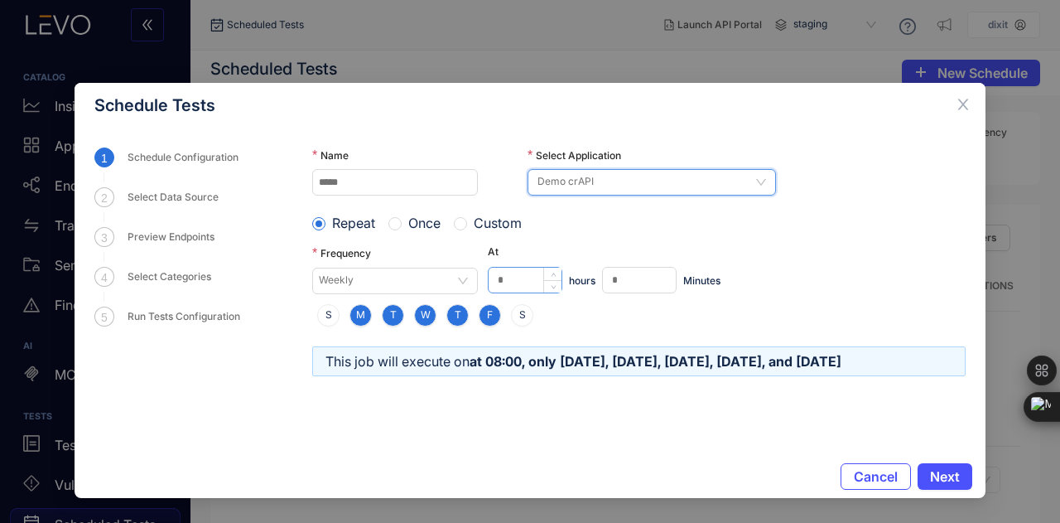
click at [510, 285] on input "*" at bounding box center [525, 280] width 73 height 25
type input "*"
click at [328, 321] on span "S" at bounding box center [329, 315] width 7 height 12
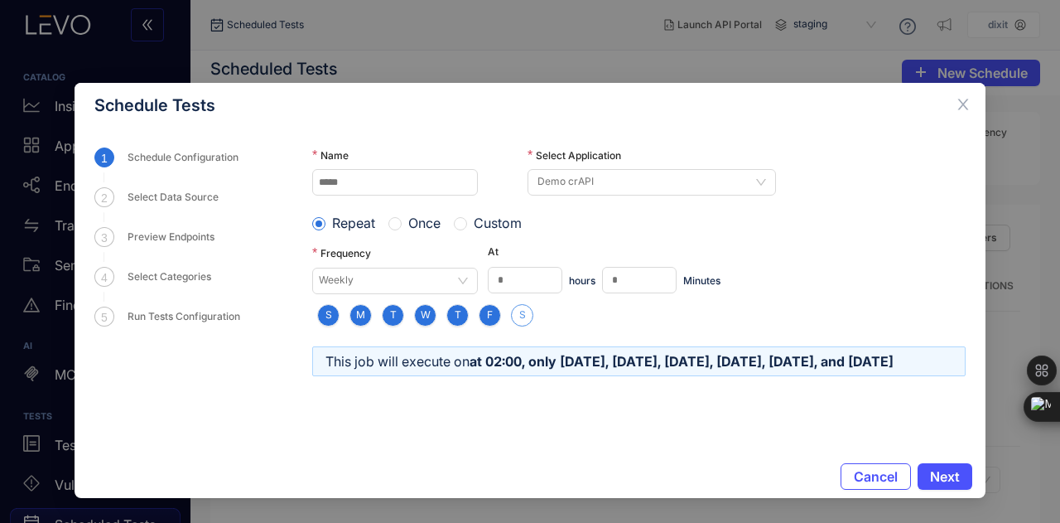
click at [521, 311] on span "S" at bounding box center [522, 315] width 7 height 12
click at [930, 473] on span "Next" at bounding box center [945, 476] width 30 height 15
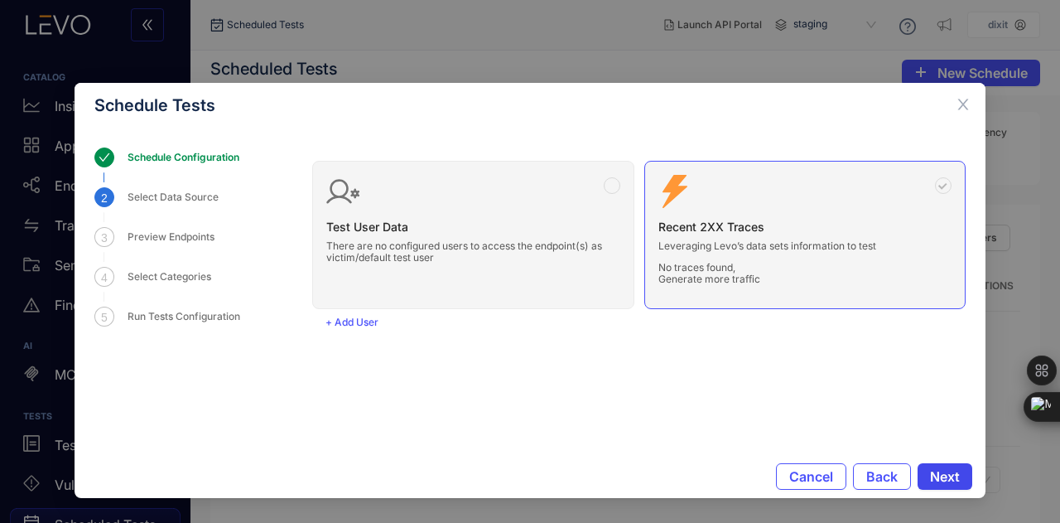
click at [930, 476] on span "Next" at bounding box center [945, 476] width 30 height 15
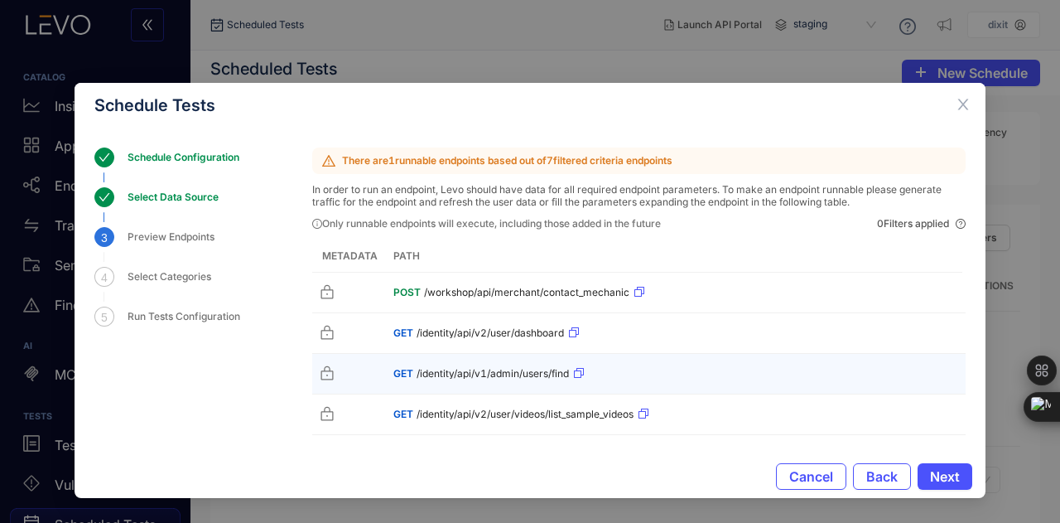
scroll to position [8, 0]
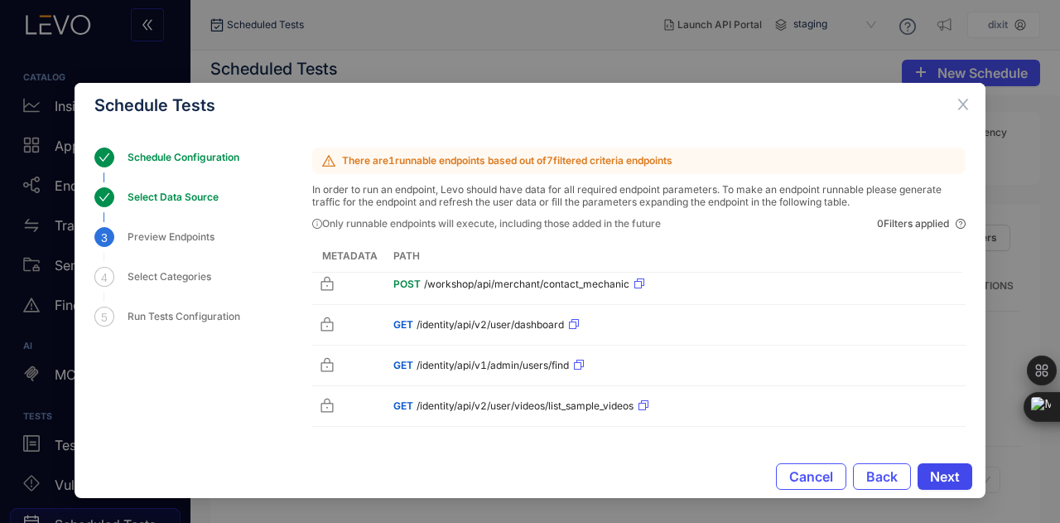
click at [930, 475] on span "Next" at bounding box center [945, 476] width 30 height 15
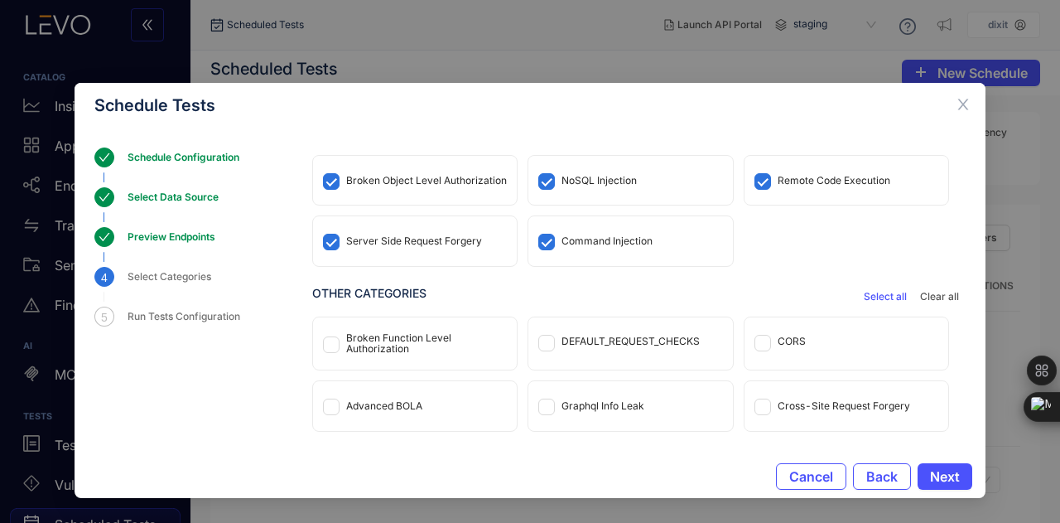
scroll to position [199, 0]
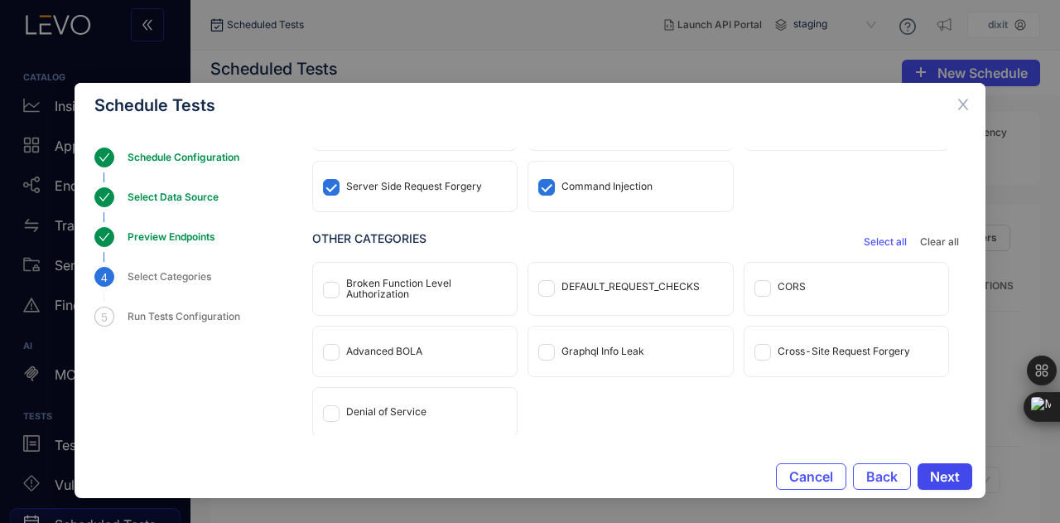
click at [930, 478] on span "Next" at bounding box center [945, 476] width 30 height 15
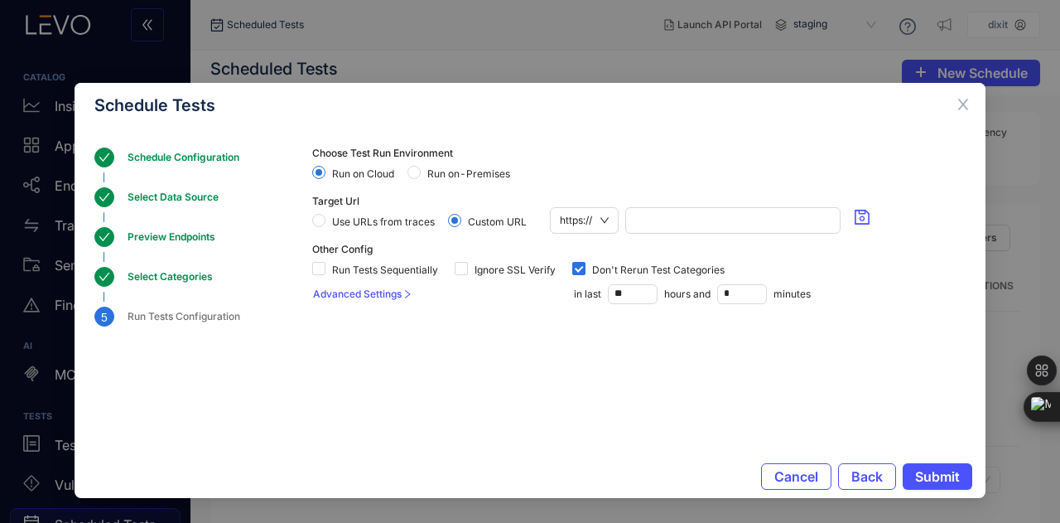
scroll to position [0, 0]
click at [956, 111] on icon "close" at bounding box center [963, 104] width 15 height 15
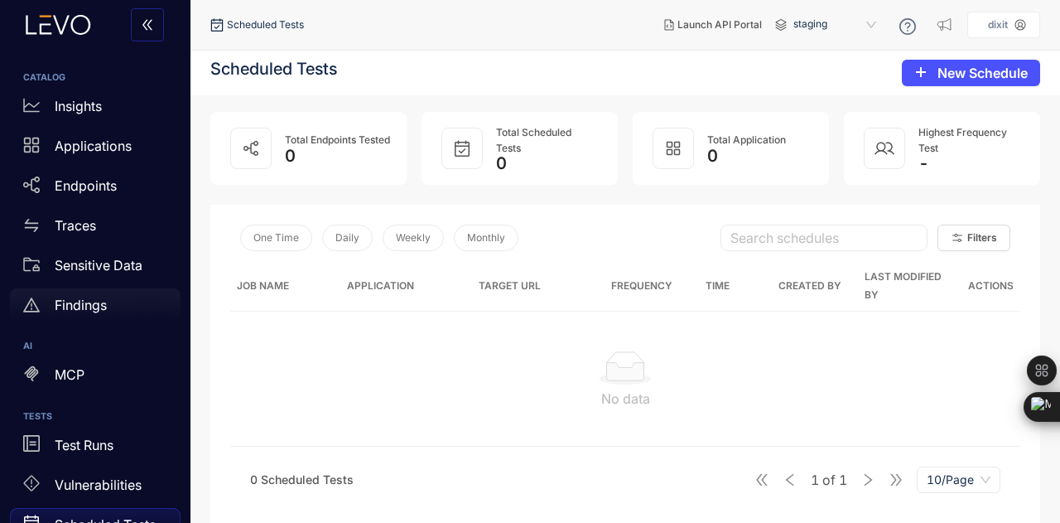
click at [108, 292] on div "Findings" at bounding box center [95, 304] width 171 height 33
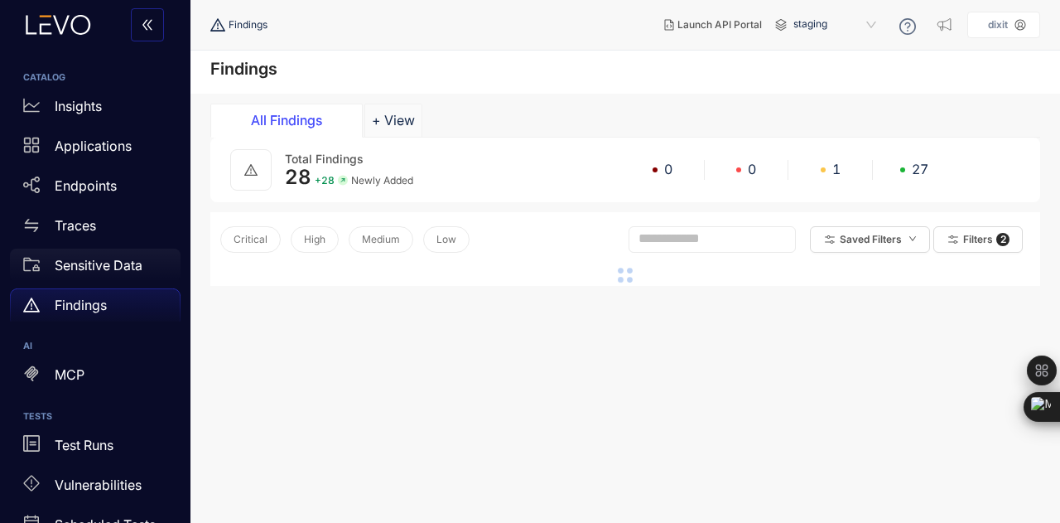
click at [118, 259] on p "Sensitive Data" at bounding box center [99, 265] width 88 height 15
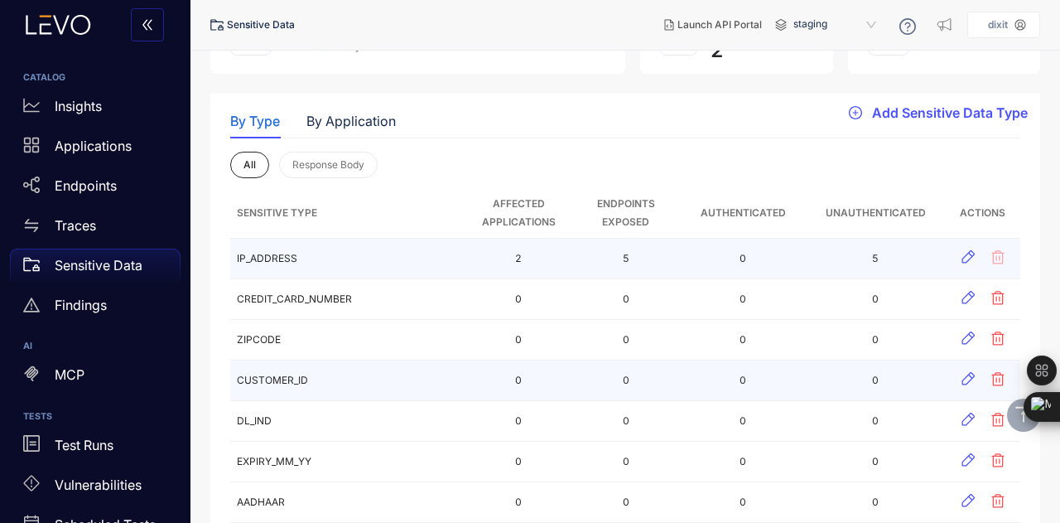
scroll to position [118, 0]
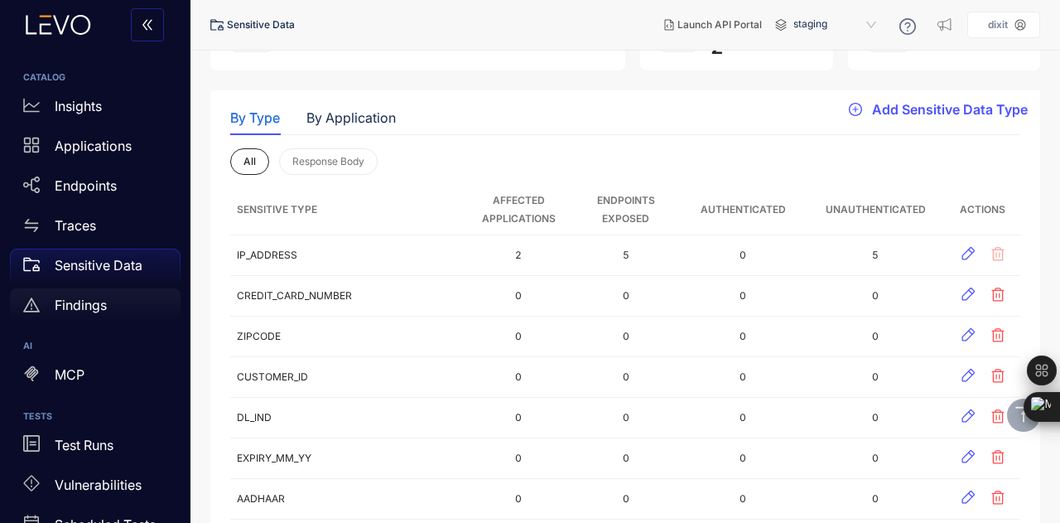
click at [113, 306] on div "Findings" at bounding box center [95, 304] width 171 height 33
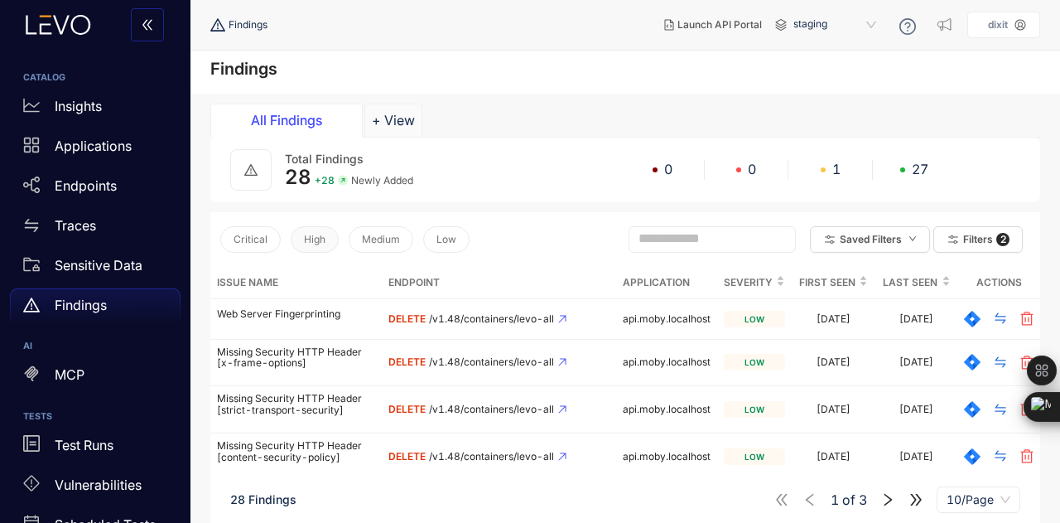
click at [313, 239] on span "High" at bounding box center [315, 240] width 22 height 12
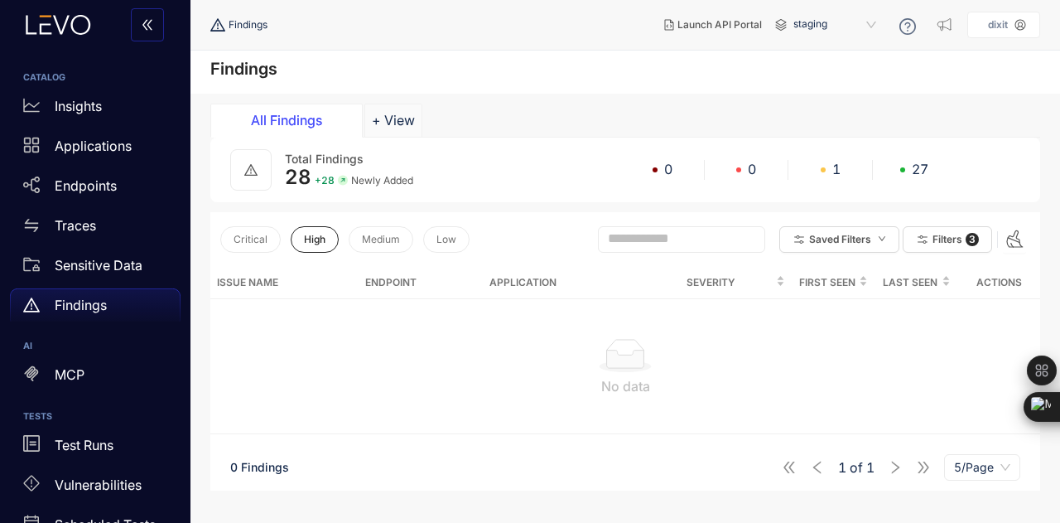
drag, startPoint x: 374, startPoint y: 244, endPoint x: 340, endPoint y: 236, distance: 35.8
click at [340, 236] on div "Critical High Medium Low" at bounding box center [344, 239] width 249 height 35
click at [367, 236] on span "Medium" at bounding box center [381, 240] width 38 height 12
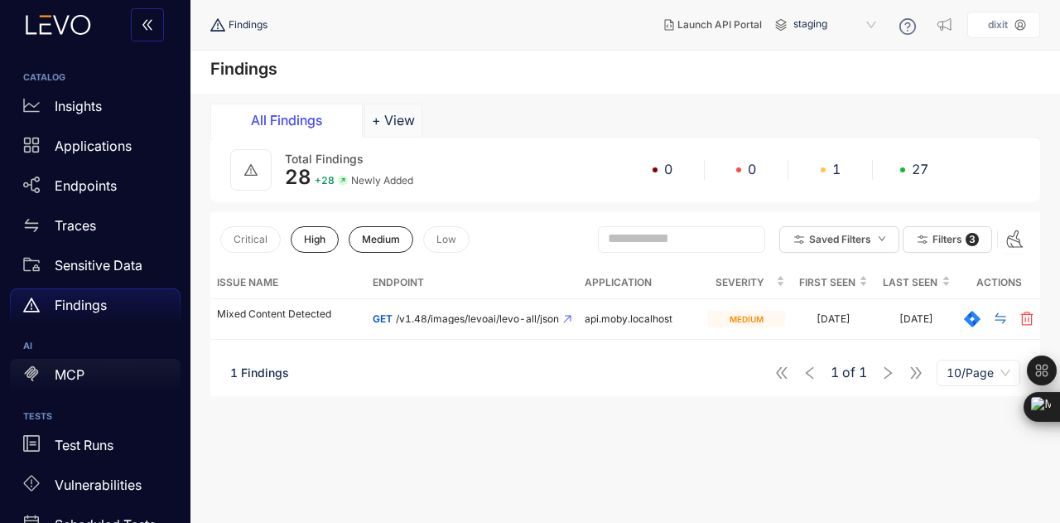
click at [80, 390] on div "MCP" at bounding box center [95, 375] width 171 height 33
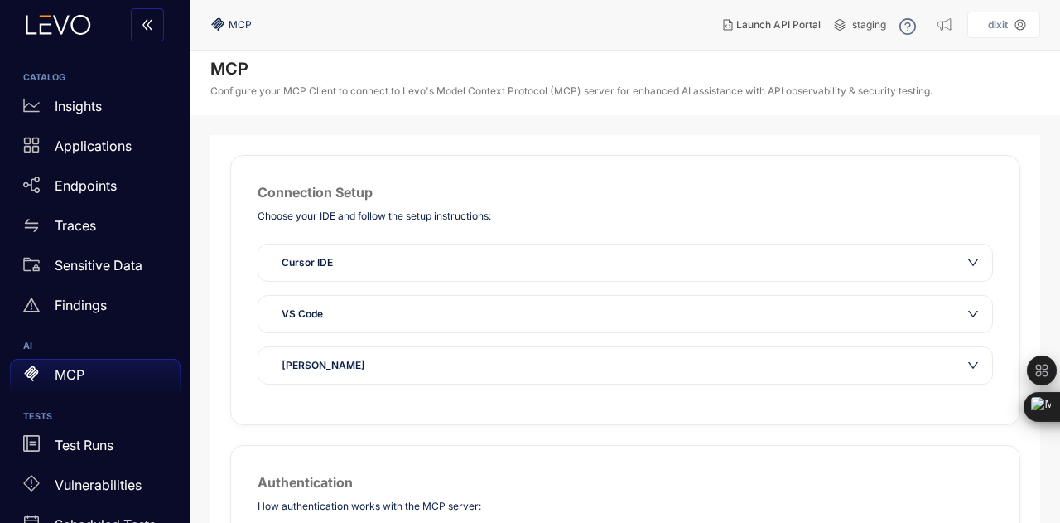
click at [334, 266] on div "Cursor IDE" at bounding box center [615, 262] width 687 height 17
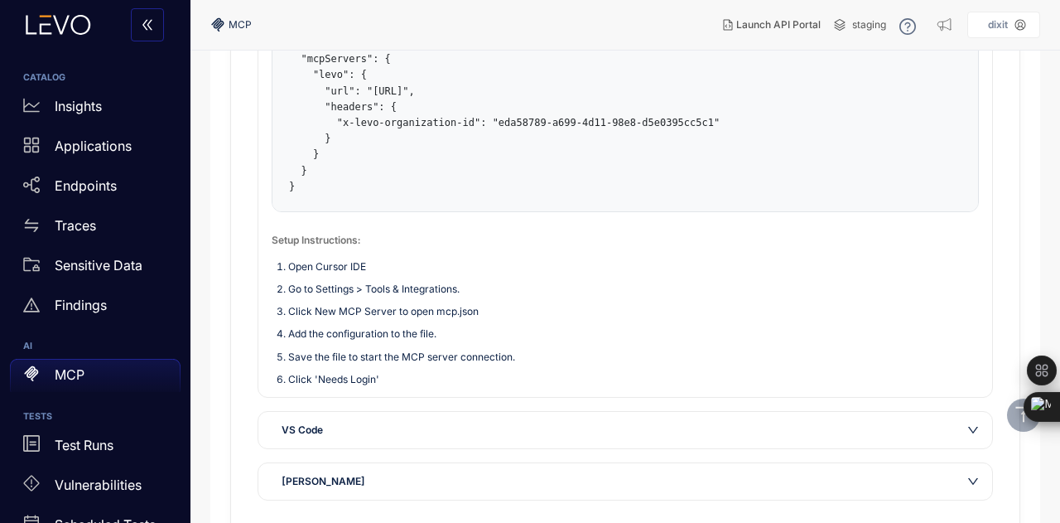
scroll to position [470, 0]
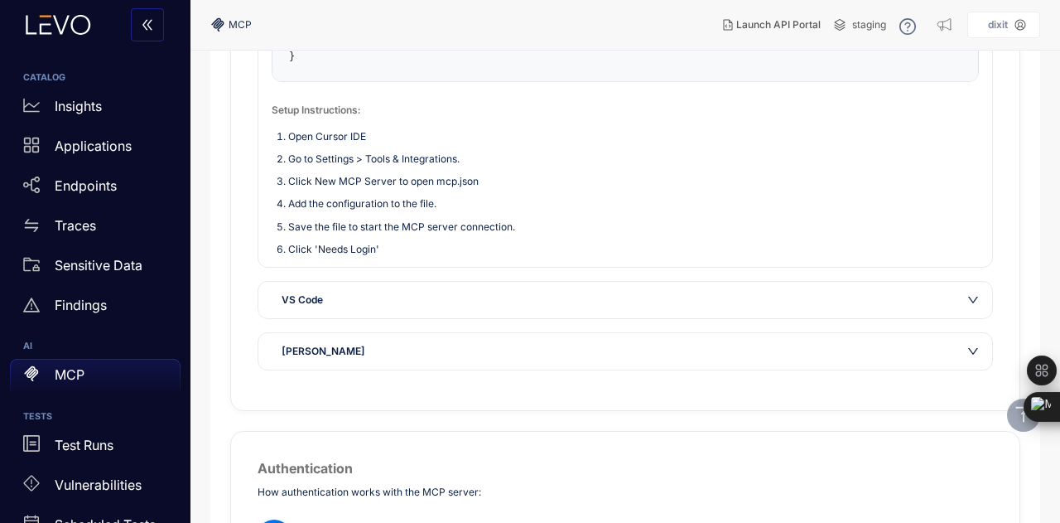
click at [350, 306] on div "VS Code" at bounding box center [625, 300] width 734 height 36
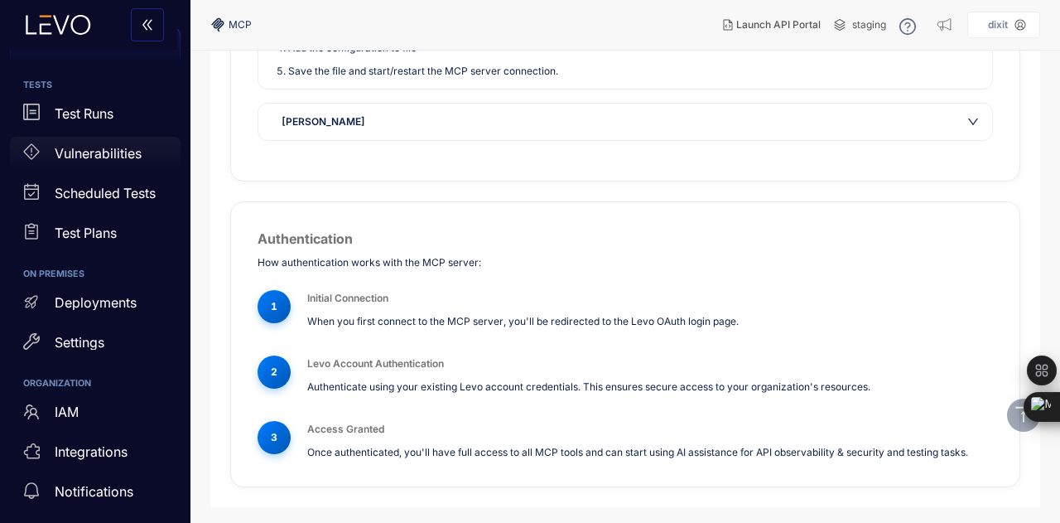
scroll to position [333, 0]
click at [103, 308] on p "Deployments" at bounding box center [96, 300] width 82 height 15
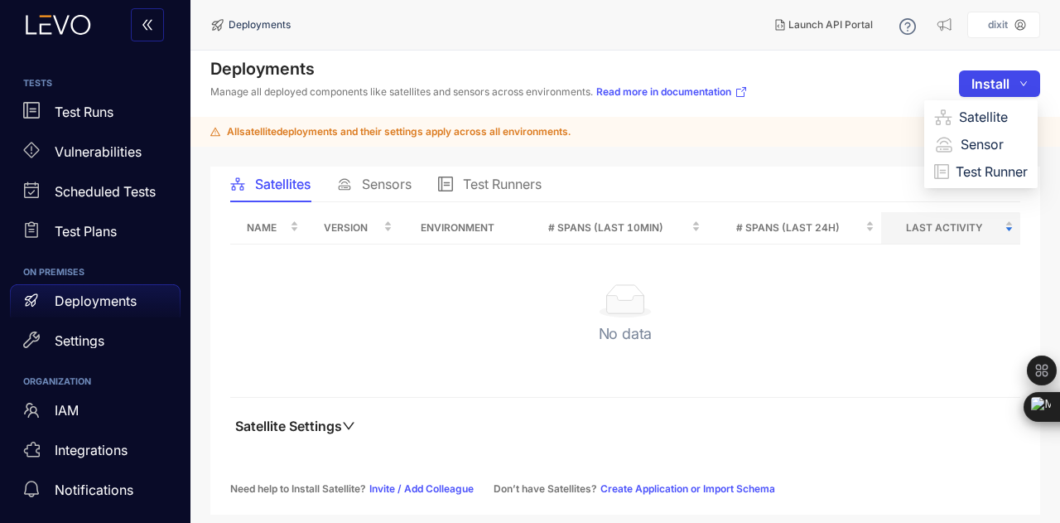
click at [1022, 89] on button "Install" at bounding box center [999, 83] width 81 height 27
click at [984, 123] on span "Satellite" at bounding box center [993, 117] width 69 height 18
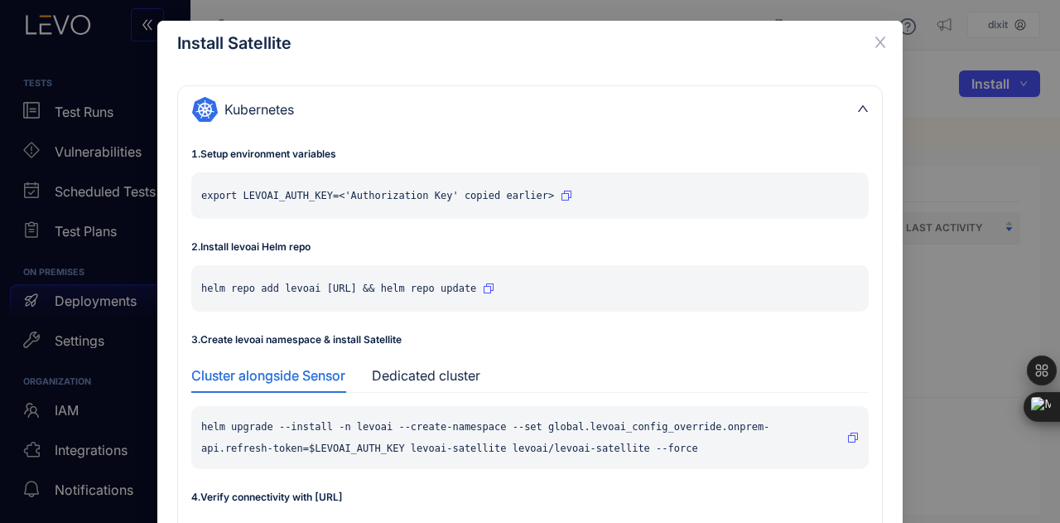
scroll to position [79, 0]
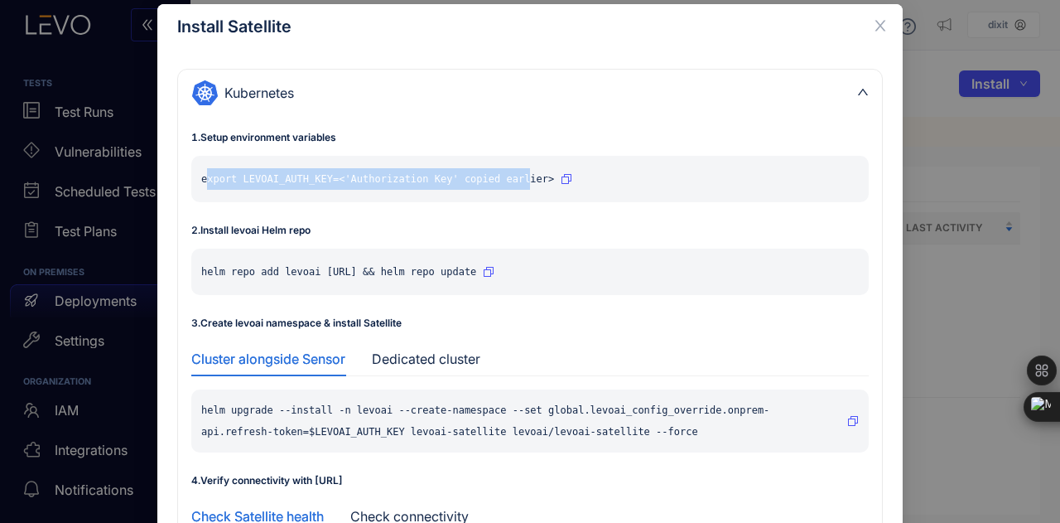
drag, startPoint x: 206, startPoint y: 181, endPoint x: 497, endPoint y: 187, distance: 290.8
click at [497, 187] on p "export LEVOAI_AUTH_KEY=<'Authorization Key' copied earlier>" at bounding box center [377, 179] width 353 height 22
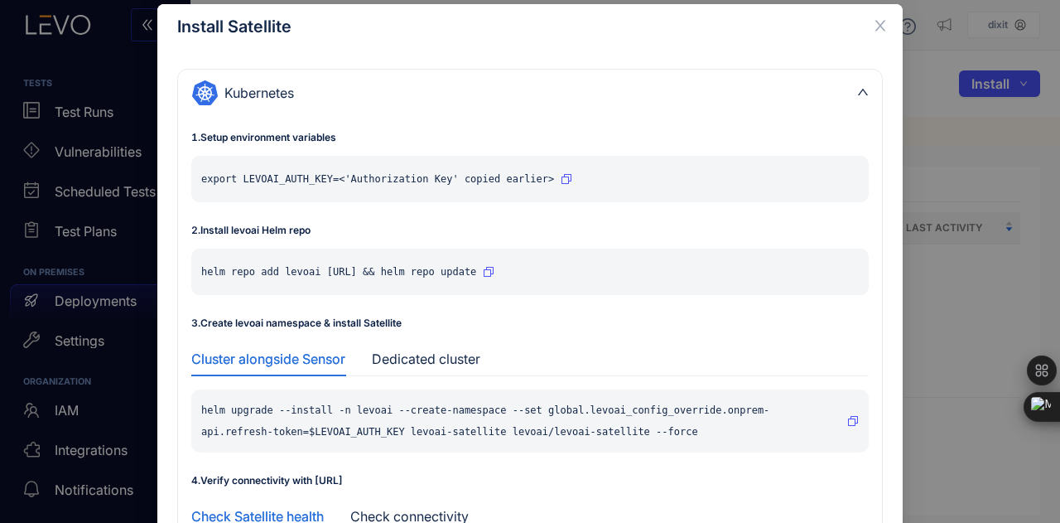
click at [268, 271] on p "helm repo add levoai [URL] && helm repo update" at bounding box center [338, 272] width 275 height 22
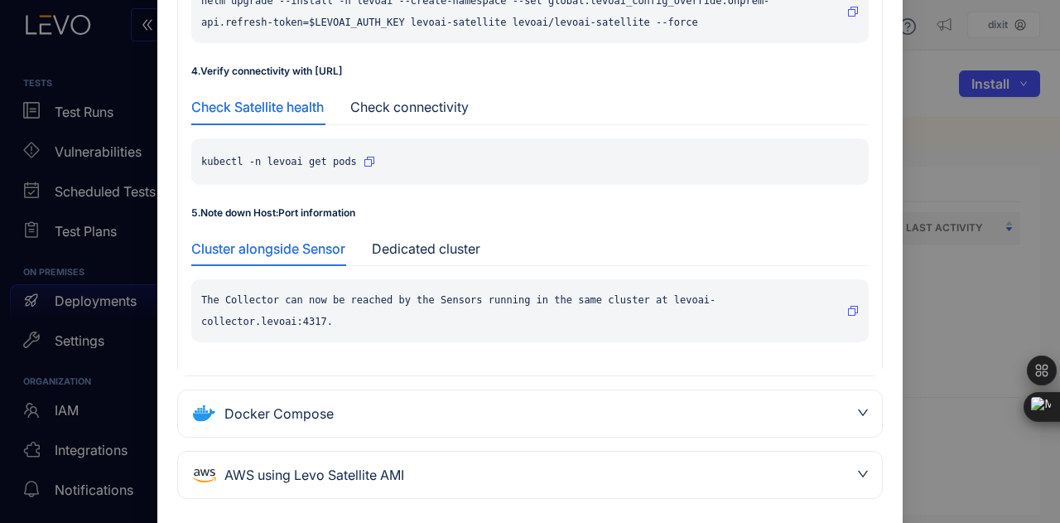
scroll to position [499, 0]
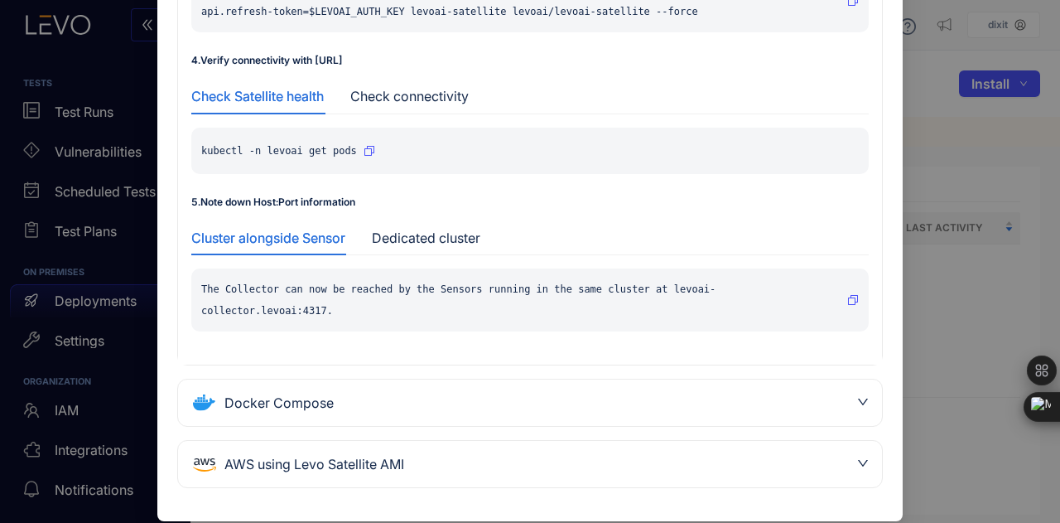
click at [997, 157] on div "Install Satellite Kubernetes 1 . Setup environment variables export LEVOAI_AUTH…" at bounding box center [530, 261] width 1060 height 523
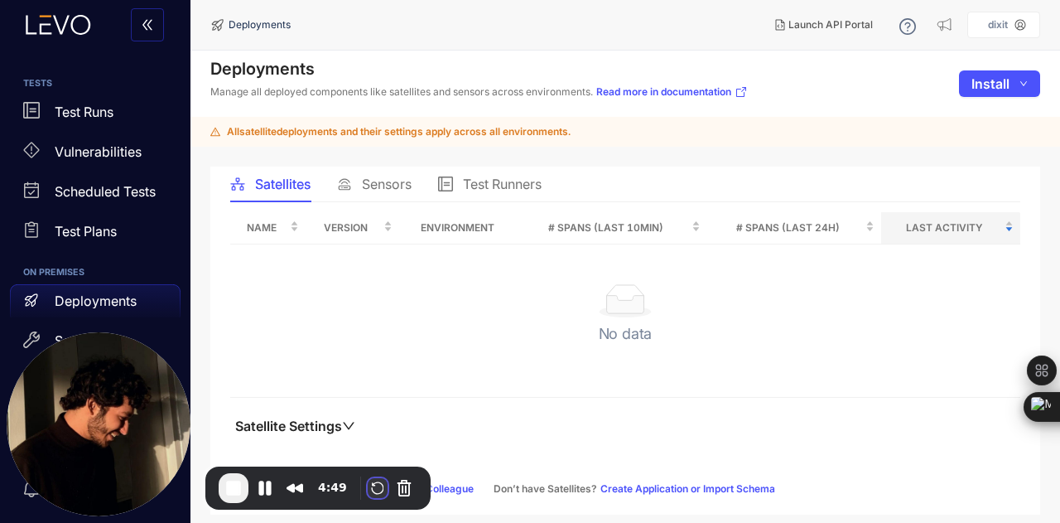
click at [374, 495] on button "Restart Recording" at bounding box center [378, 488] width 20 height 20
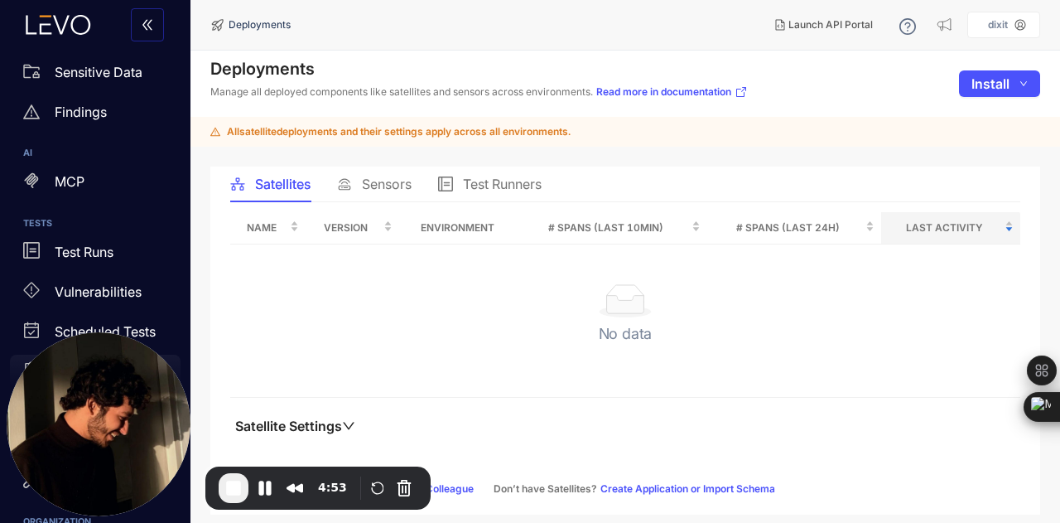
scroll to position [84, 0]
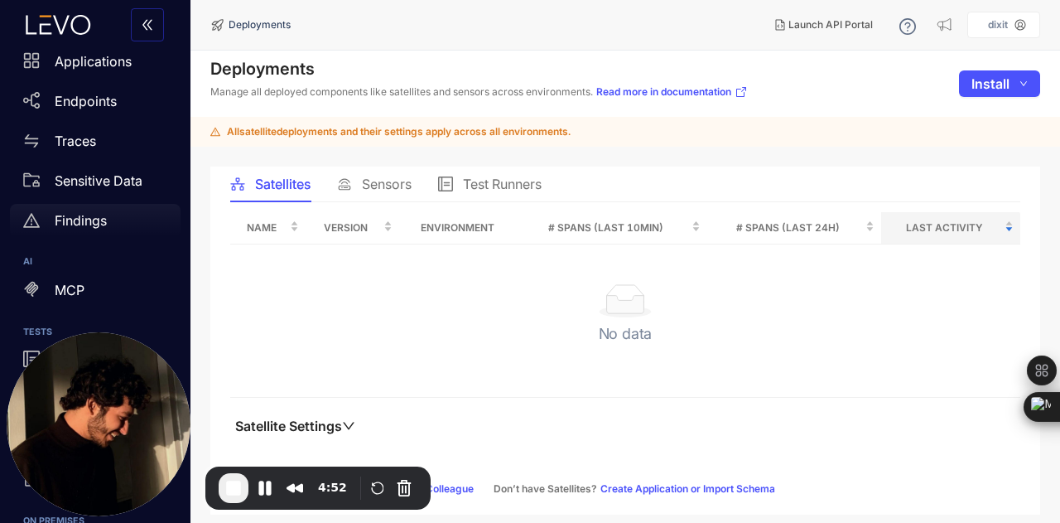
click at [124, 230] on div "Findings" at bounding box center [95, 220] width 171 height 33
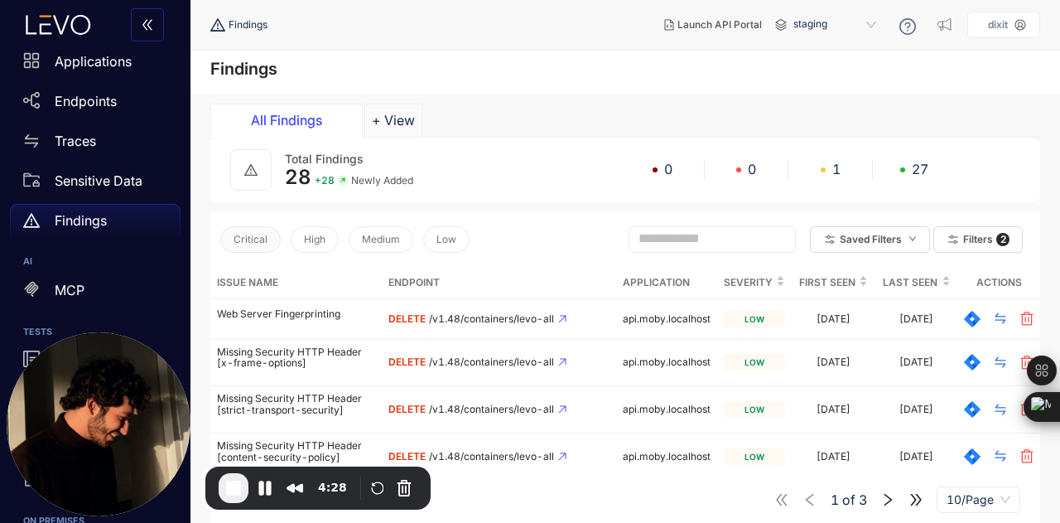
click at [262, 234] on span "Critical" at bounding box center [251, 240] width 34 height 12
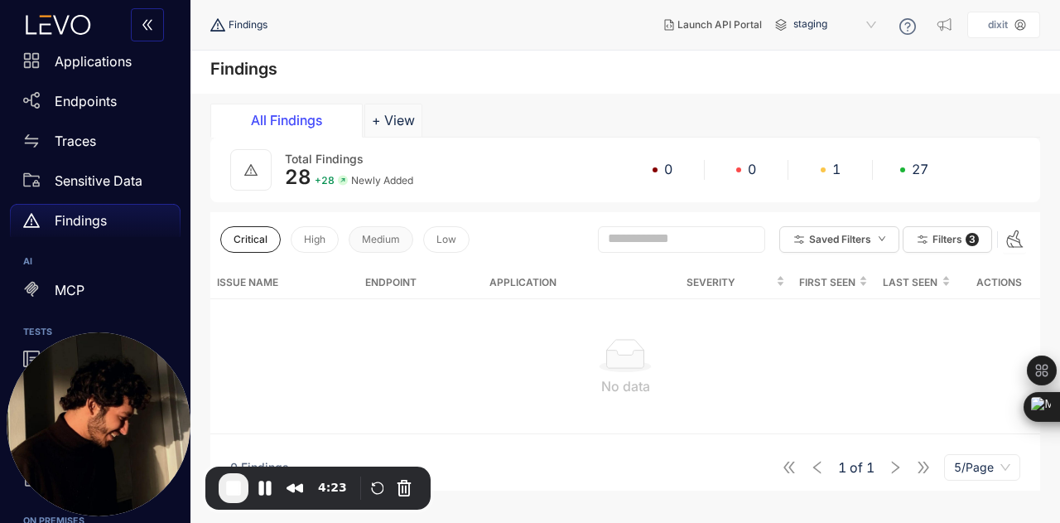
click at [380, 236] on span "Medium" at bounding box center [381, 240] width 38 height 12
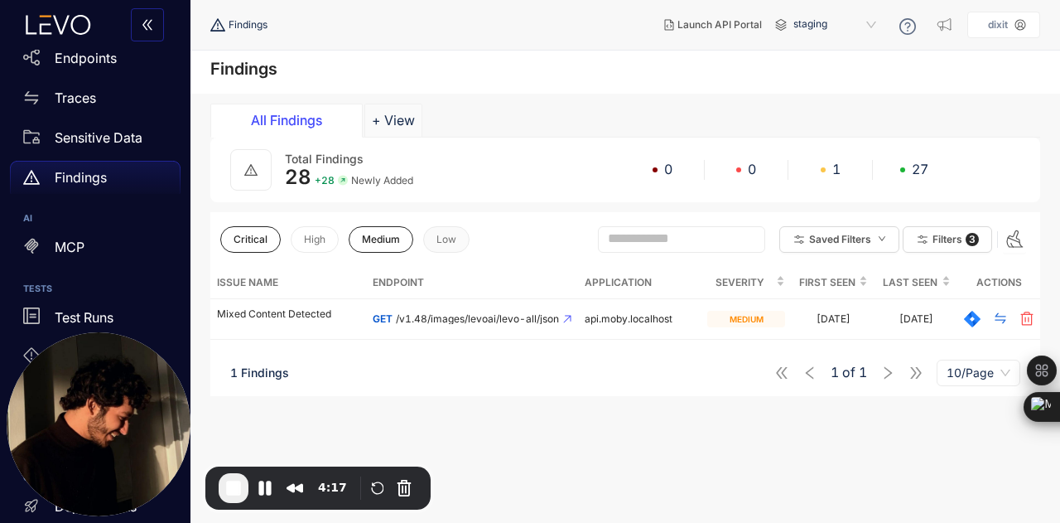
scroll to position [179, 0]
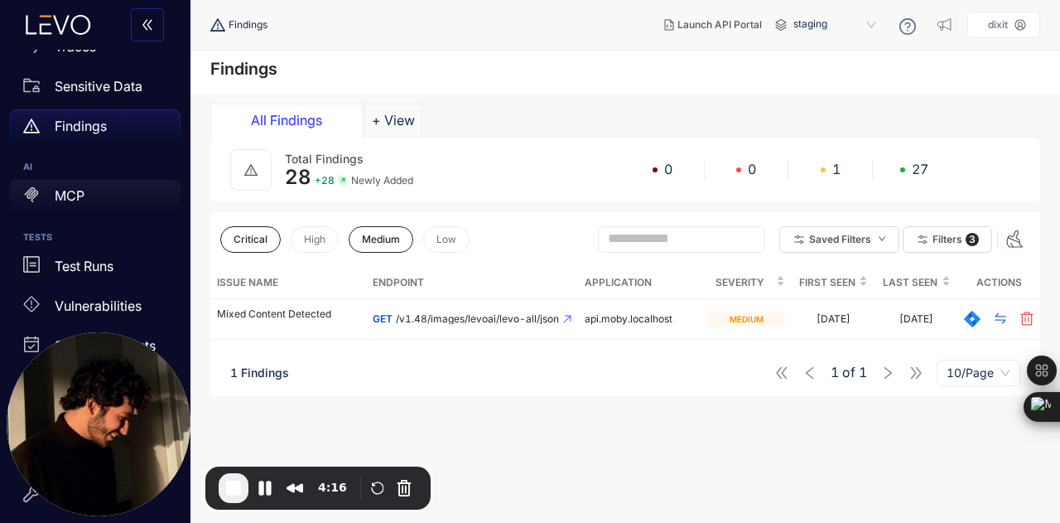
click at [104, 196] on div "MCP" at bounding box center [95, 196] width 171 height 33
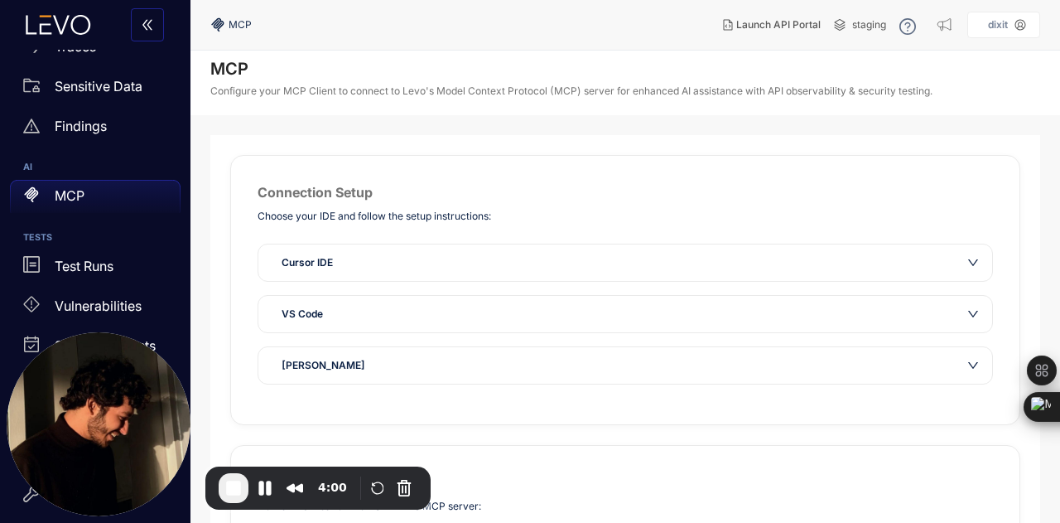
click at [321, 261] on span "Cursor IDE" at bounding box center [307, 262] width 51 height 17
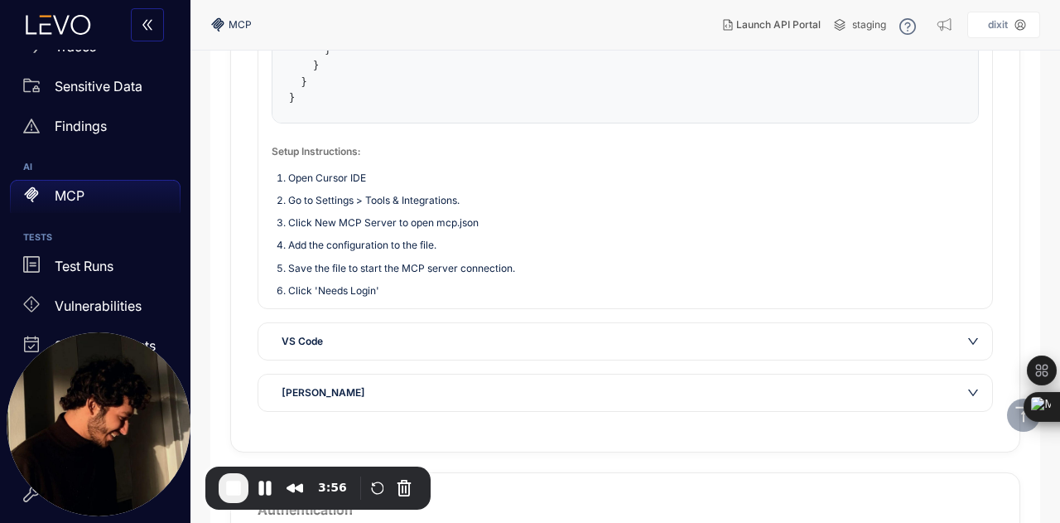
scroll to position [503, 0]
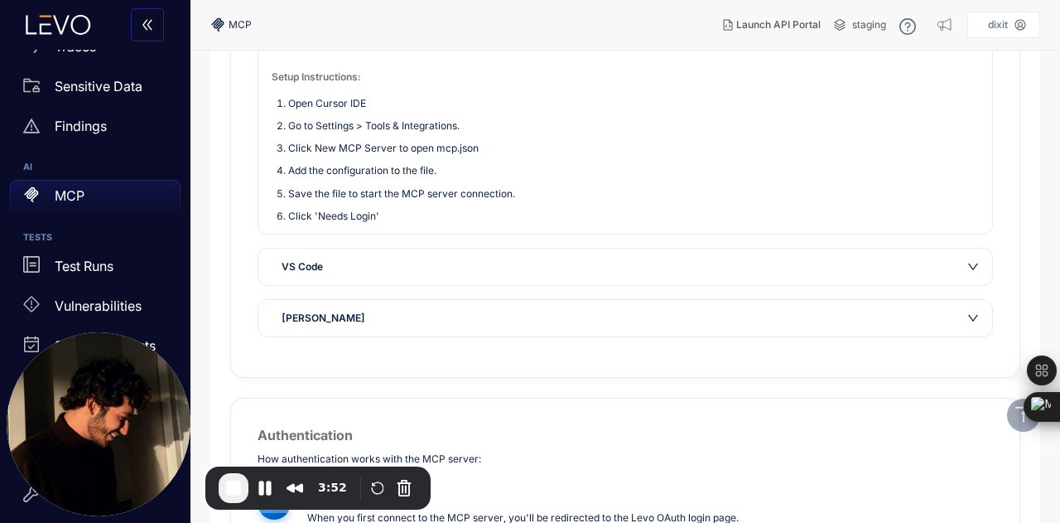
click at [462, 282] on div "VS Code" at bounding box center [625, 266] width 734 height 36
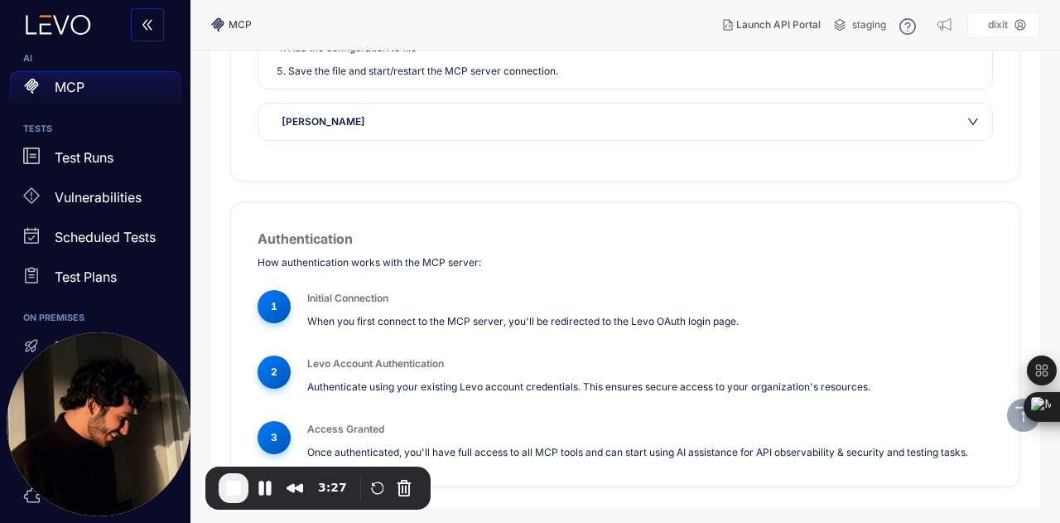
scroll to position [321, 0]
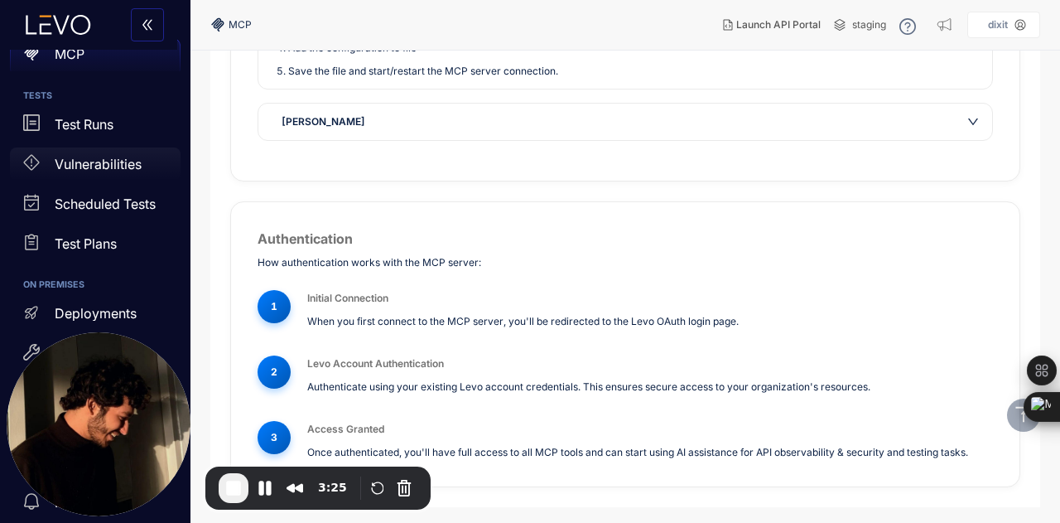
click at [123, 162] on p "Vulnerabilities" at bounding box center [98, 164] width 87 height 15
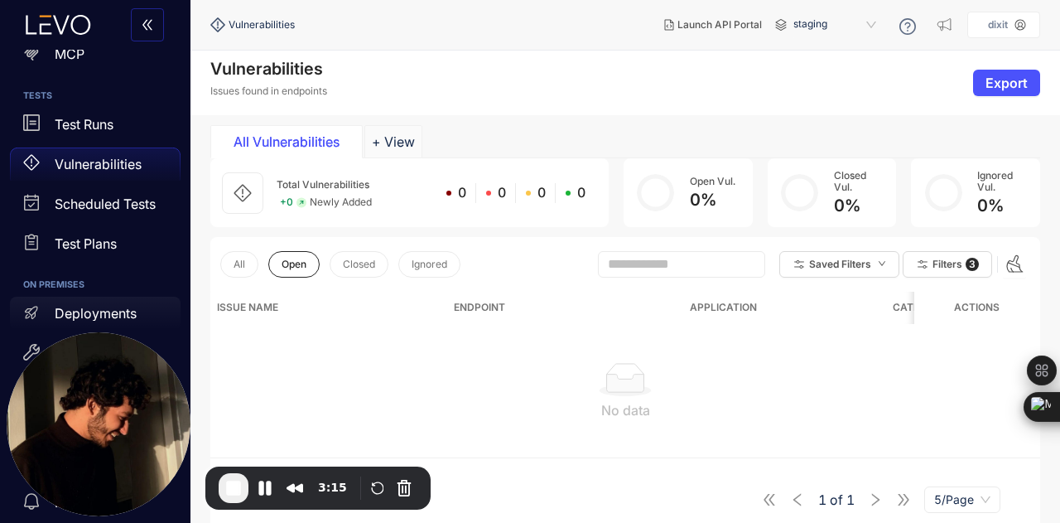
click at [113, 304] on div "Deployments" at bounding box center [95, 313] width 171 height 33
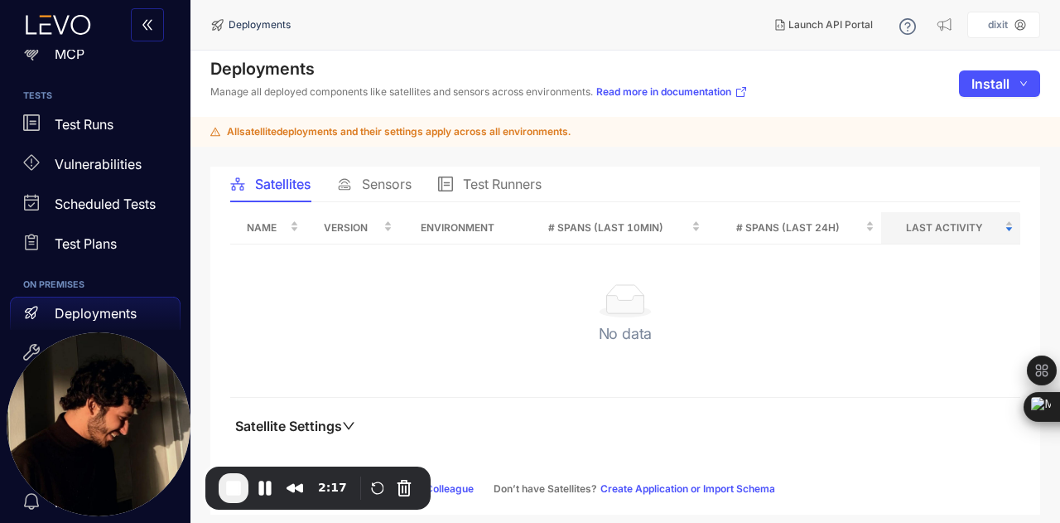
click at [1010, 35] on aside "dixit" at bounding box center [1003, 25] width 73 height 27
click at [1011, 26] on div "dixit" at bounding box center [997, 25] width 33 height 12
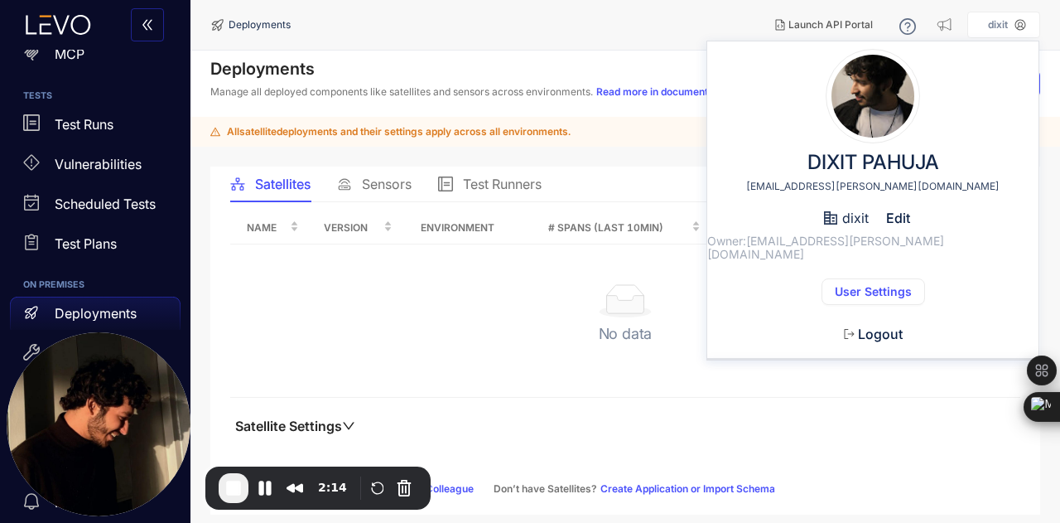
click at [898, 278] on button "User Settings" at bounding box center [874, 291] width 104 height 27
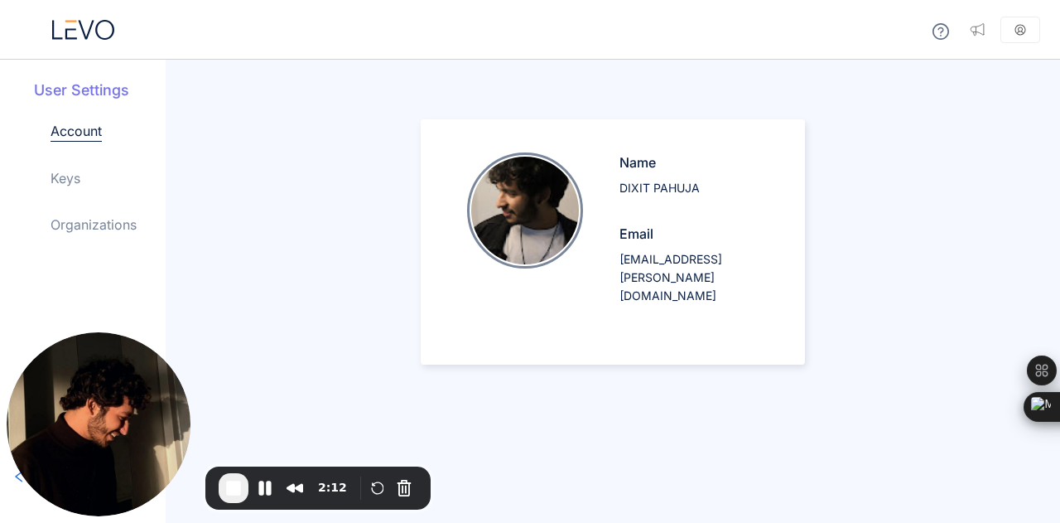
click at [65, 173] on link "Keys" at bounding box center [66, 178] width 30 height 20
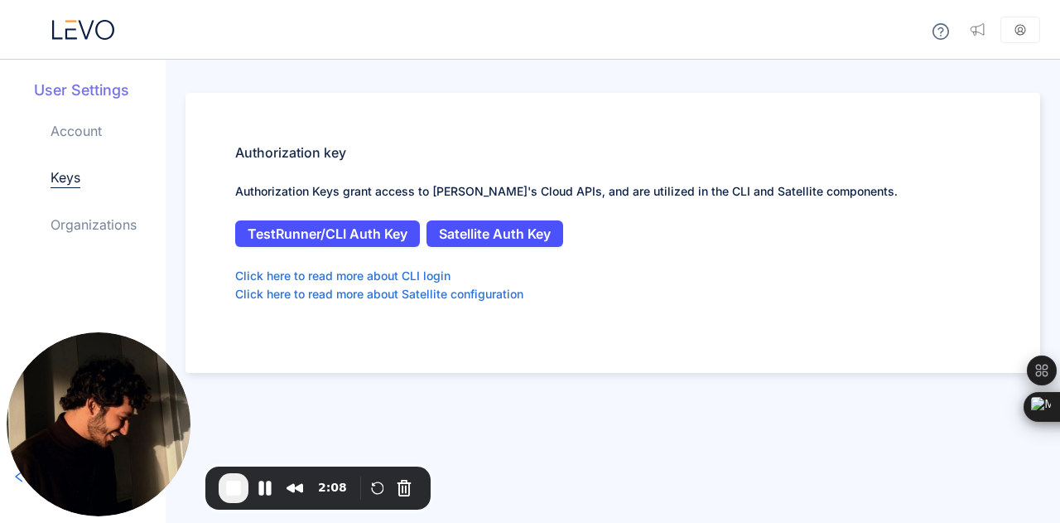
click at [90, 223] on link "Organizations" at bounding box center [94, 225] width 86 height 20
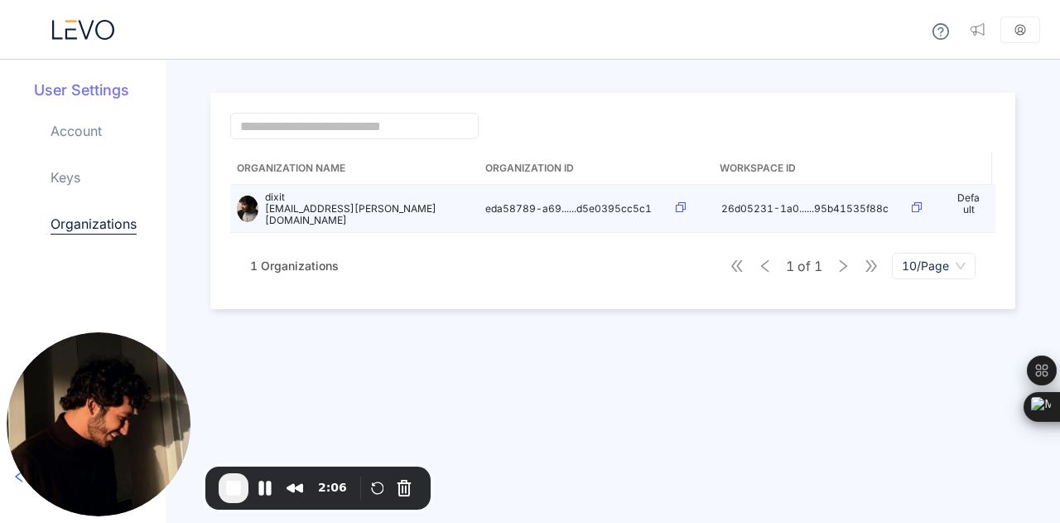
click at [673, 205] on td at bounding box center [692, 209] width 46 height 48
